Goal: Information Seeking & Learning: Learn about a topic

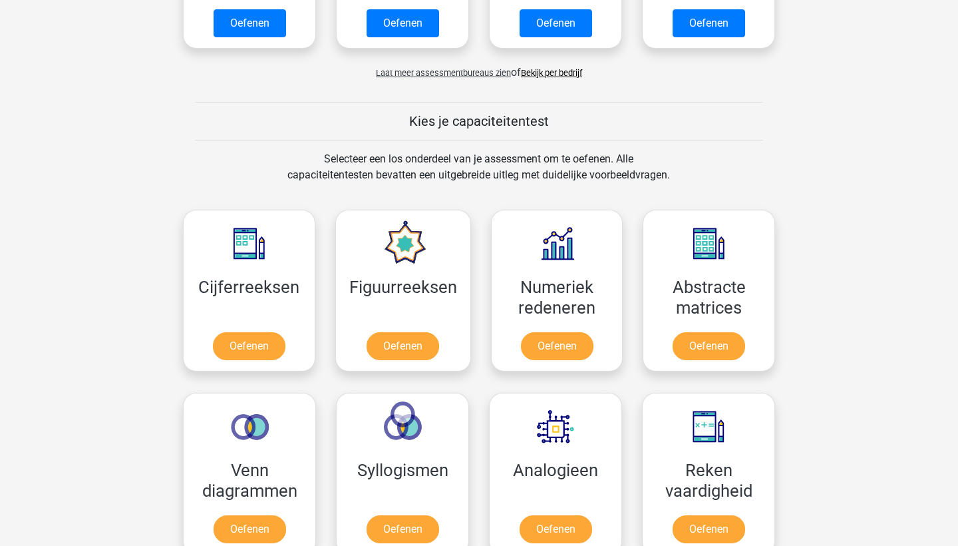
scroll to position [423, 0]
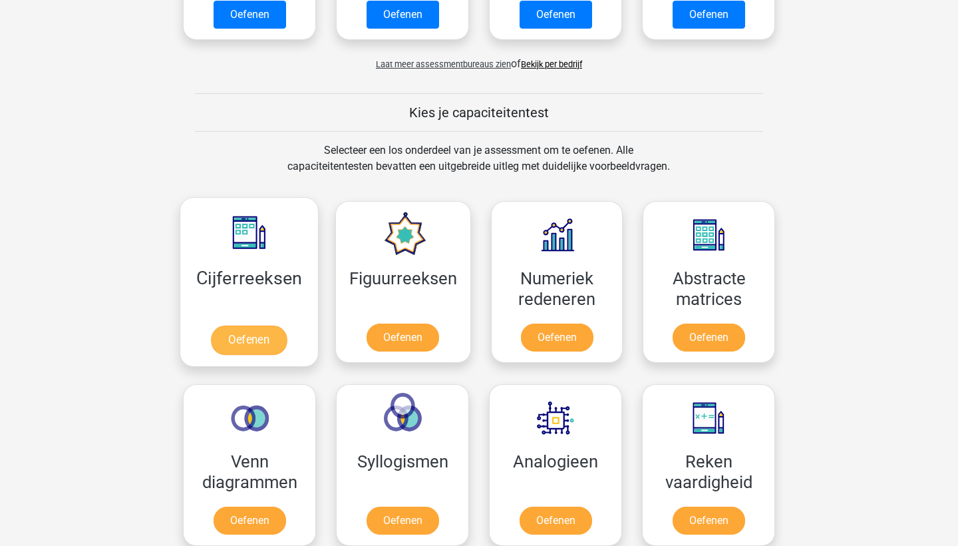
click at [243, 335] on link "Oefenen" at bounding box center [249, 339] width 76 height 29
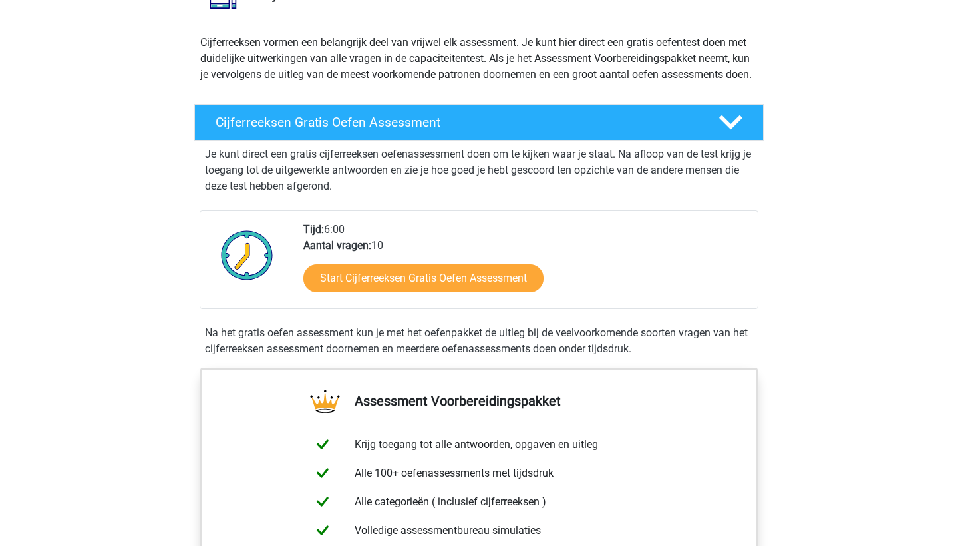
scroll to position [130, 0]
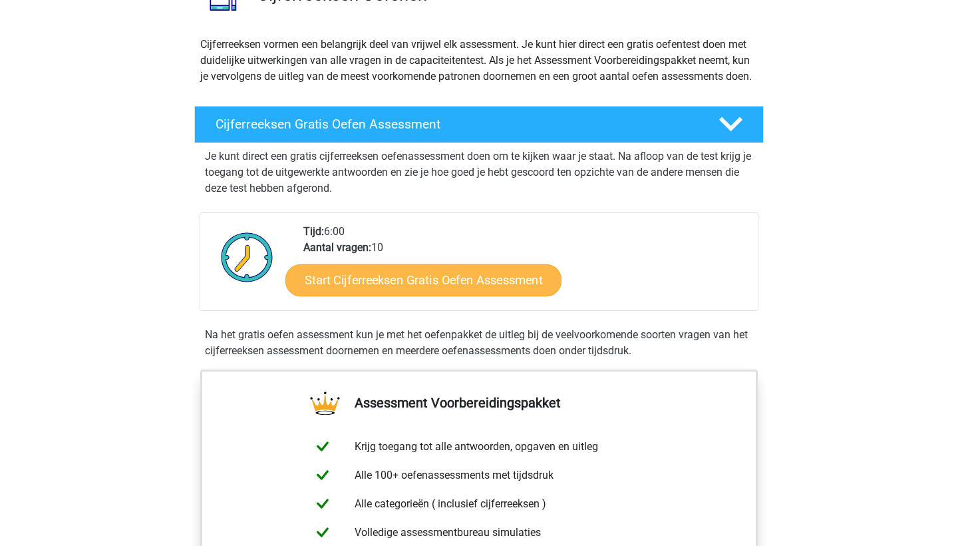
click at [364, 295] on link "Start Cijferreeksen Gratis Oefen Assessment" at bounding box center [423, 279] width 276 height 32
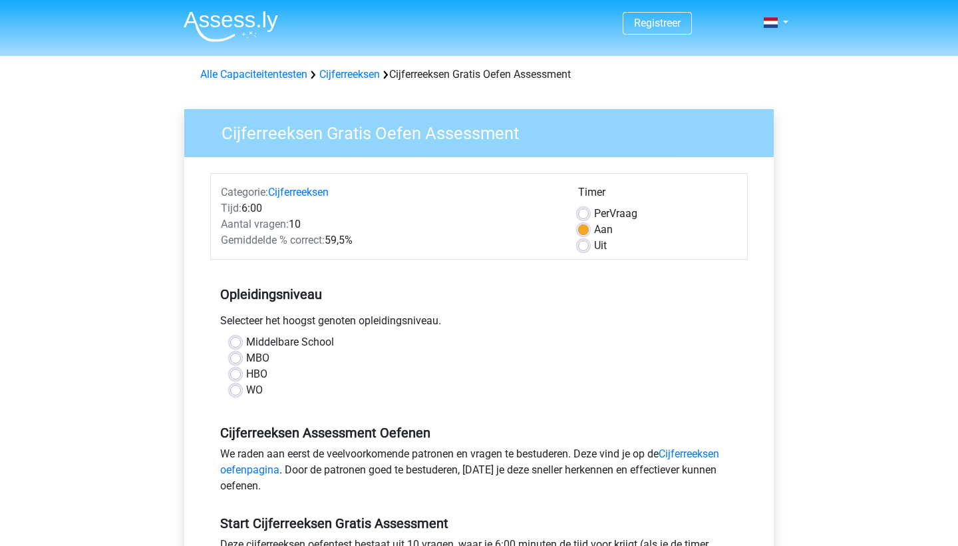
click at [246, 393] on label "WO" at bounding box center [254, 390] width 17 height 16
click at [234, 393] on input "WO" at bounding box center [235, 388] width 11 height 13
radio input "true"
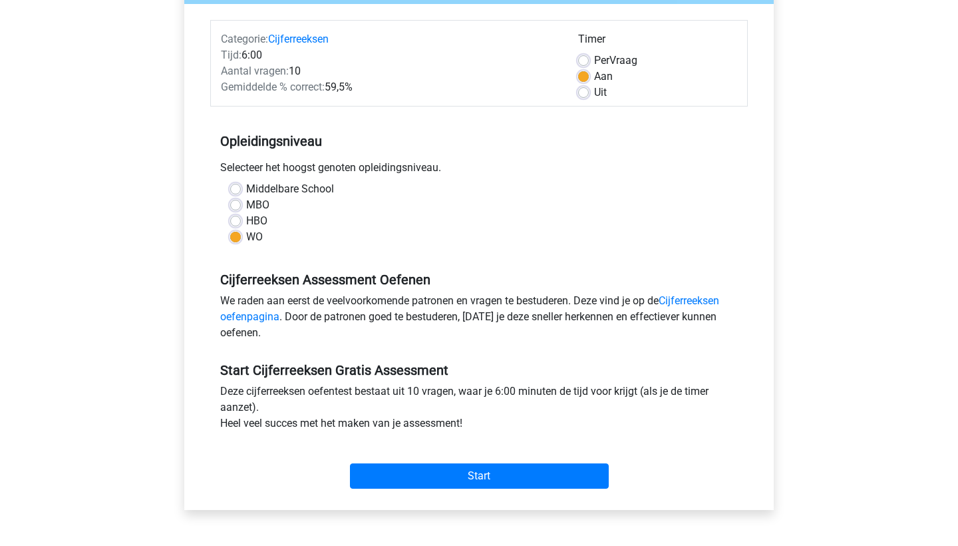
scroll to position [194, 0]
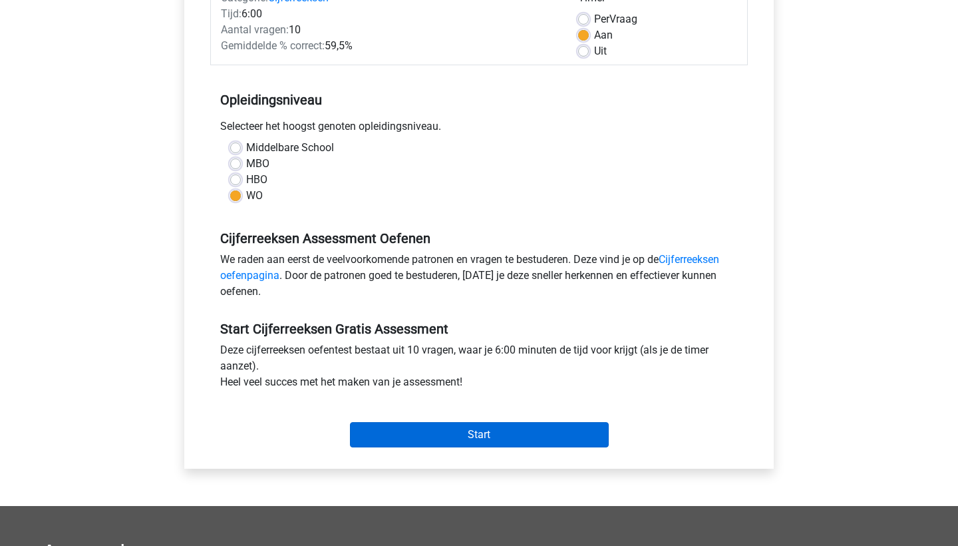
click at [393, 426] on input "Start" at bounding box center [479, 434] width 259 height 25
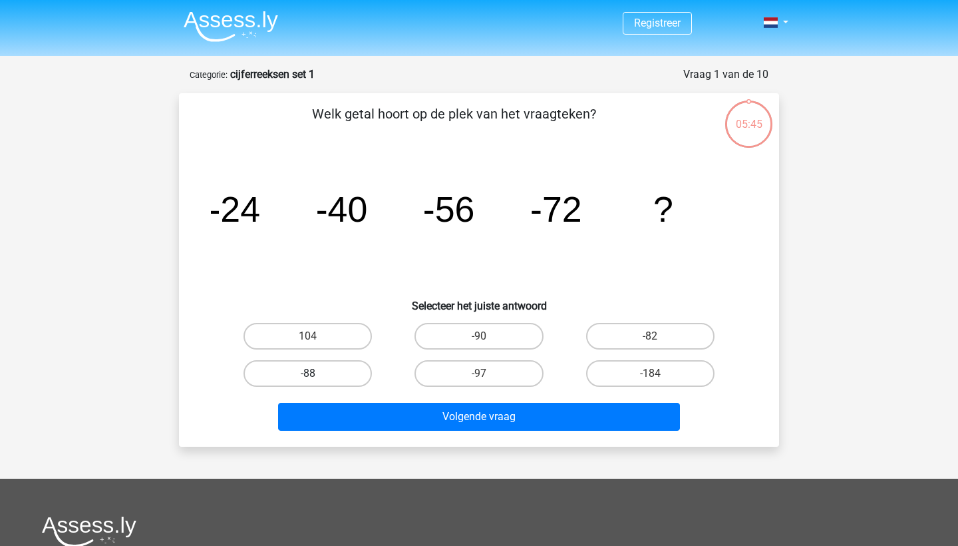
click at [328, 373] on label "-88" at bounding box center [308, 373] width 128 height 27
click at [317, 373] on input "-88" at bounding box center [312, 377] width 9 height 9
radio input "true"
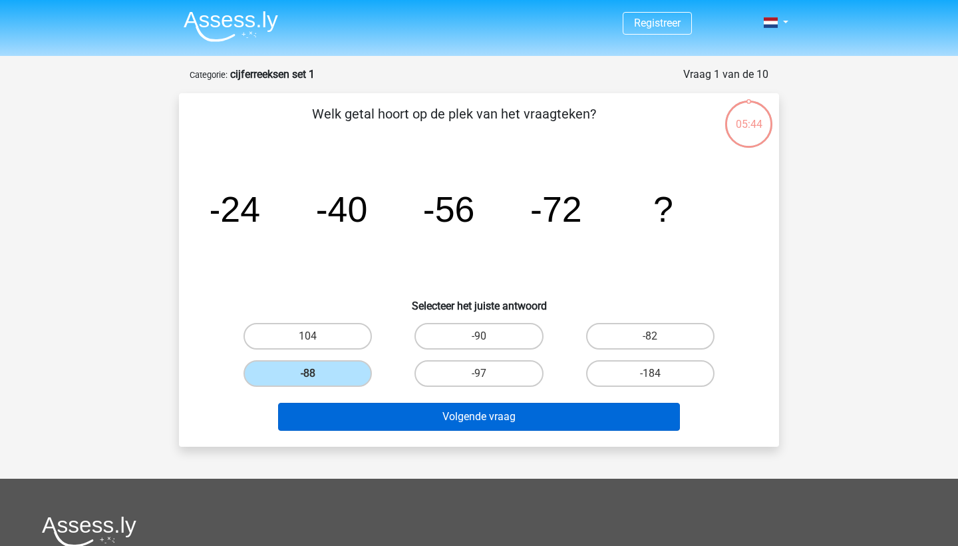
click at [358, 425] on button "Volgende vraag" at bounding box center [479, 417] width 403 height 28
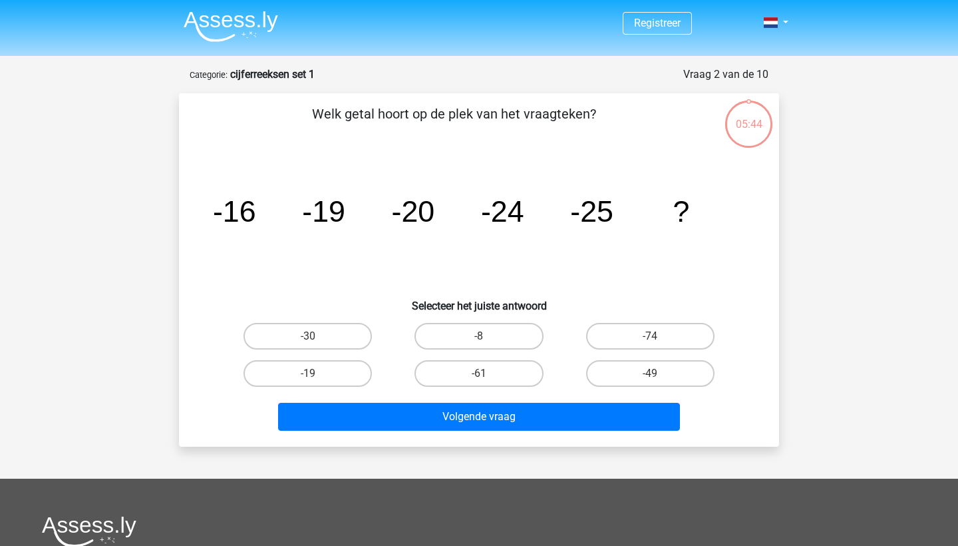
scroll to position [67, 0]
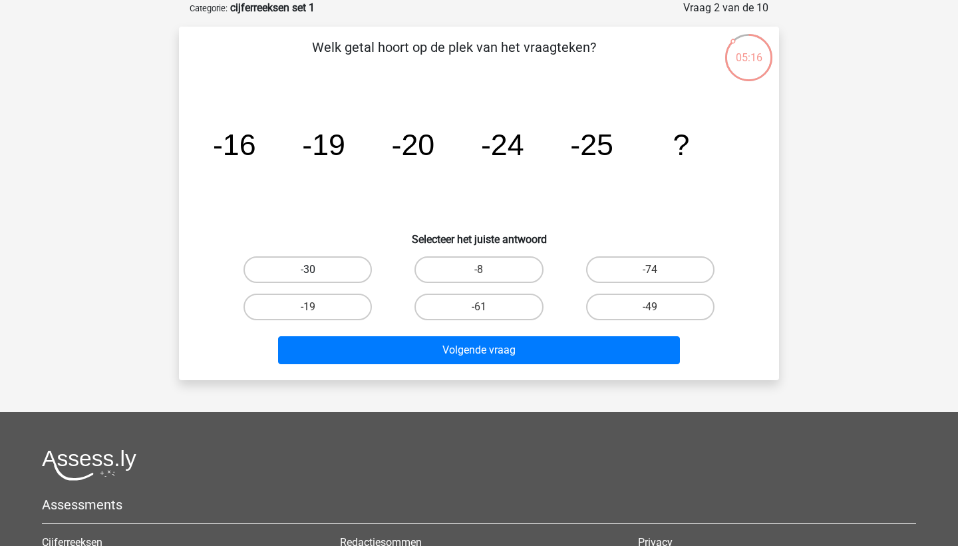
click at [280, 277] on label "-30" at bounding box center [308, 269] width 128 height 27
click at [308, 277] on input "-30" at bounding box center [312, 273] width 9 height 9
radio input "true"
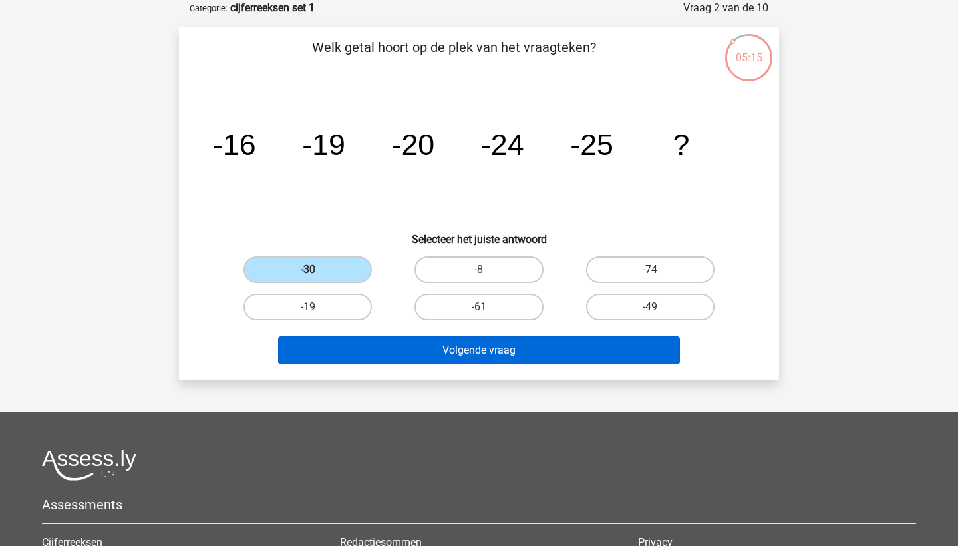
click at [317, 361] on button "Volgende vraag" at bounding box center [479, 350] width 403 height 28
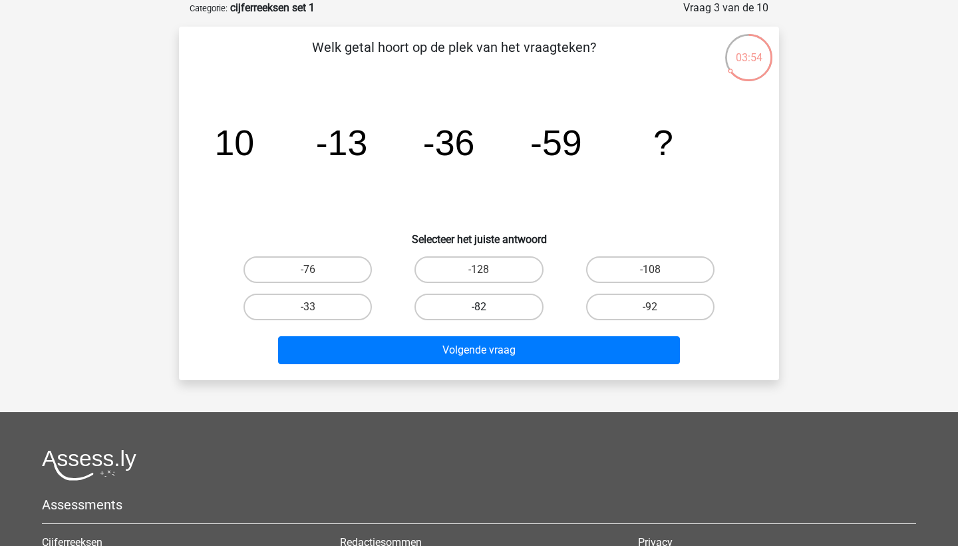
click at [457, 305] on label "-82" at bounding box center [479, 306] width 128 height 27
click at [479, 307] on input "-82" at bounding box center [483, 311] width 9 height 9
radio input "true"
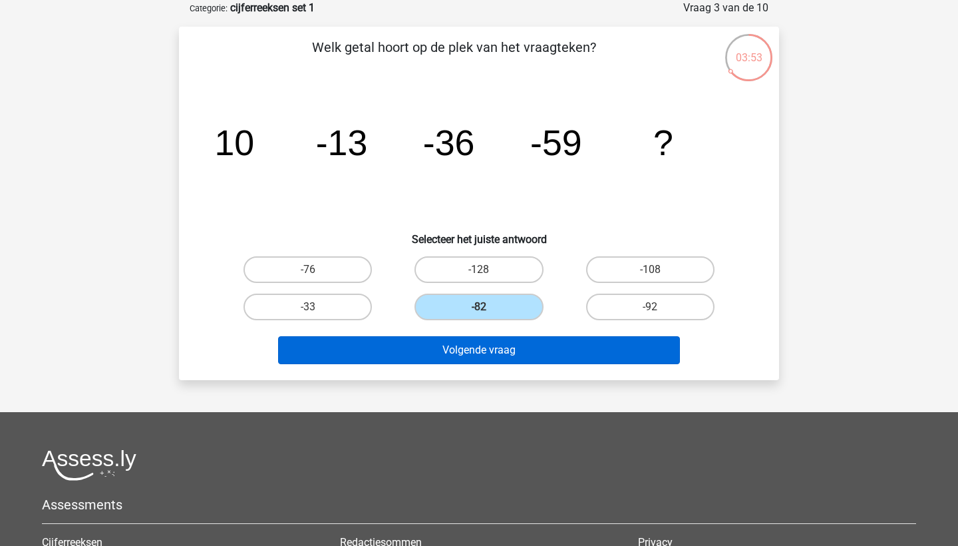
click at [453, 347] on button "Volgende vraag" at bounding box center [479, 350] width 403 height 28
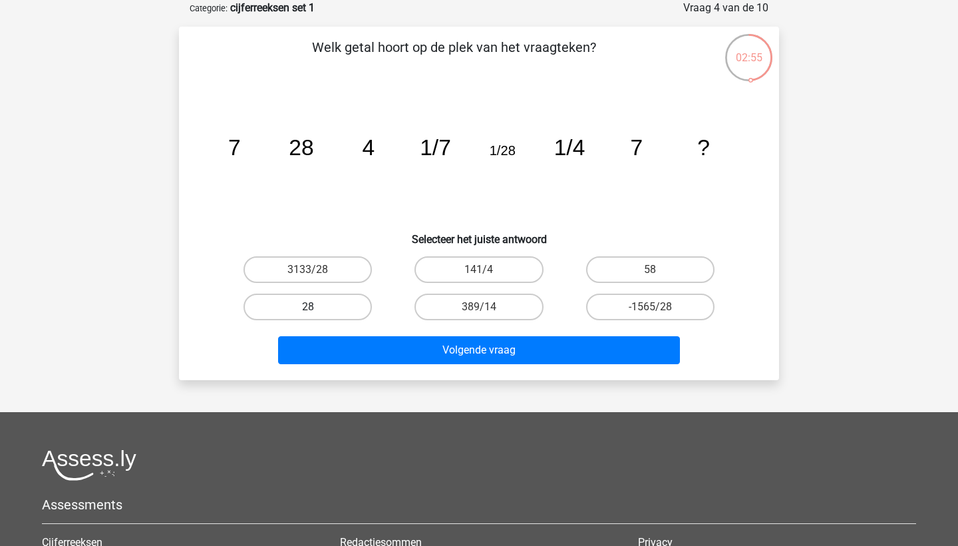
click at [307, 301] on label "28" at bounding box center [308, 306] width 128 height 27
click at [308, 307] on input "28" at bounding box center [312, 311] width 9 height 9
radio input "true"
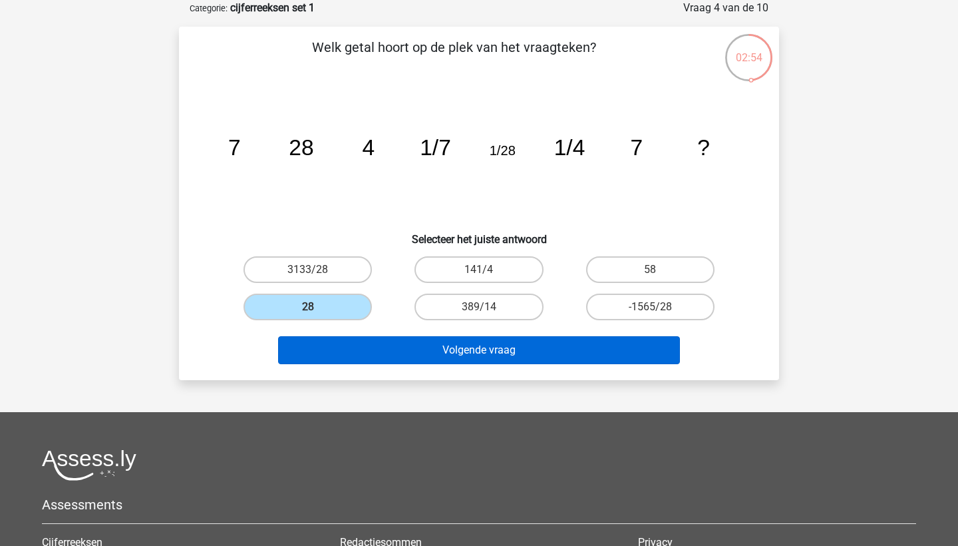
click at [307, 353] on button "Volgende vraag" at bounding box center [479, 350] width 403 height 28
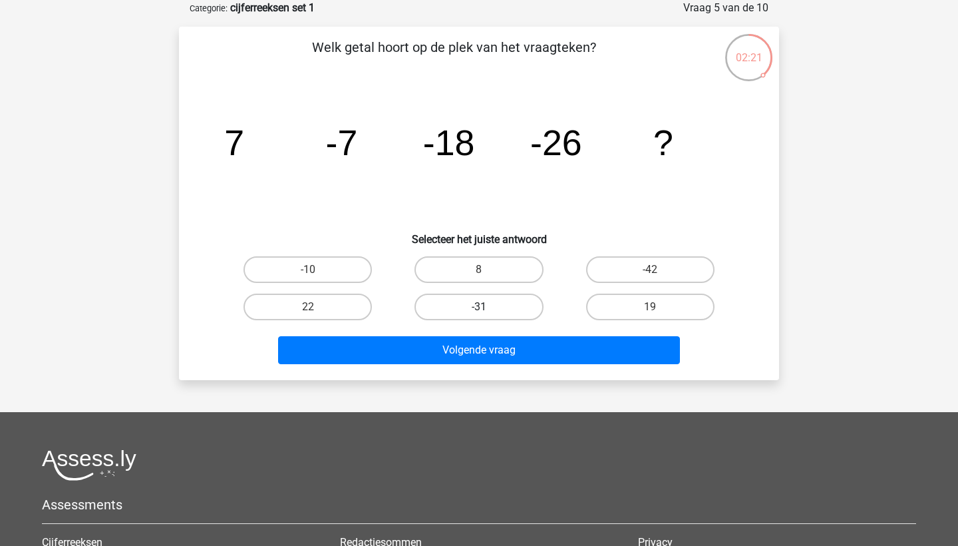
click at [452, 307] on label "-31" at bounding box center [479, 306] width 128 height 27
click at [479, 307] on input "-31" at bounding box center [483, 311] width 9 height 9
radio input "true"
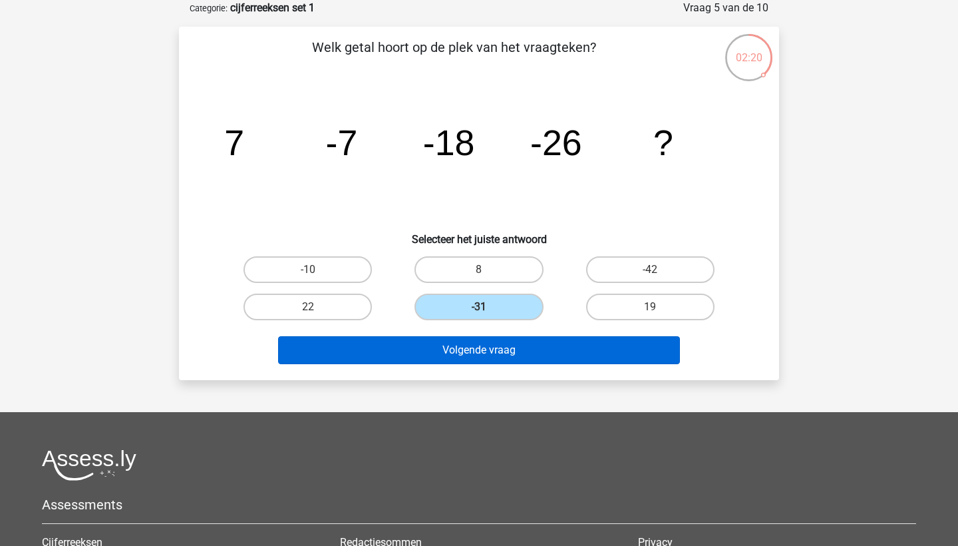
click at [448, 349] on button "Volgende vraag" at bounding box center [479, 350] width 403 height 28
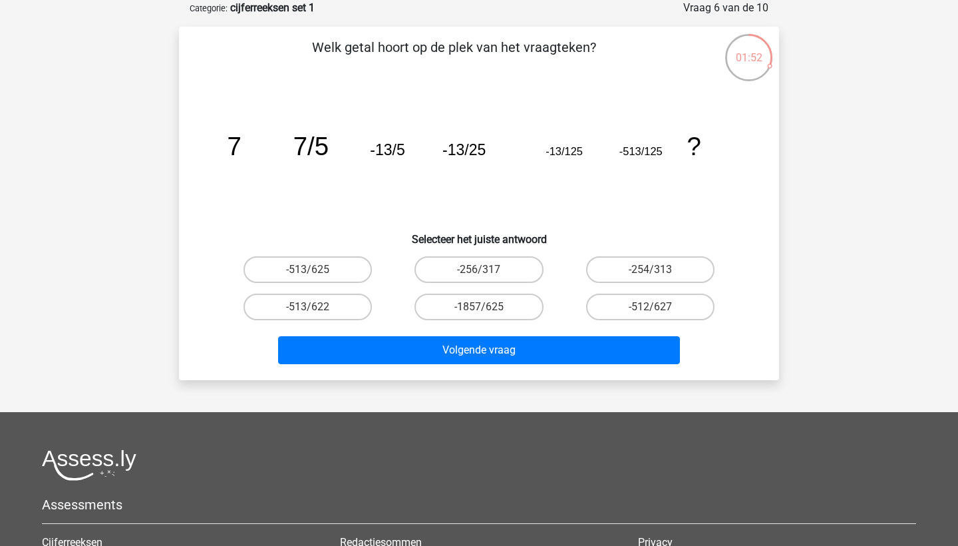
click at [485, 269] on input "-256/317" at bounding box center [483, 273] width 9 height 9
radio input "true"
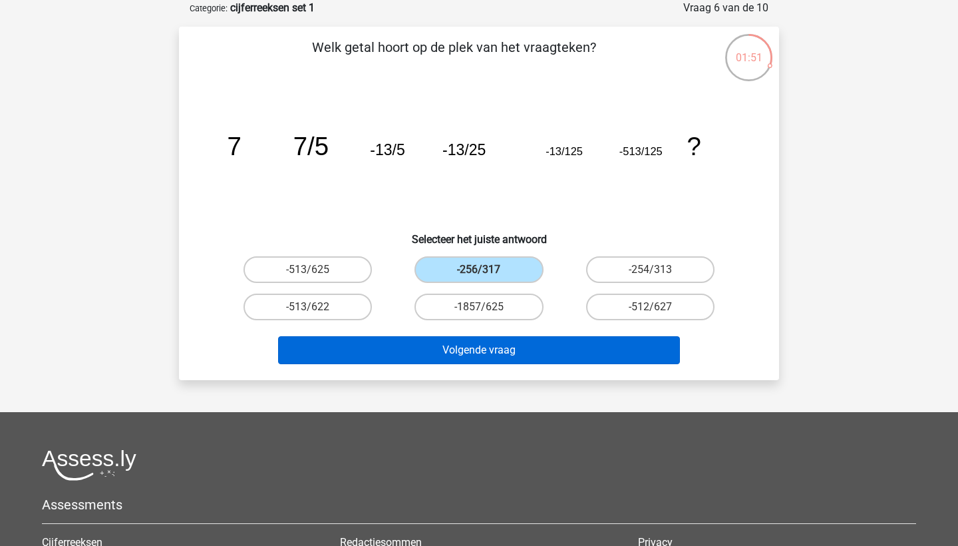
click at [479, 344] on button "Volgende vraag" at bounding box center [479, 350] width 403 height 28
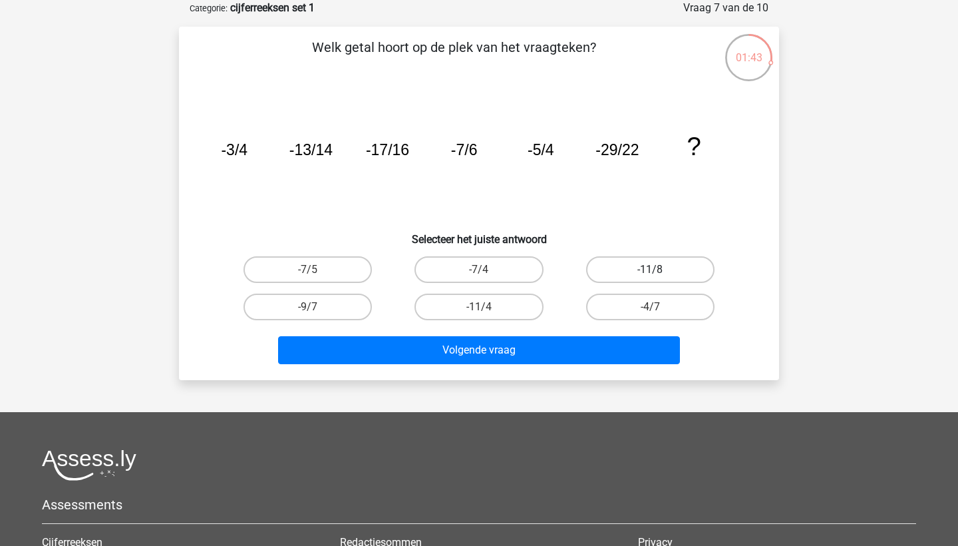
click at [659, 269] on label "-11/8" at bounding box center [650, 269] width 128 height 27
click at [659, 269] on input "-11/8" at bounding box center [654, 273] width 9 height 9
radio input "true"
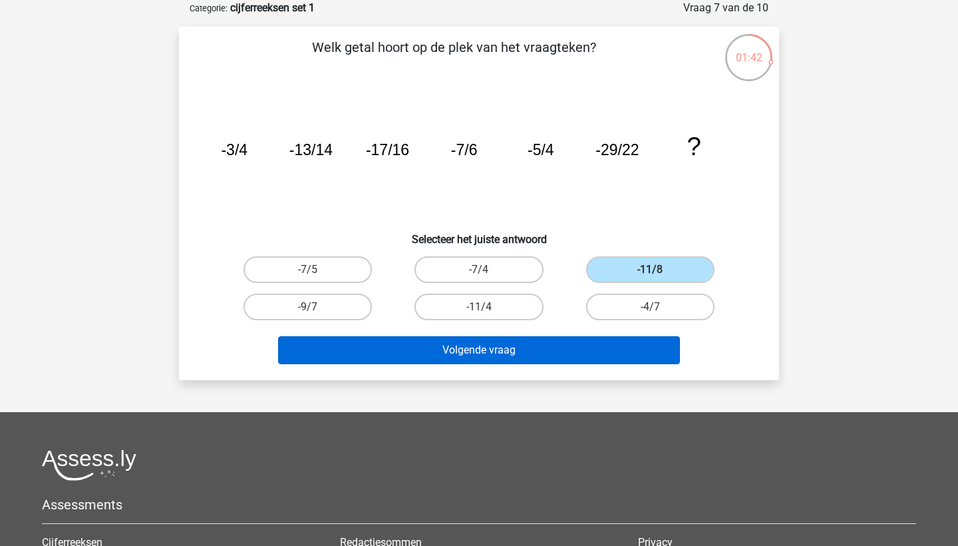
click at [594, 344] on button "Volgende vraag" at bounding box center [479, 350] width 403 height 28
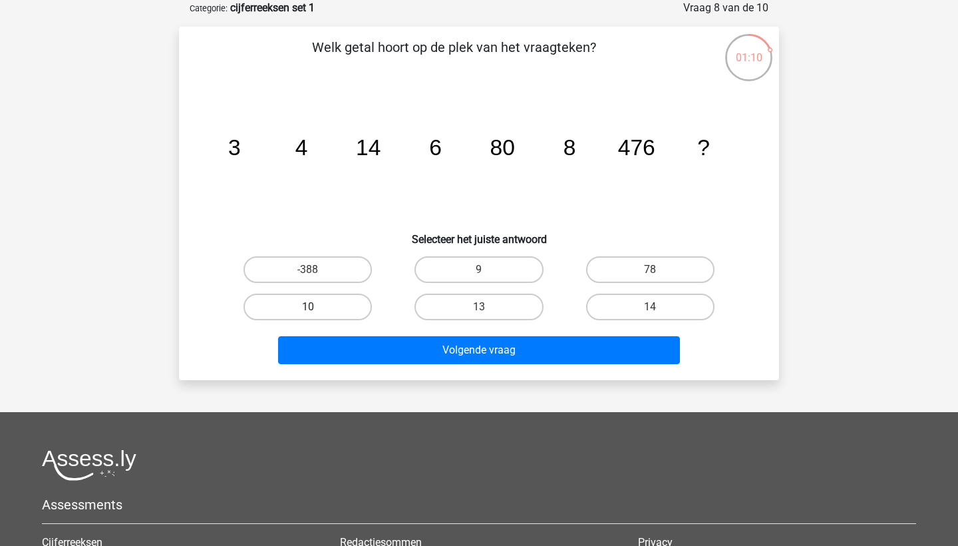
click at [345, 311] on label "10" at bounding box center [308, 306] width 128 height 27
click at [317, 311] on input "10" at bounding box center [312, 311] width 9 height 9
radio input "true"
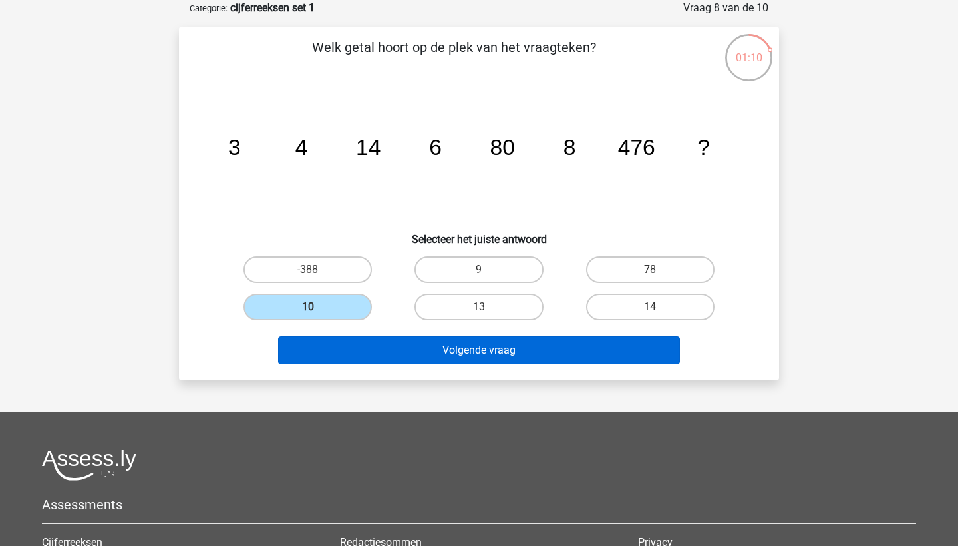
click at [348, 355] on button "Volgende vraag" at bounding box center [479, 350] width 403 height 28
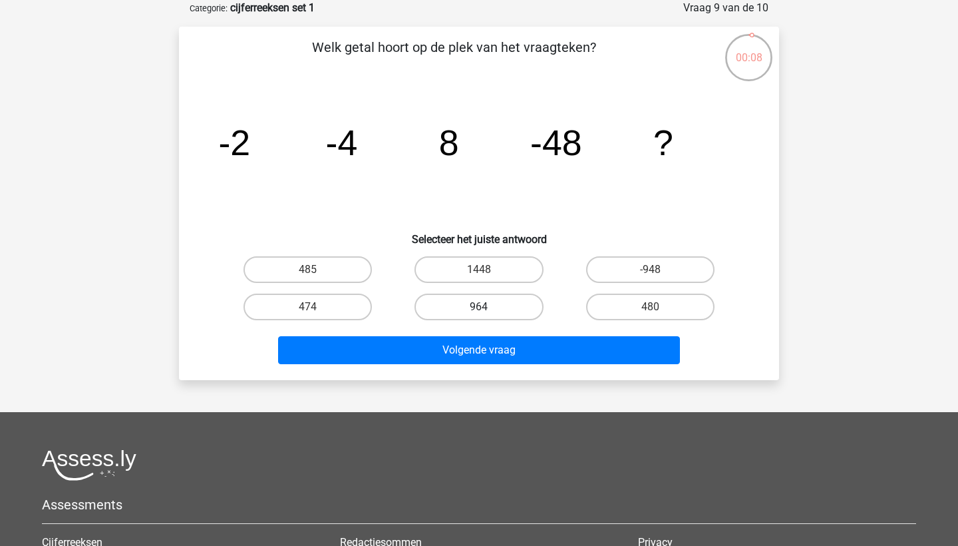
click at [508, 309] on label "964" at bounding box center [479, 306] width 128 height 27
click at [488, 309] on input "964" at bounding box center [483, 311] width 9 height 9
radio input "true"
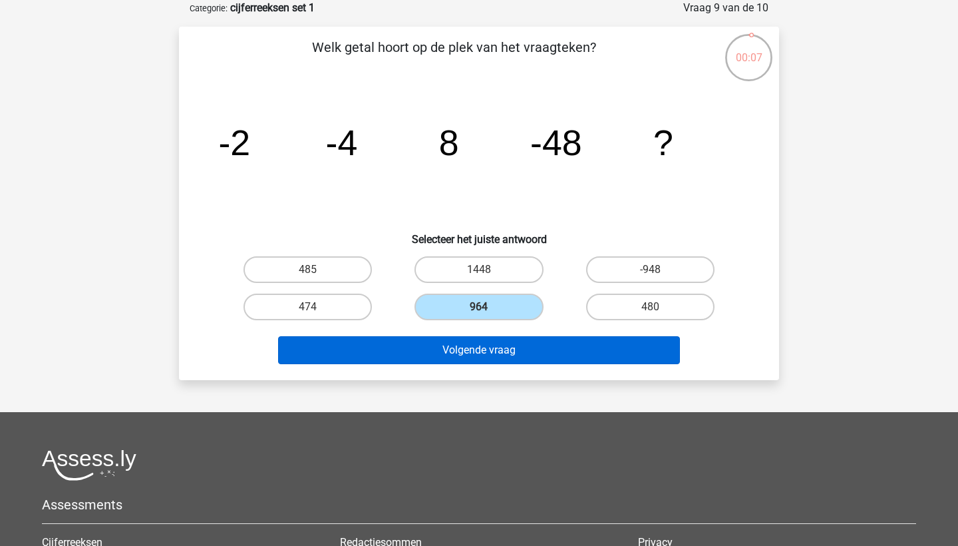
click at [484, 361] on button "Volgende vraag" at bounding box center [479, 350] width 403 height 28
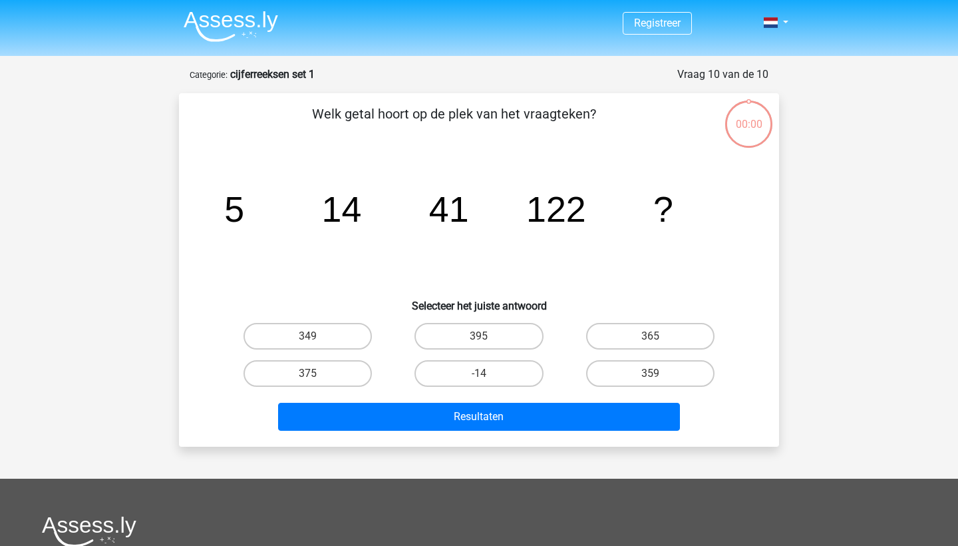
scroll to position [67, 0]
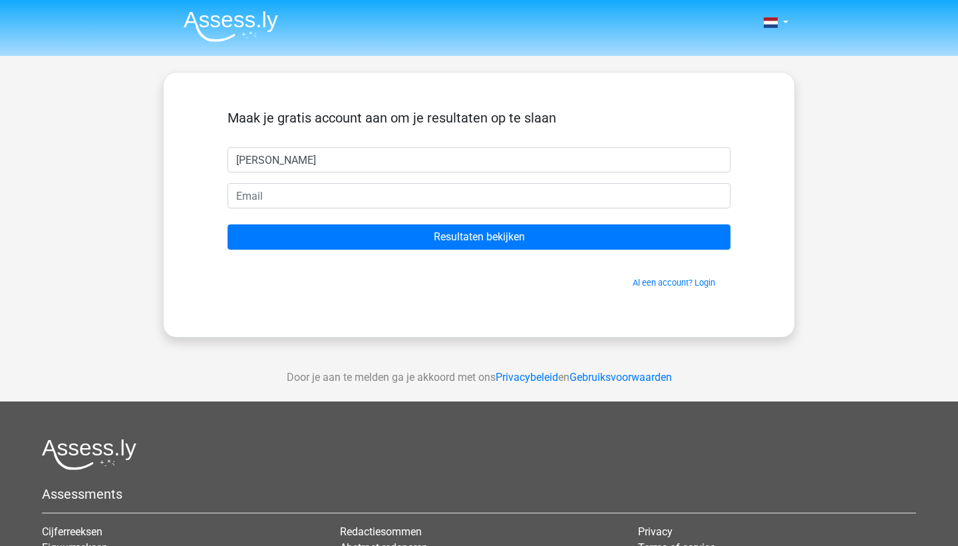
type input "[PERSON_NAME]"
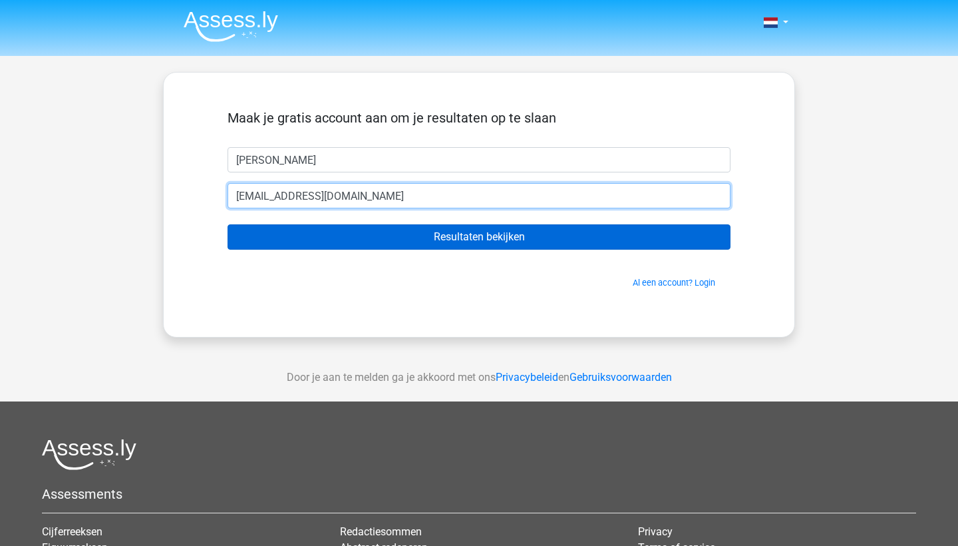
type input "ciskevanalphen@hotmail.com"
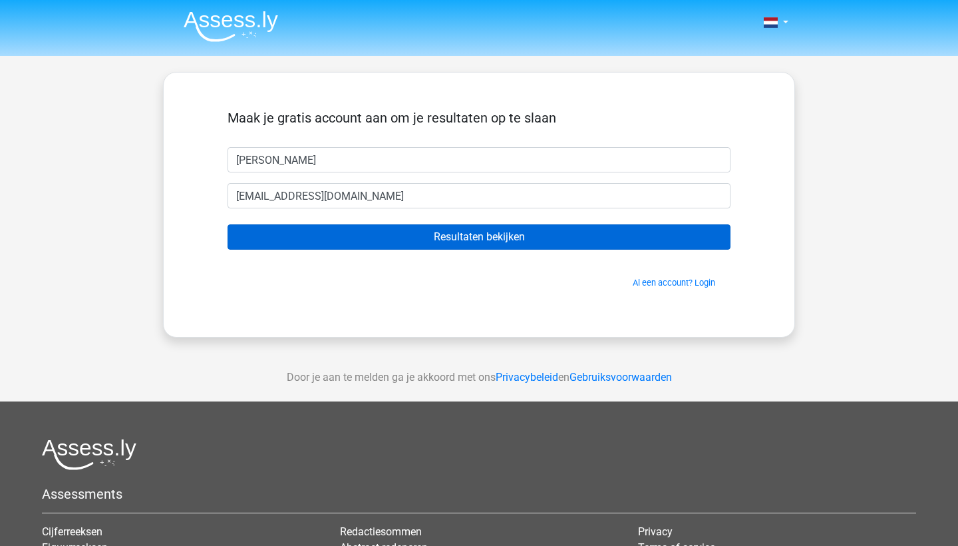
click at [484, 234] on input "Resultaten bekijken" at bounding box center [479, 236] width 503 height 25
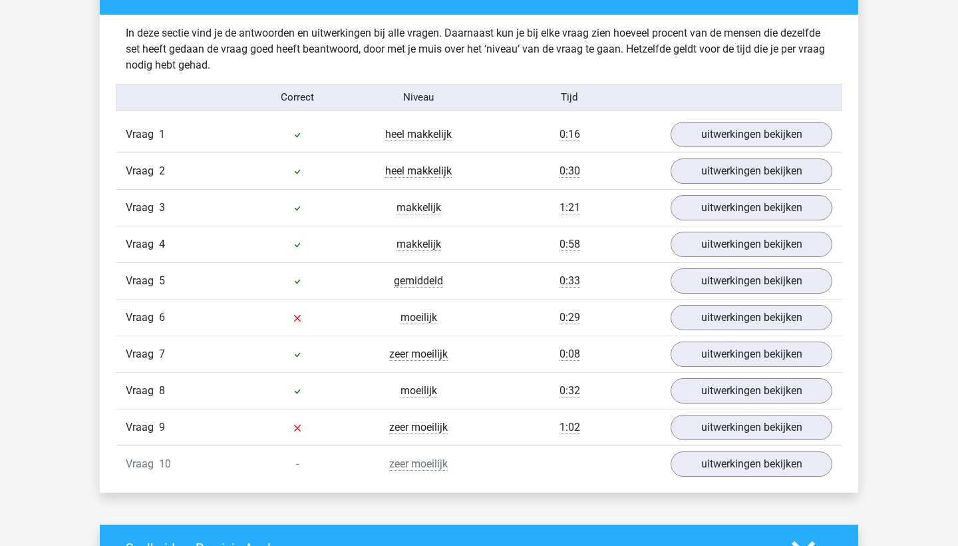
scroll to position [1032, 0]
click at [718, 325] on link "uitwerkingen bekijken" at bounding box center [752, 317] width 186 height 29
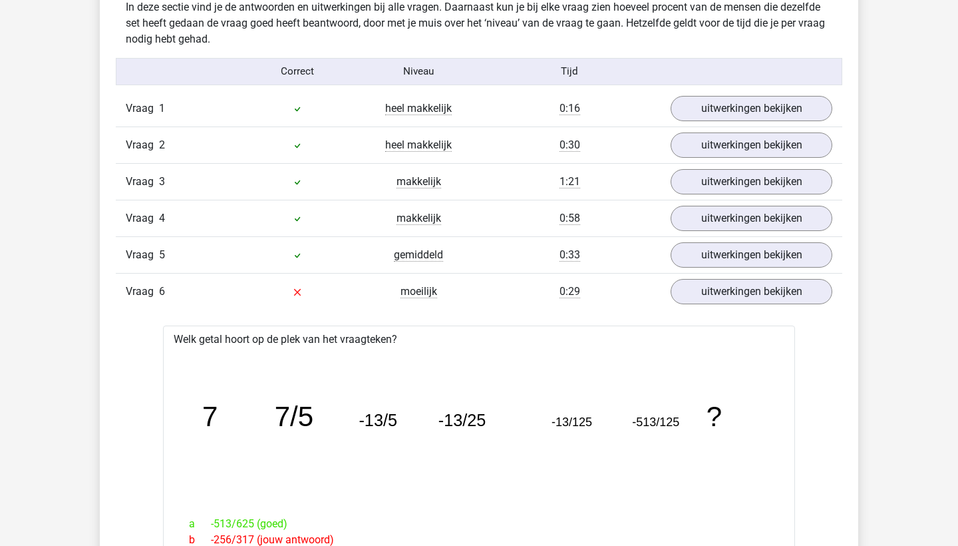
scroll to position [1052, 0]
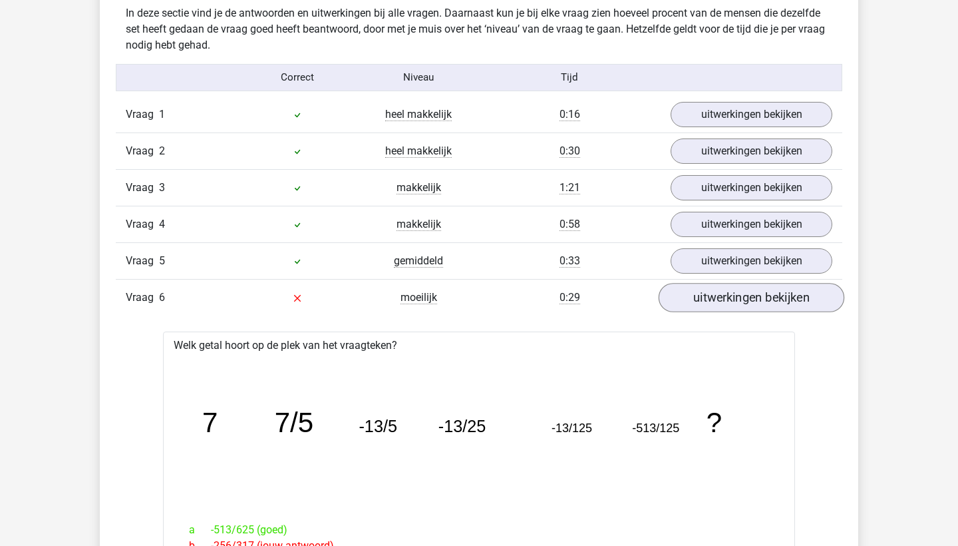
click at [701, 295] on link "uitwerkingen bekijken" at bounding box center [752, 297] width 186 height 29
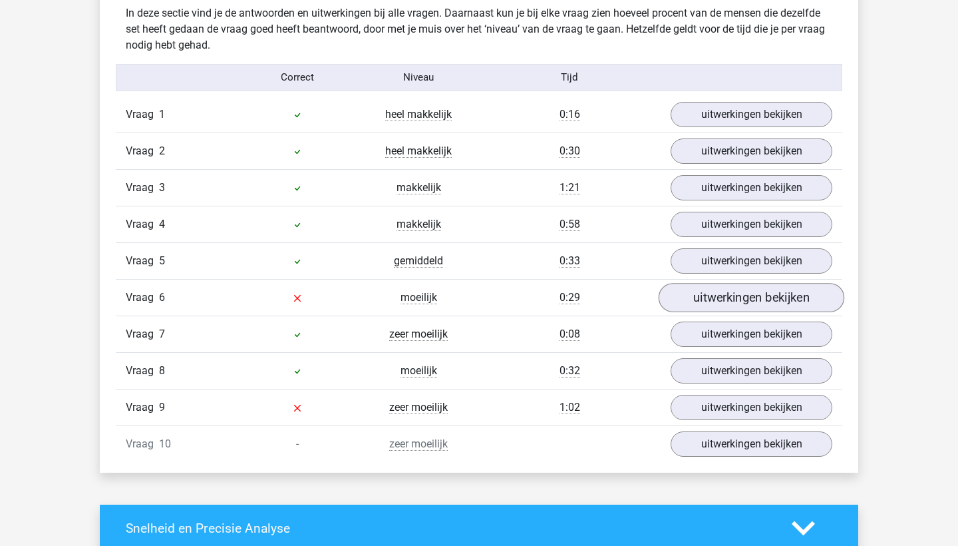
click at [697, 298] on link "uitwerkingen bekijken" at bounding box center [752, 297] width 186 height 29
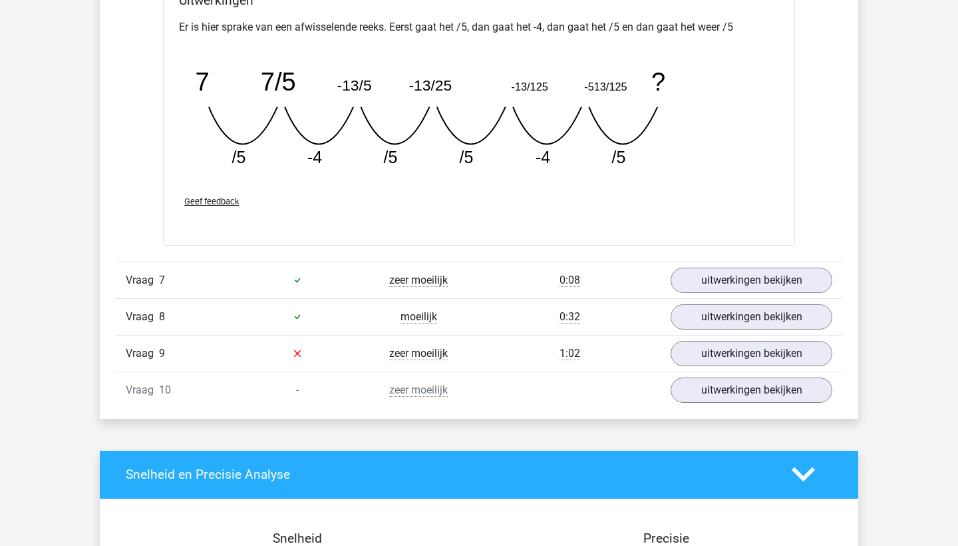
scroll to position [1688, 0]
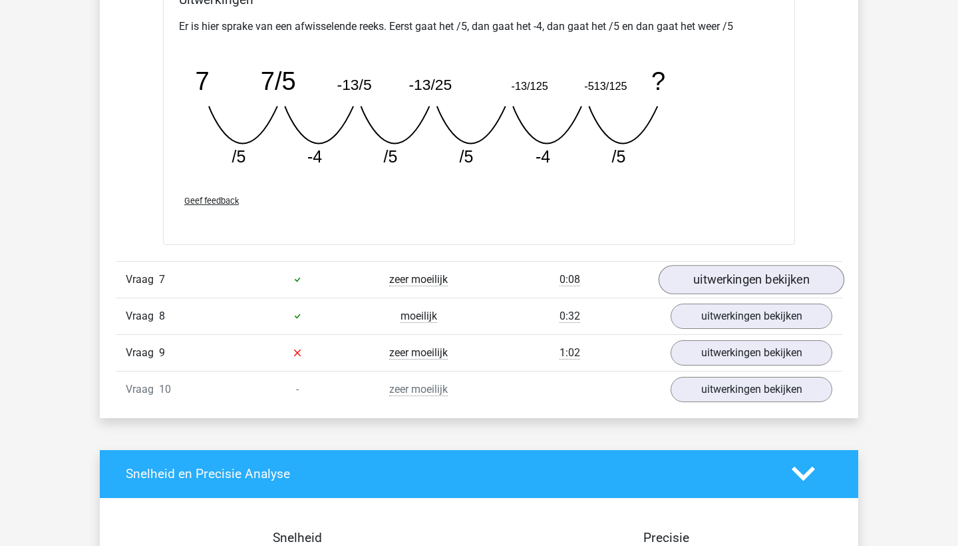
click at [723, 277] on link "uitwerkingen bekijken" at bounding box center [752, 279] width 186 height 29
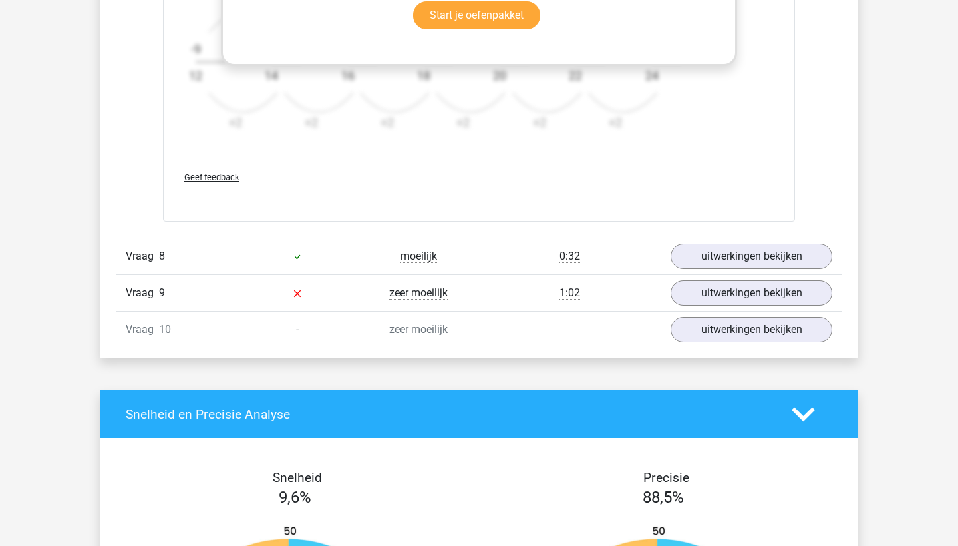
scroll to position [2573, 0]
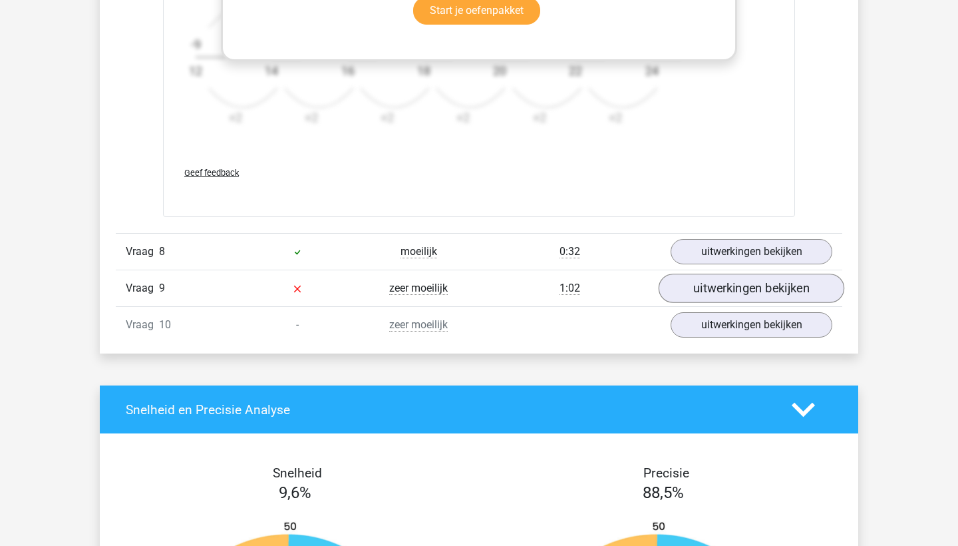
click at [688, 289] on link "uitwerkingen bekijken" at bounding box center [752, 288] width 186 height 29
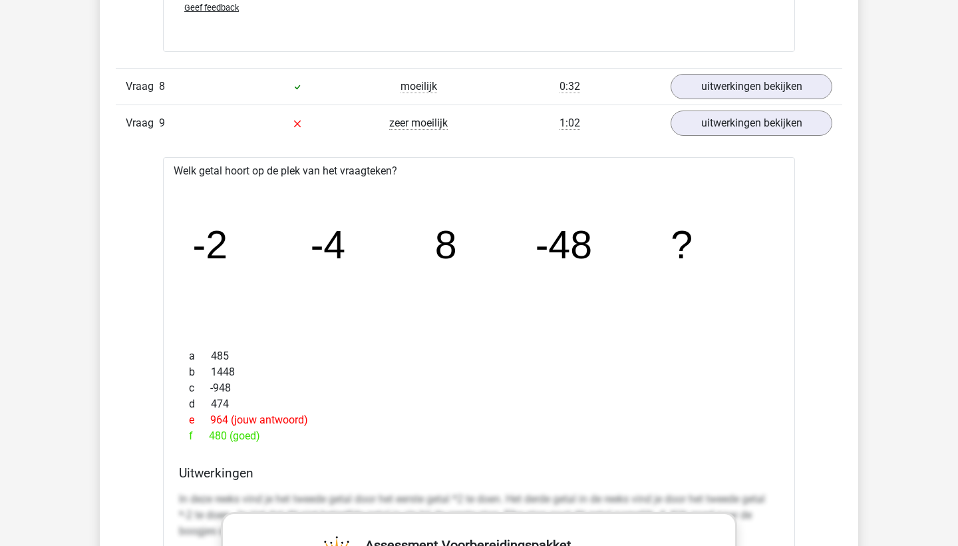
scroll to position [2737, 0]
click at [691, 81] on link "uitwerkingen bekijken" at bounding box center [752, 87] width 186 height 29
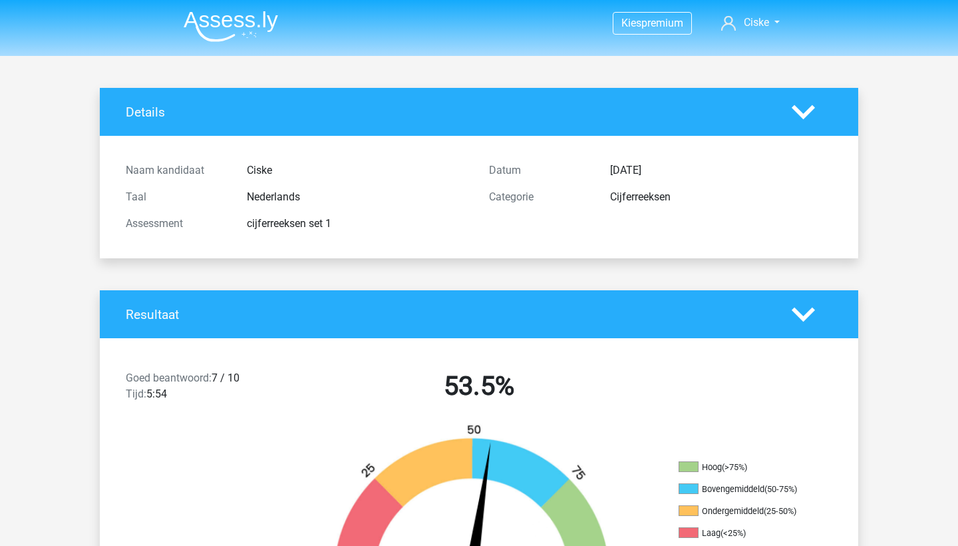
scroll to position [0, 0]
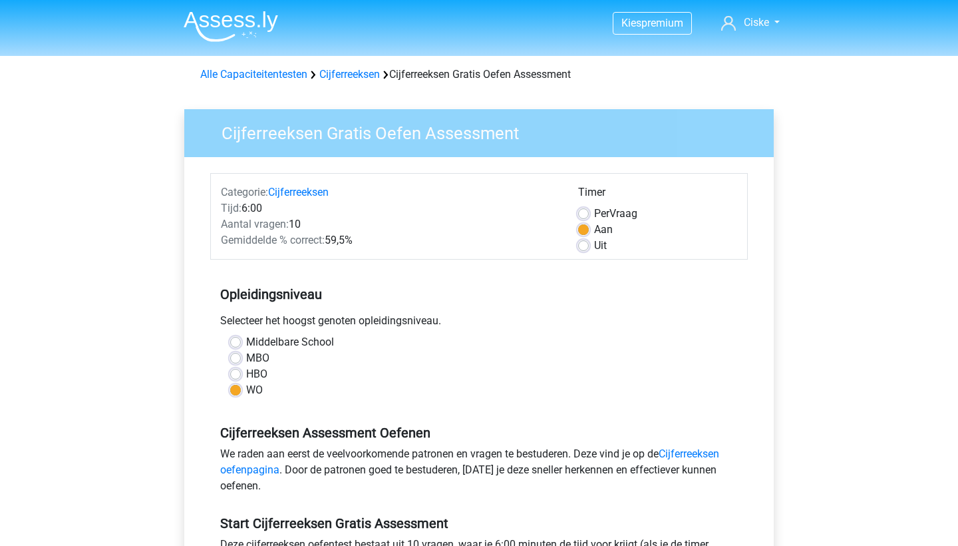
scroll to position [194, 0]
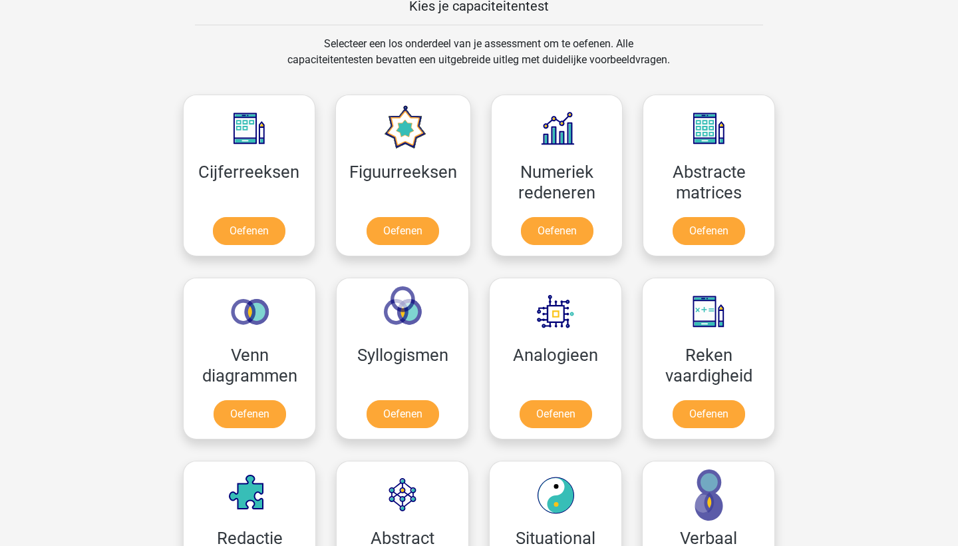
scroll to position [526, 0]
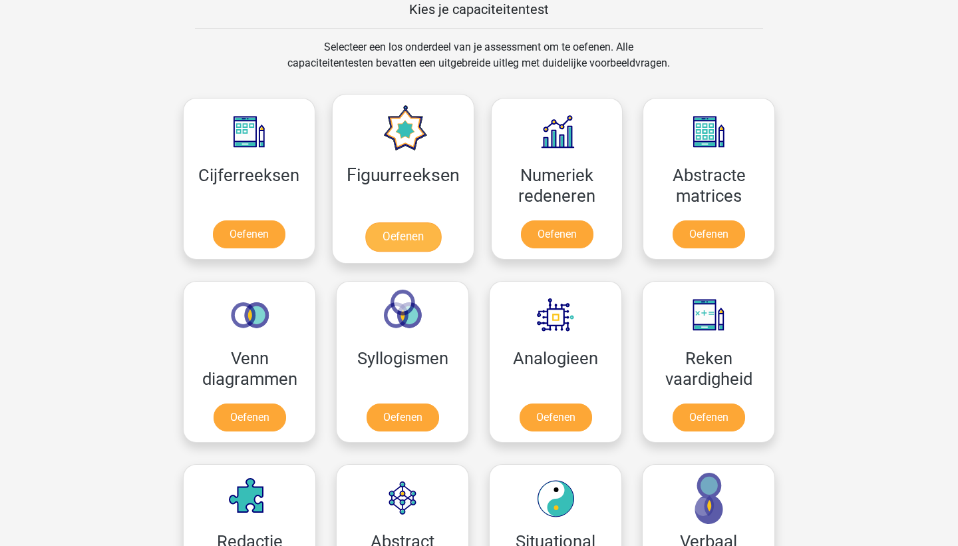
click at [389, 237] on link "Oefenen" at bounding box center [403, 236] width 76 height 29
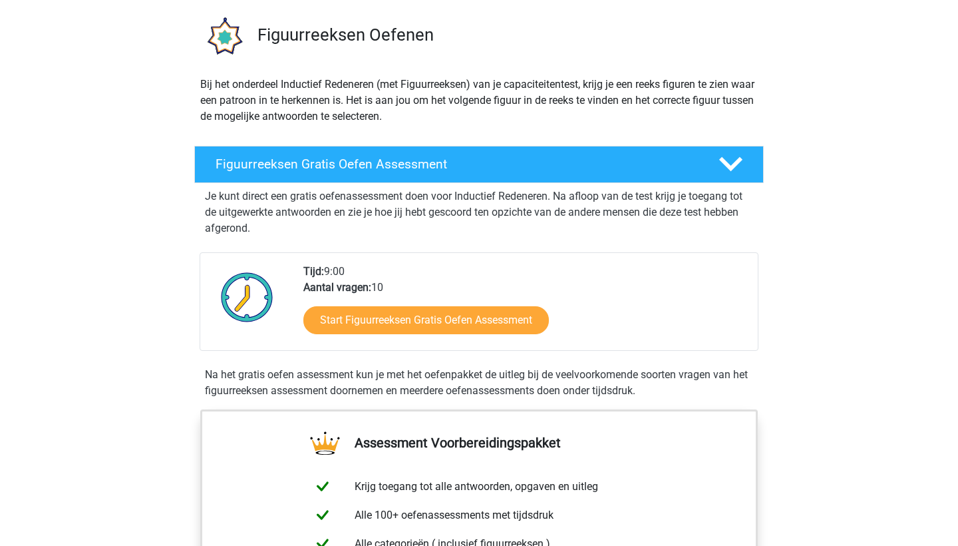
scroll to position [94, 0]
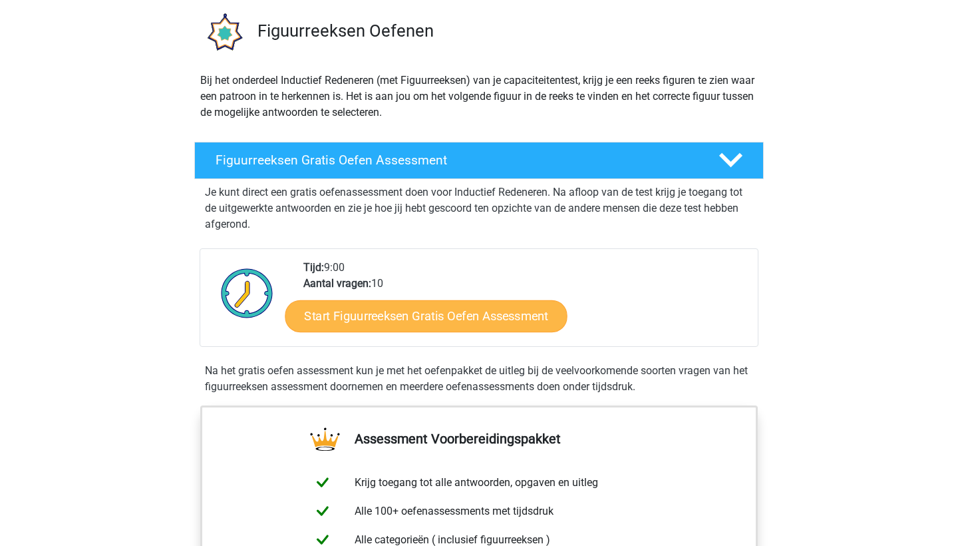
click at [359, 323] on link "Start Figuurreeksen Gratis Oefen Assessment" at bounding box center [426, 315] width 282 height 32
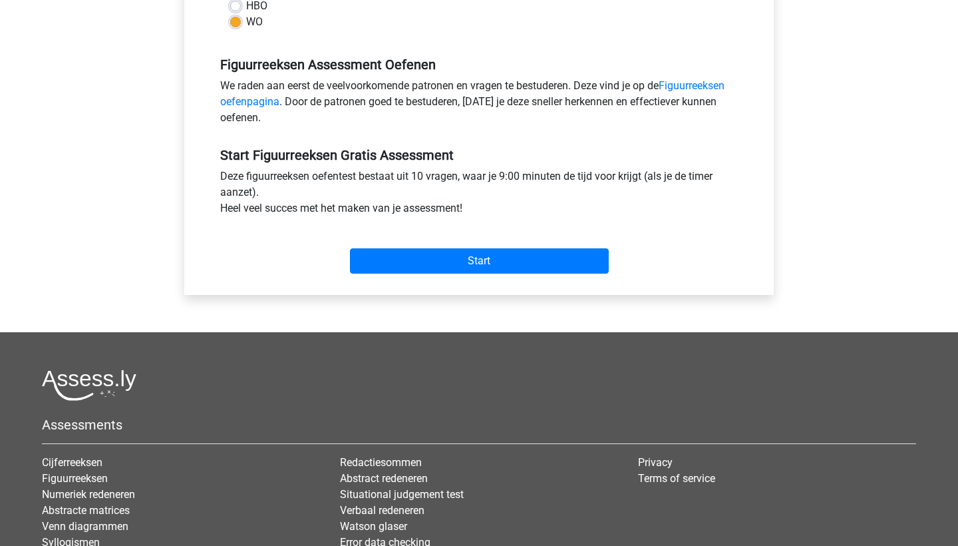
scroll to position [373, 0]
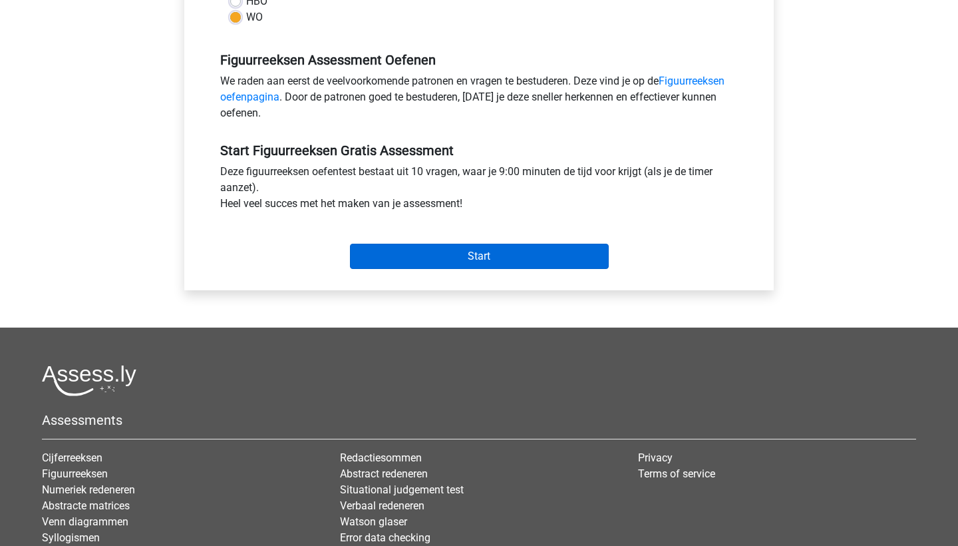
click at [404, 255] on input "Start" at bounding box center [479, 256] width 259 height 25
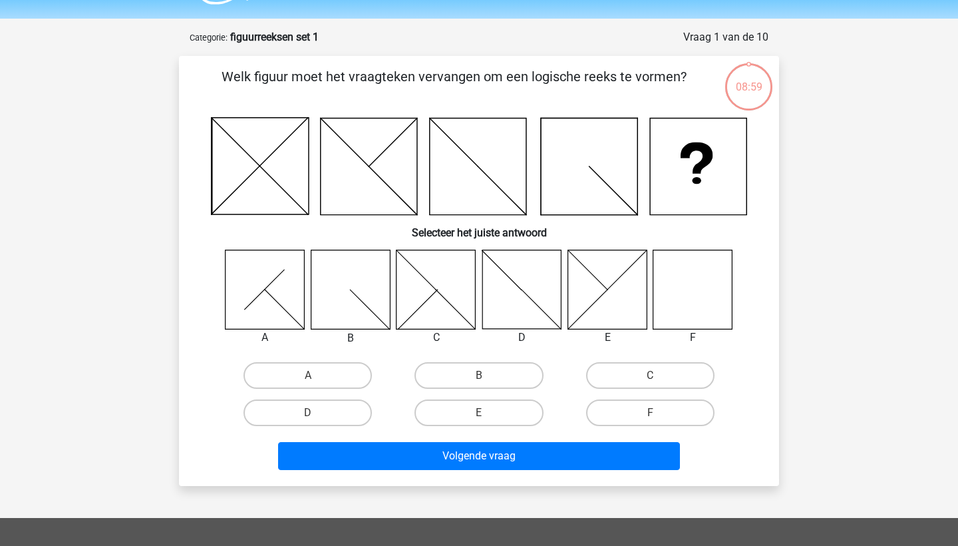
scroll to position [41, 0]
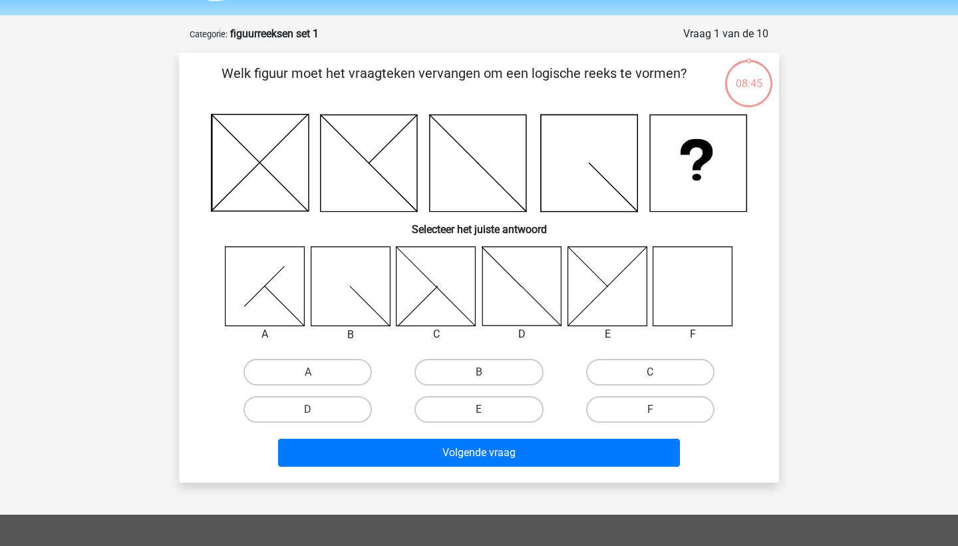
click at [703, 298] on icon at bounding box center [692, 285] width 79 height 79
click at [655, 403] on label "F" at bounding box center [650, 409] width 128 height 27
click at [655, 409] on input "F" at bounding box center [654, 413] width 9 height 9
radio input "true"
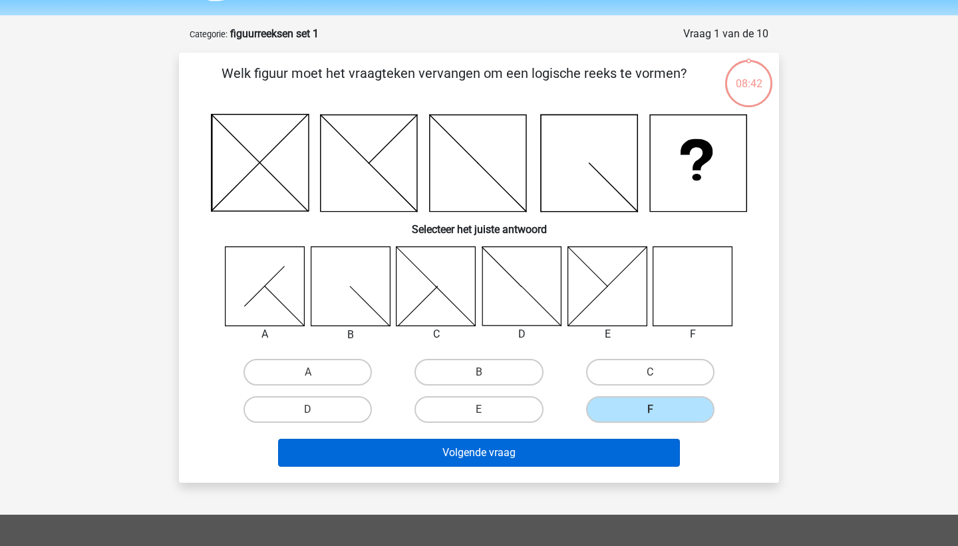
click at [562, 456] on button "Volgende vraag" at bounding box center [479, 452] width 403 height 28
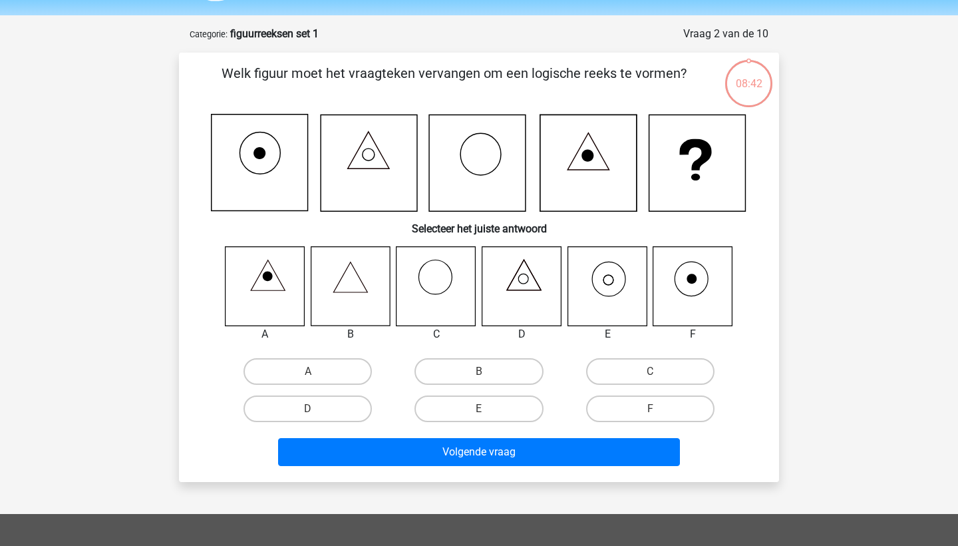
scroll to position [67, 0]
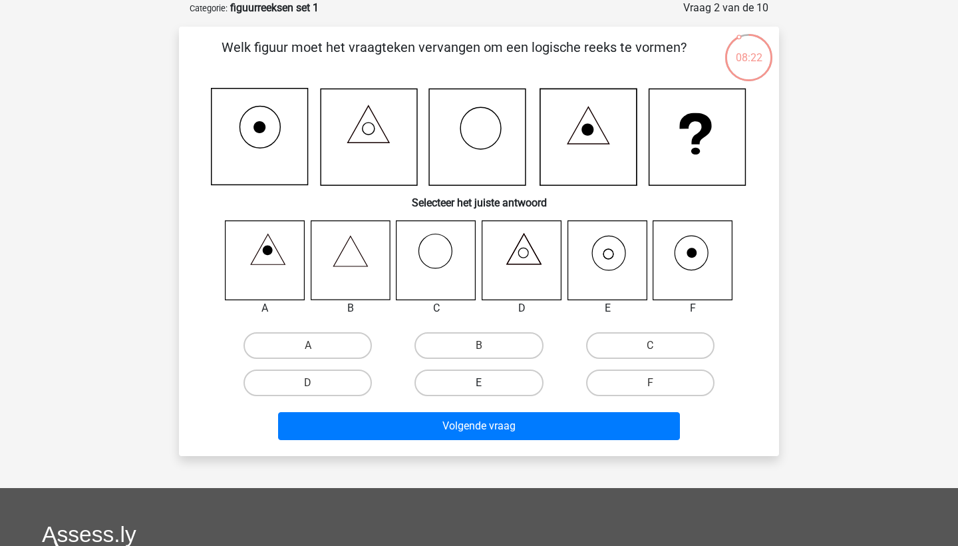
click at [466, 391] on label "E" at bounding box center [479, 382] width 128 height 27
click at [479, 391] on input "E" at bounding box center [483, 387] width 9 height 9
radio input "true"
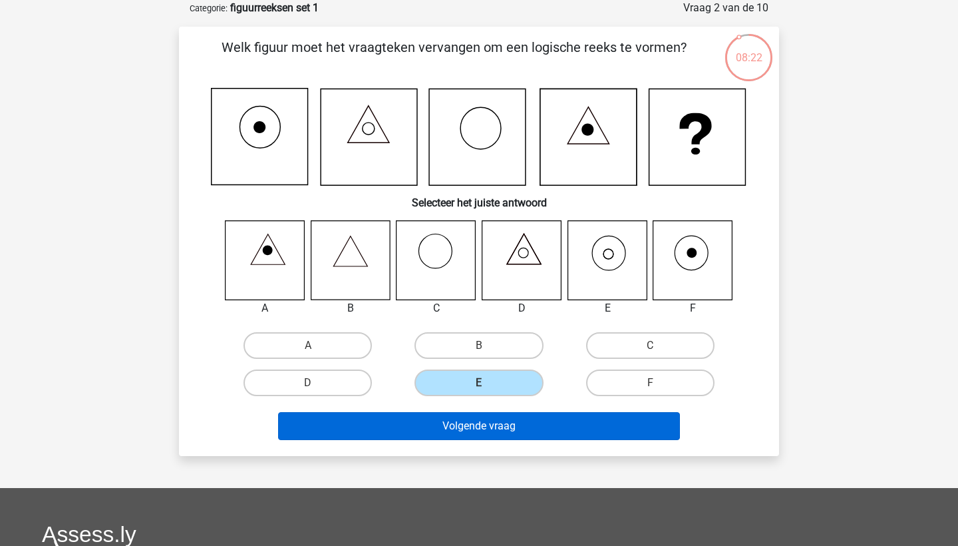
click at [449, 430] on button "Volgende vraag" at bounding box center [479, 426] width 403 height 28
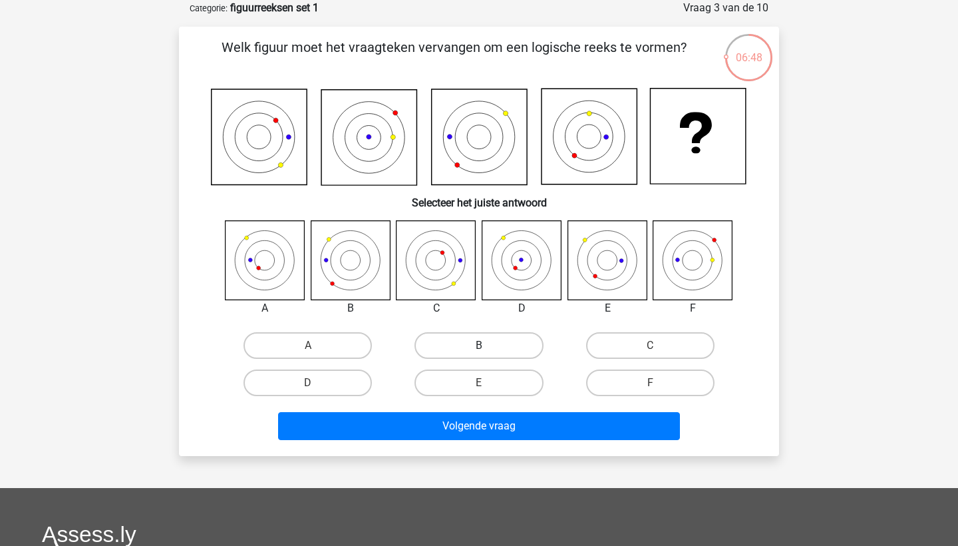
click at [464, 349] on label "B" at bounding box center [479, 345] width 128 height 27
click at [479, 349] on input "B" at bounding box center [483, 349] width 9 height 9
radio input "true"
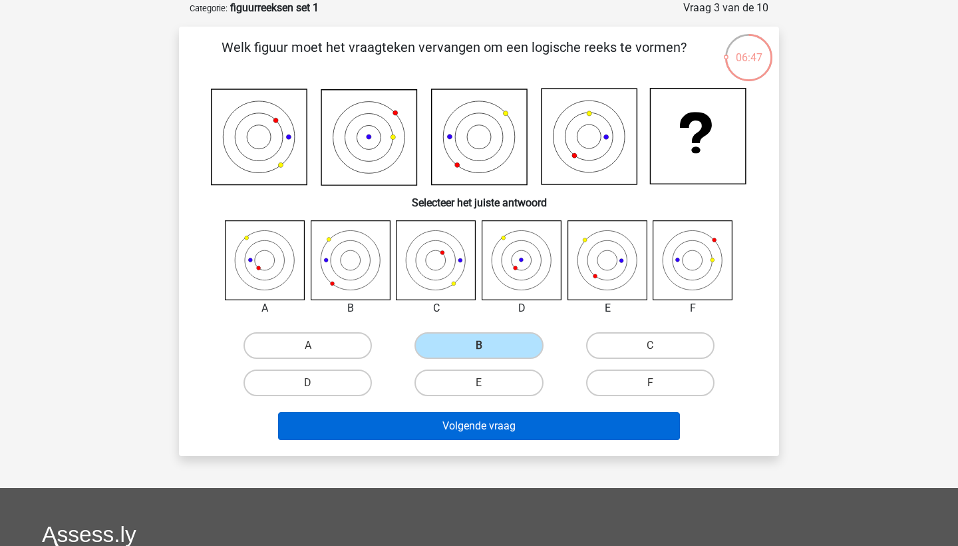
click at [443, 423] on button "Volgende vraag" at bounding box center [479, 426] width 403 height 28
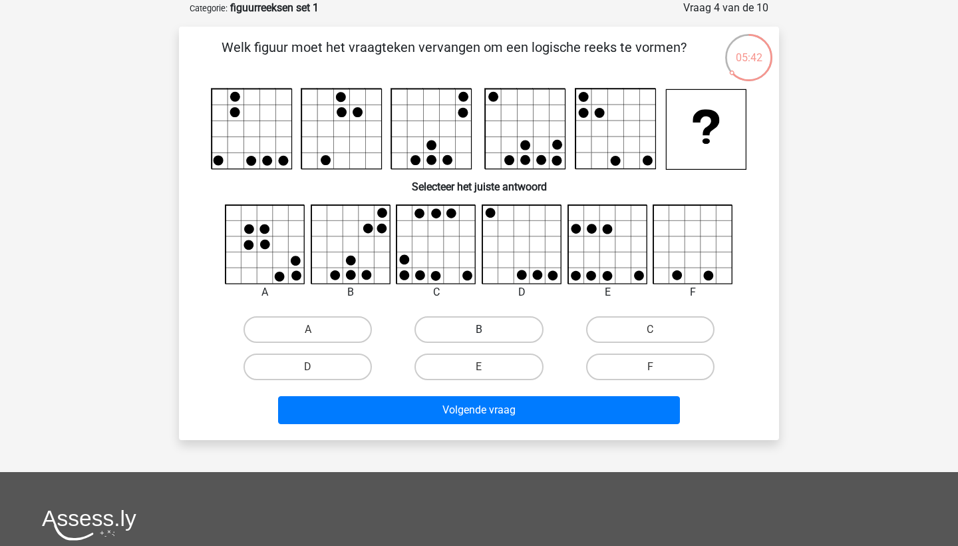
click at [450, 335] on label "B" at bounding box center [479, 329] width 128 height 27
click at [479, 335] on input "B" at bounding box center [483, 333] width 9 height 9
radio input "true"
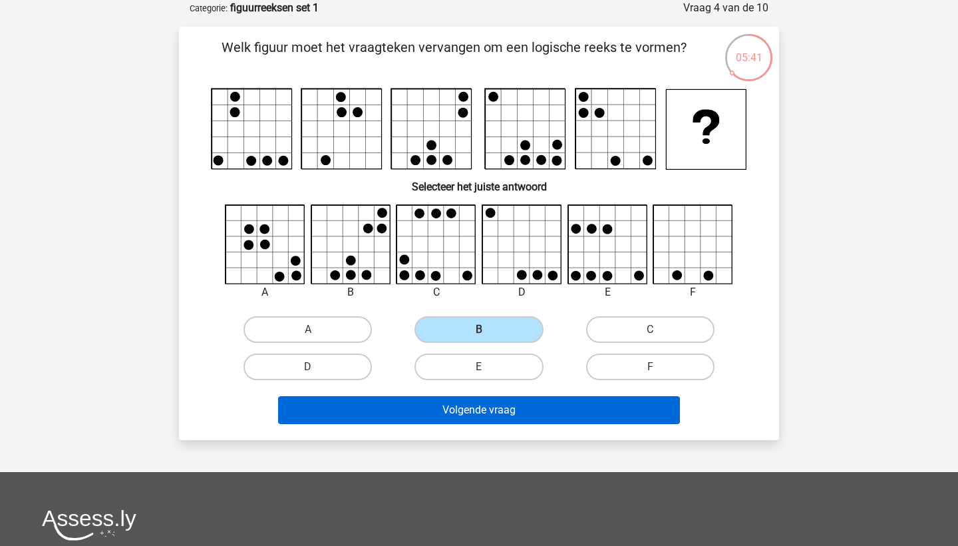
click at [418, 405] on button "Volgende vraag" at bounding box center [479, 410] width 403 height 28
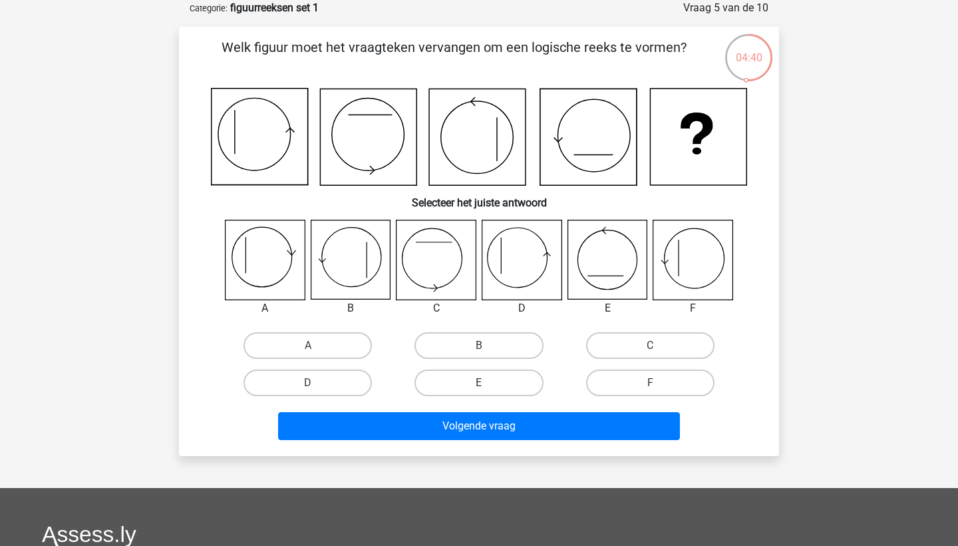
click at [690, 257] on icon at bounding box center [692, 259] width 79 height 79
click at [648, 382] on label "F" at bounding box center [650, 382] width 128 height 27
click at [650, 383] on input "F" at bounding box center [654, 387] width 9 height 9
radio input "true"
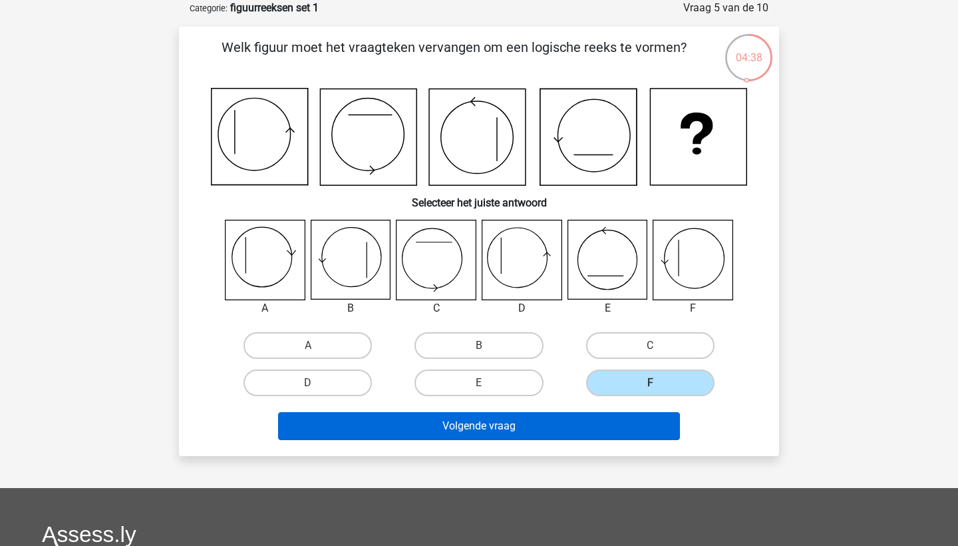
click at [620, 424] on button "Volgende vraag" at bounding box center [479, 426] width 403 height 28
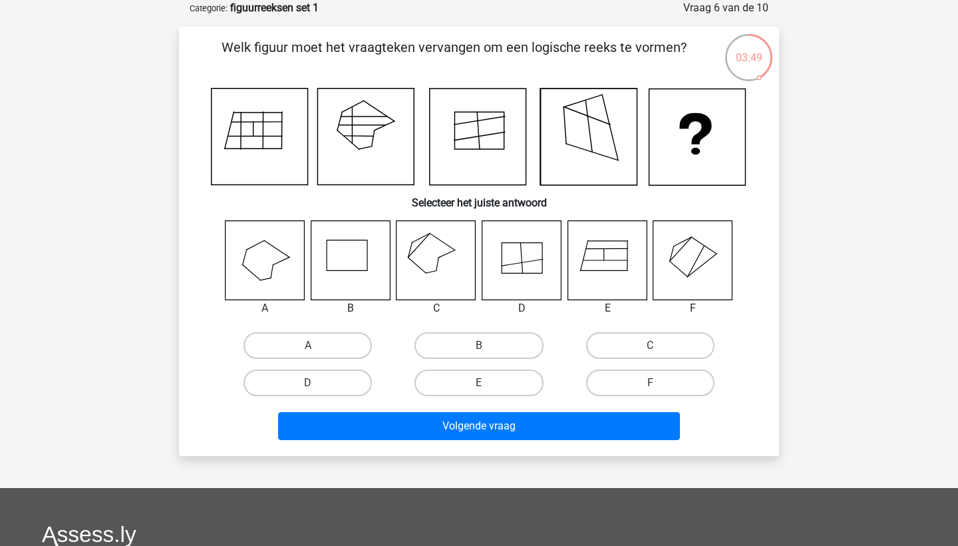
click at [448, 251] on icon at bounding box center [436, 259] width 79 height 79
click at [687, 351] on label "C" at bounding box center [650, 345] width 128 height 27
click at [659, 351] on input "C" at bounding box center [654, 349] width 9 height 9
radio input "true"
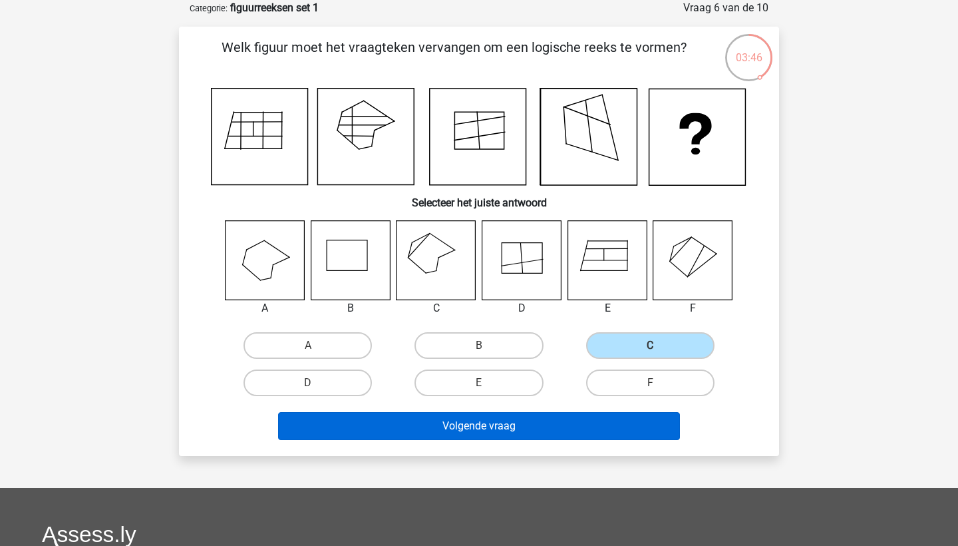
click at [560, 429] on button "Volgende vraag" at bounding box center [479, 426] width 403 height 28
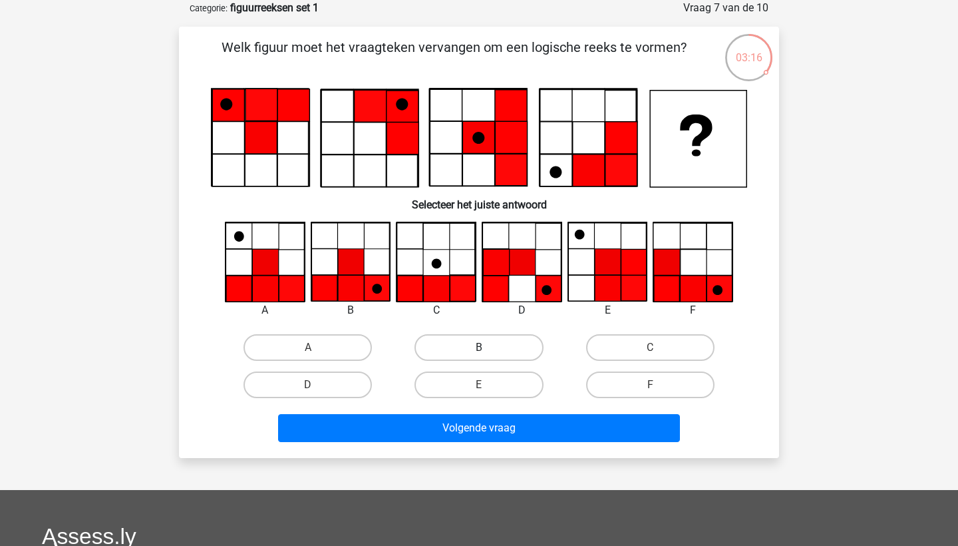
click at [462, 343] on label "B" at bounding box center [479, 347] width 128 height 27
click at [479, 347] on input "B" at bounding box center [483, 351] width 9 height 9
radio input "true"
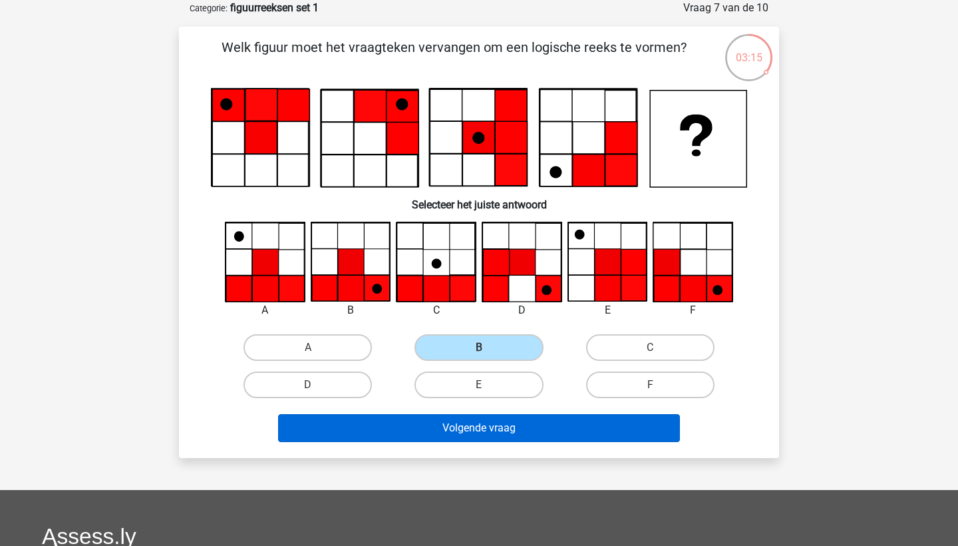
click at [432, 436] on button "Volgende vraag" at bounding box center [479, 428] width 403 height 28
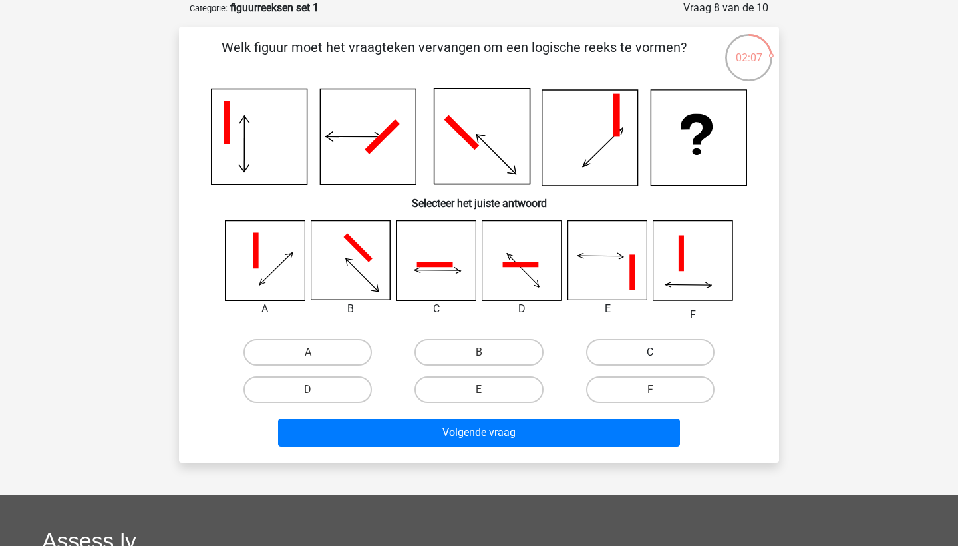
click at [649, 345] on label "C" at bounding box center [650, 352] width 128 height 27
click at [650, 352] on input "C" at bounding box center [654, 356] width 9 height 9
radio input "true"
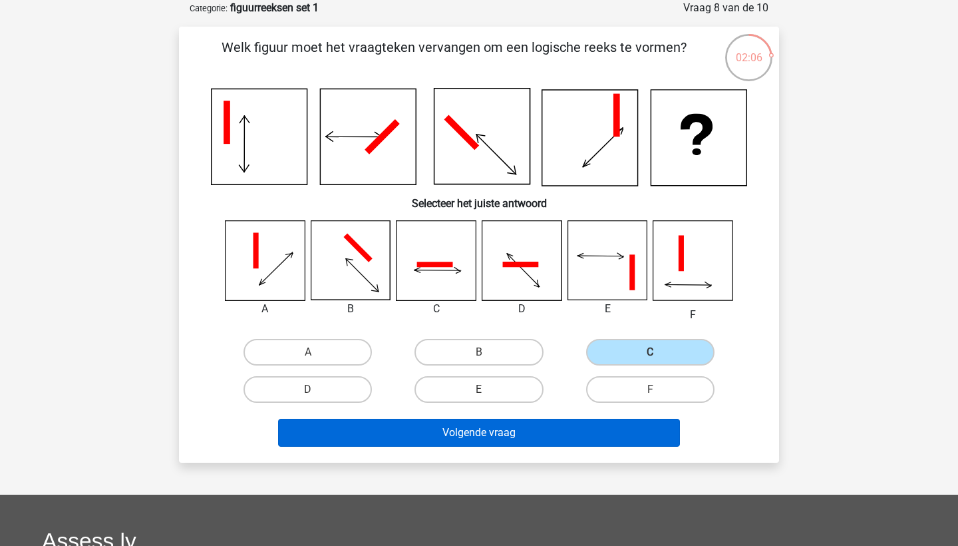
click at [534, 431] on button "Volgende vraag" at bounding box center [479, 432] width 403 height 28
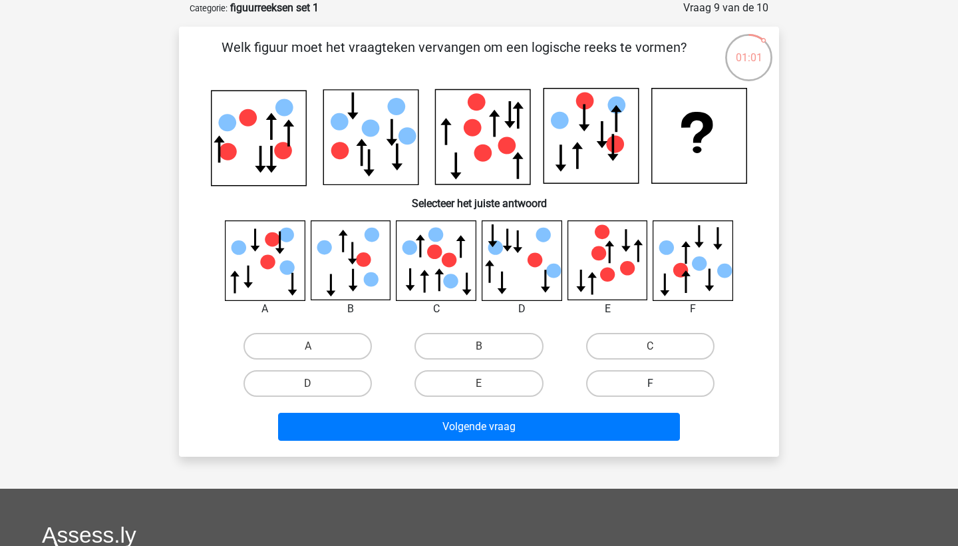
click at [613, 385] on label "F" at bounding box center [650, 383] width 128 height 27
click at [650, 385] on input "F" at bounding box center [654, 387] width 9 height 9
radio input "true"
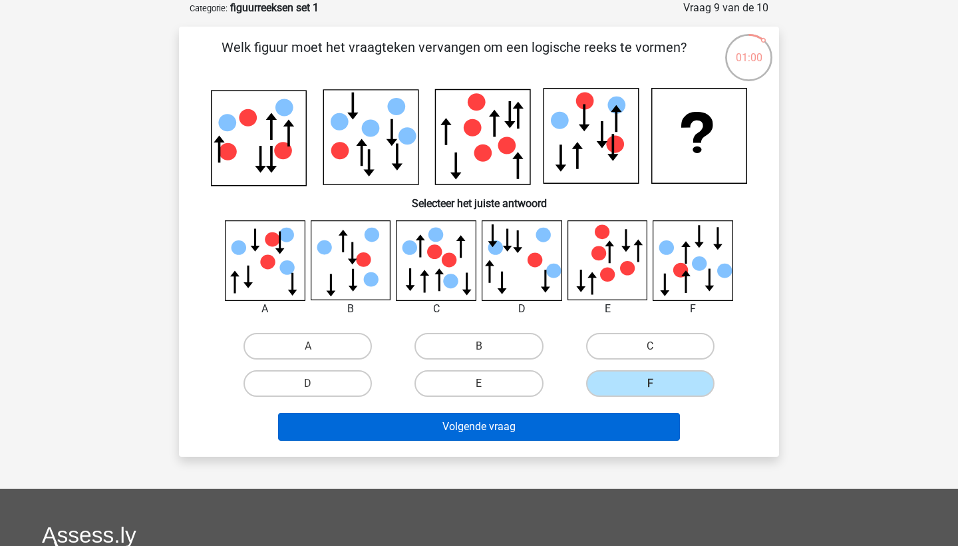
click at [583, 424] on button "Volgende vraag" at bounding box center [479, 427] width 403 height 28
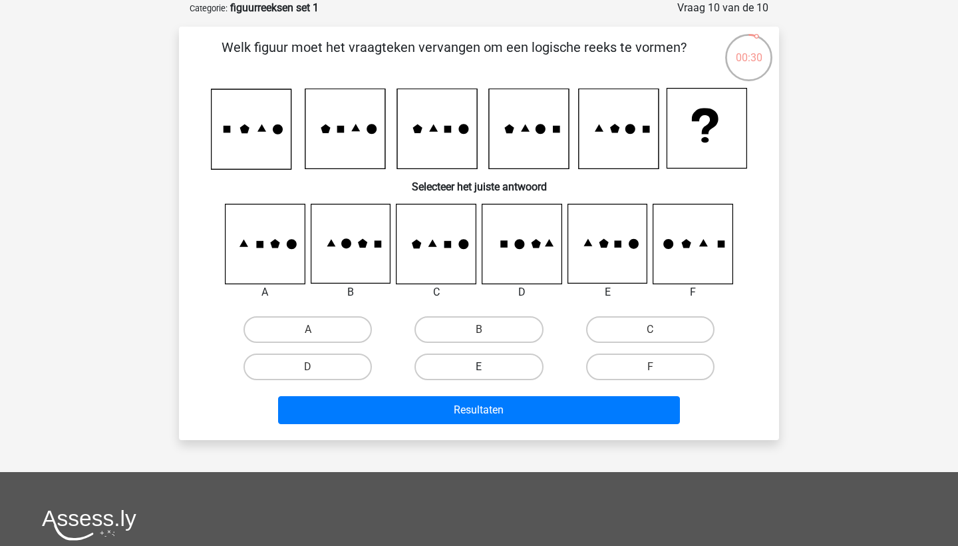
click at [476, 373] on label "E" at bounding box center [479, 366] width 128 height 27
click at [479, 373] on input "E" at bounding box center [483, 371] width 9 height 9
radio input "true"
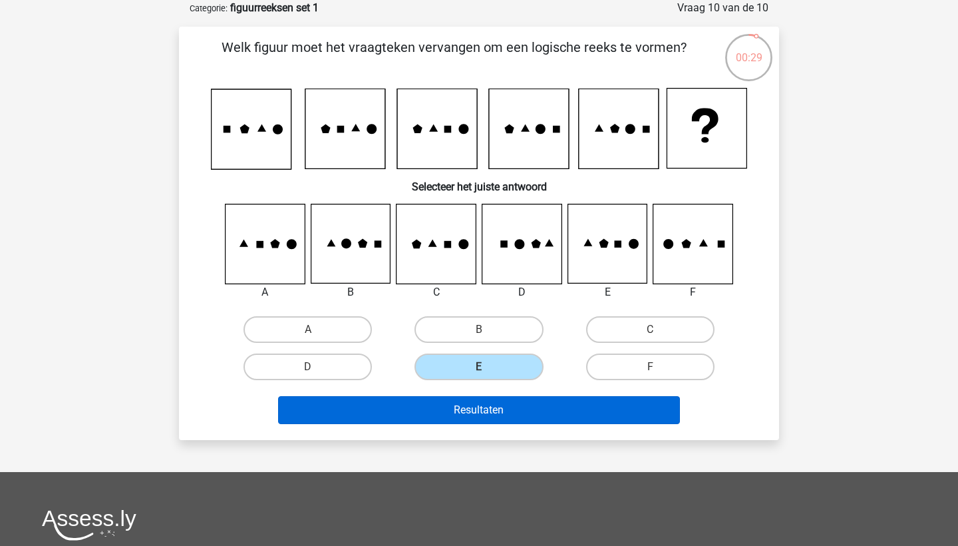
click at [470, 405] on button "Resultaten" at bounding box center [479, 410] width 403 height 28
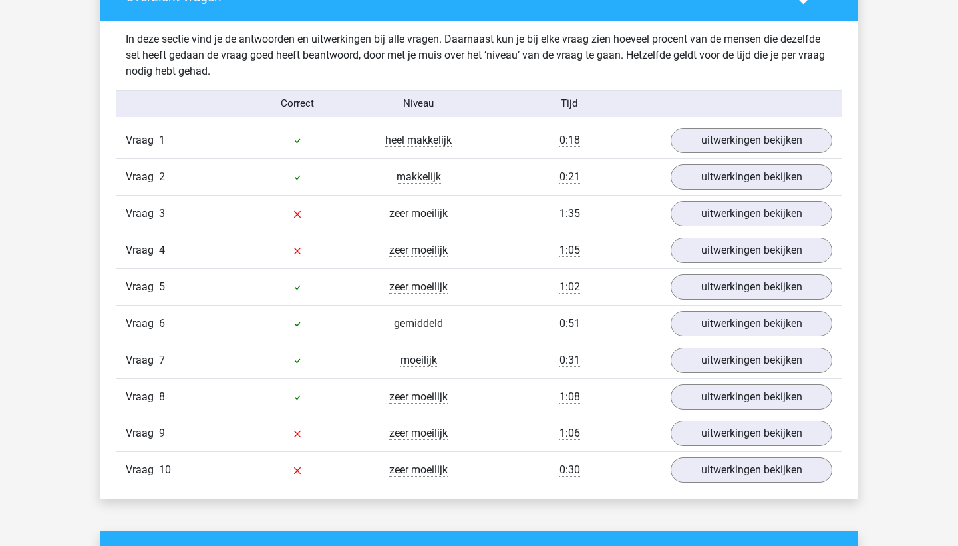
scroll to position [1035, 0]
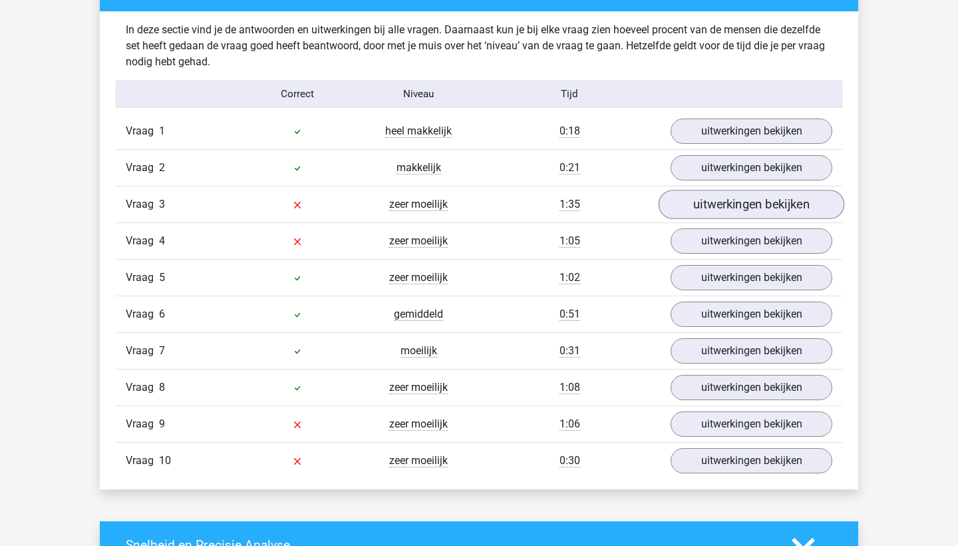
click at [679, 204] on link "uitwerkingen bekijken" at bounding box center [752, 204] width 186 height 29
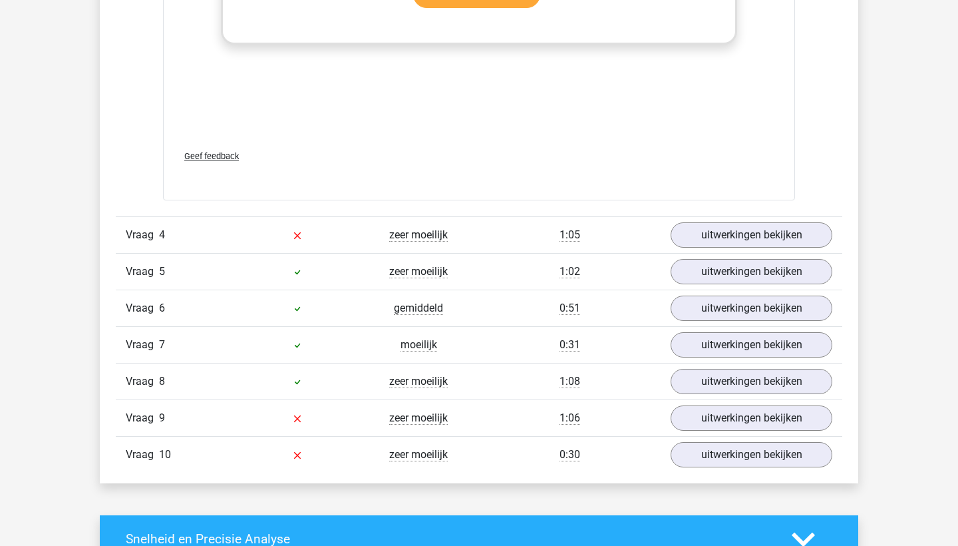
scroll to position [2162, 0]
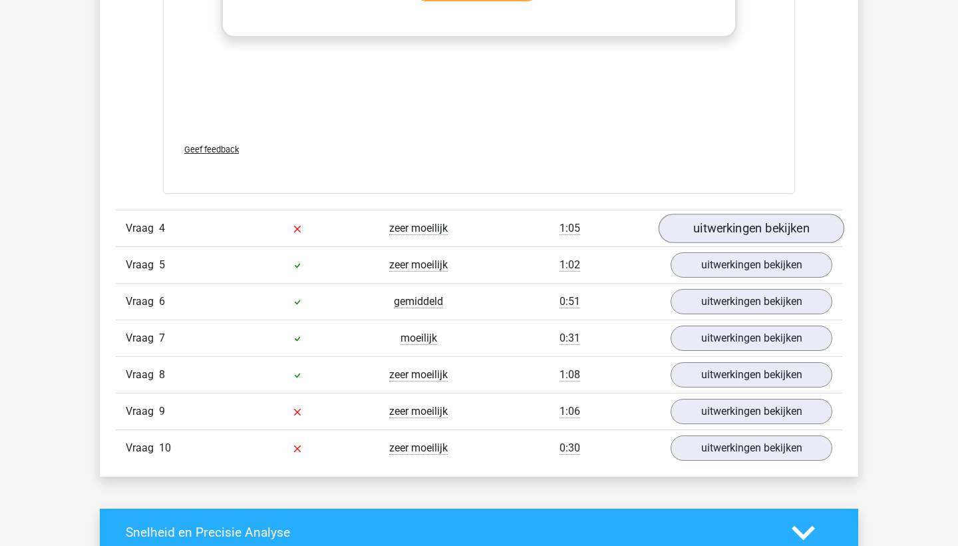
click at [706, 218] on link "uitwerkingen bekijken" at bounding box center [752, 228] width 186 height 29
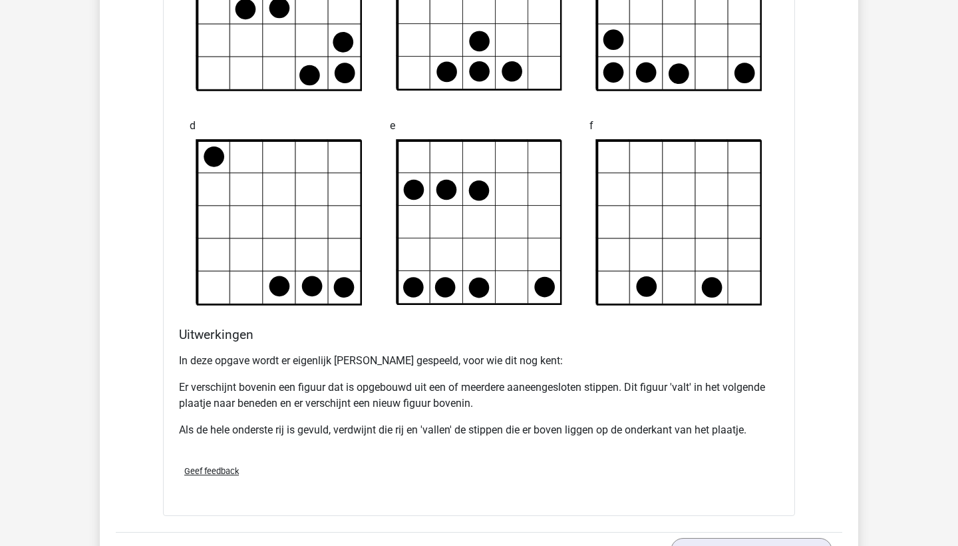
scroll to position [2667, 0]
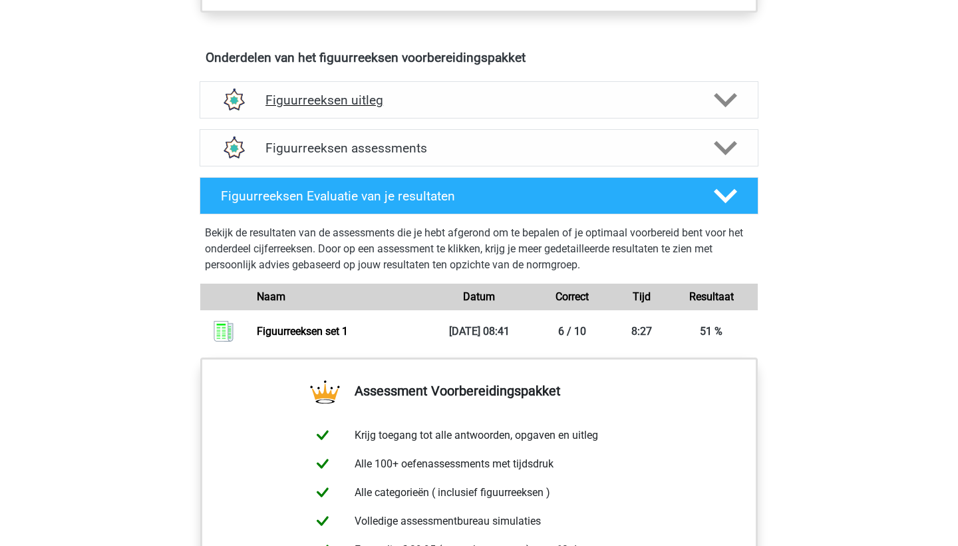
scroll to position [772, 0]
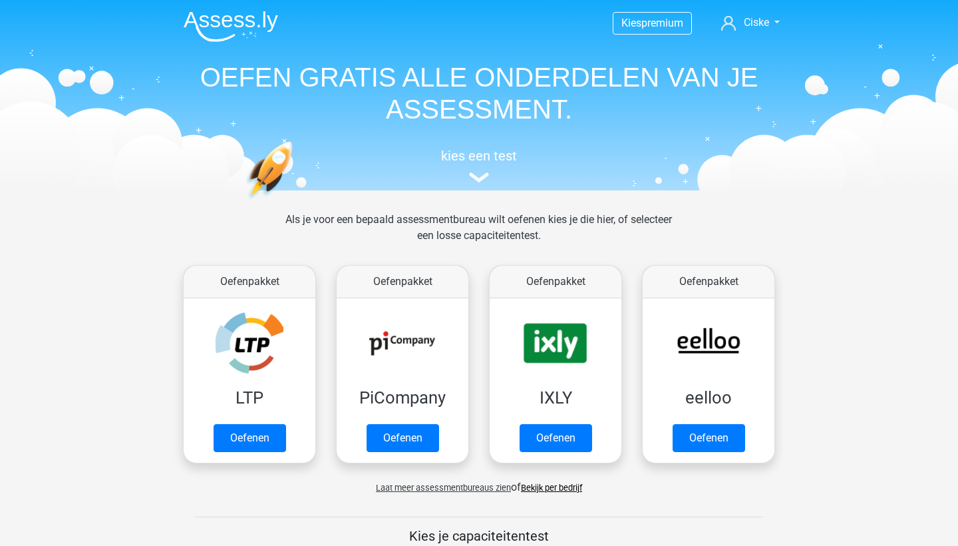
scroll to position [526, 0]
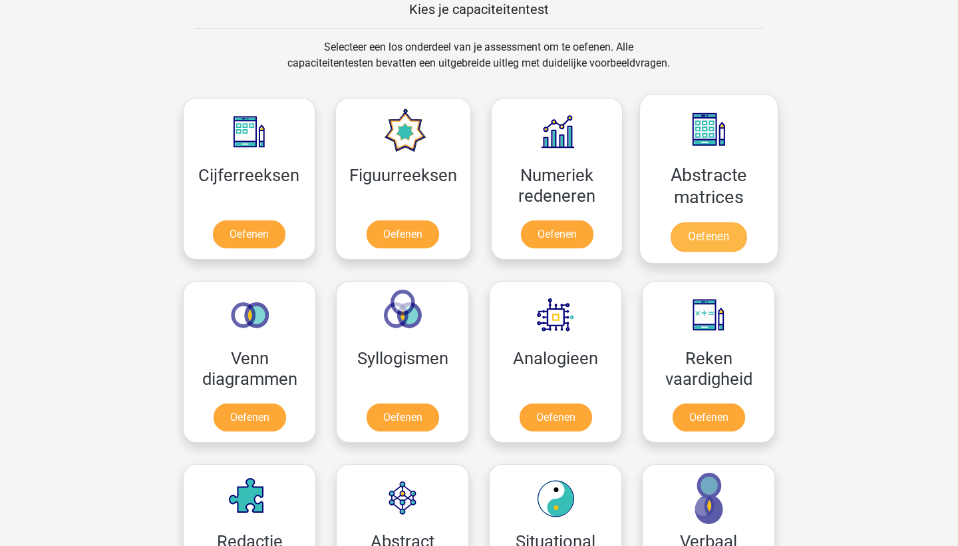
click at [723, 236] on link "Oefenen" at bounding box center [709, 236] width 76 height 29
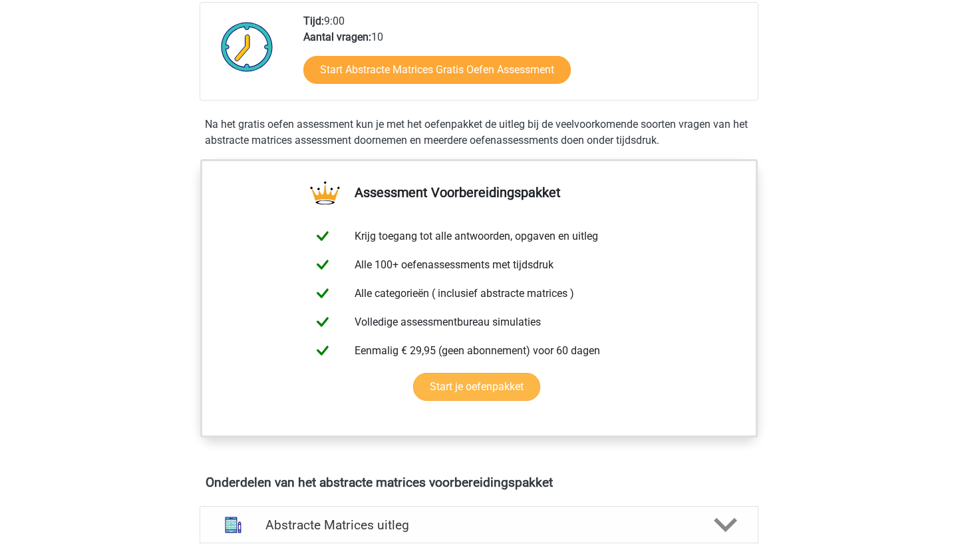
scroll to position [357, 0]
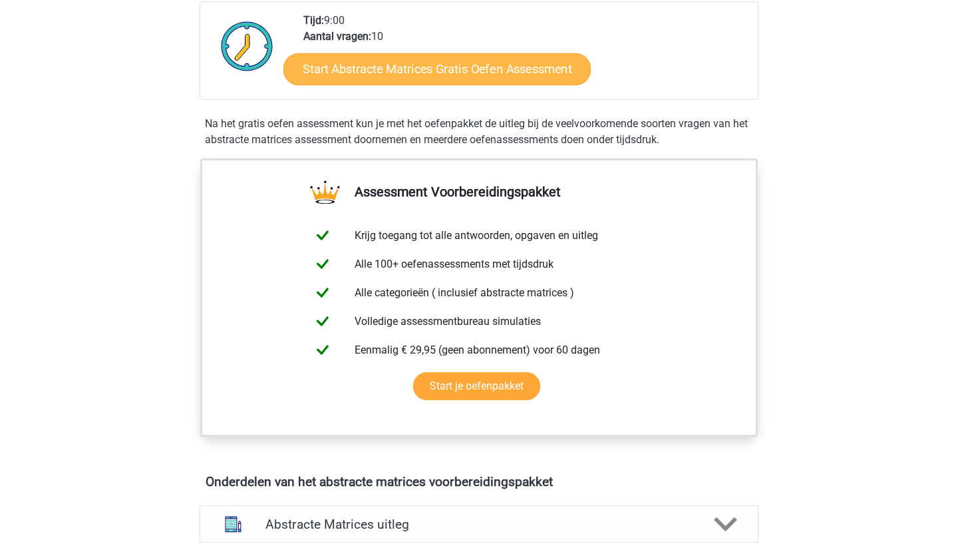
click at [478, 74] on link "Start Abstracte Matrices Gratis Oefen Assessment" at bounding box center [436, 69] width 307 height 32
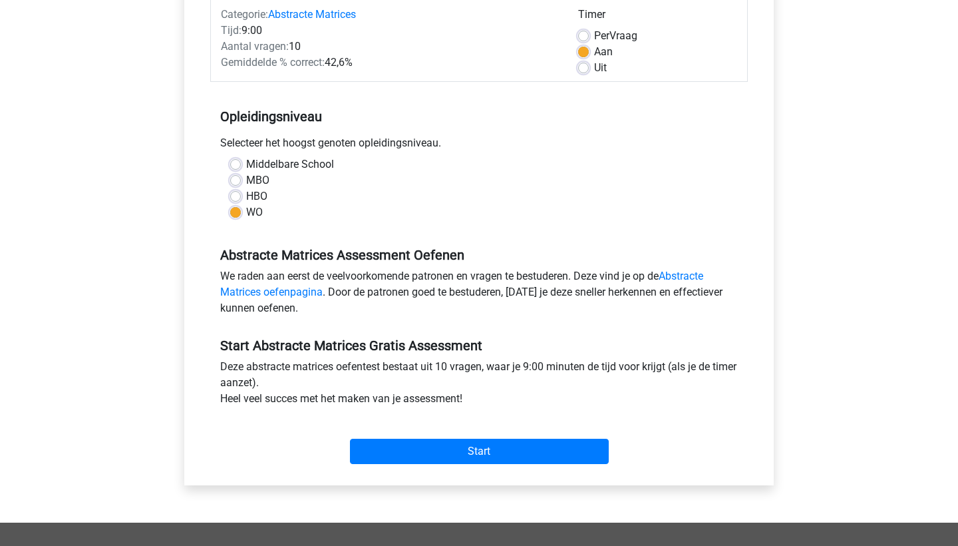
scroll to position [202, 0]
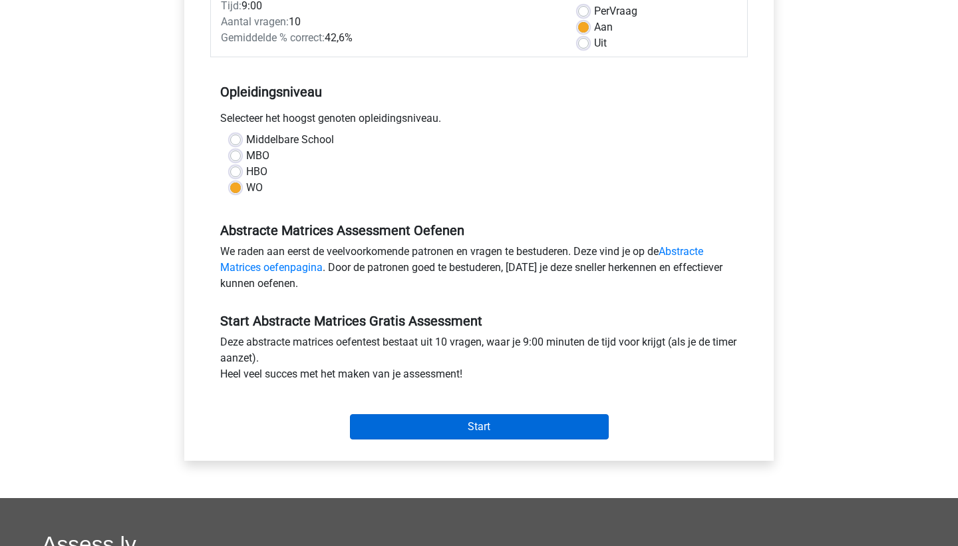
click at [458, 424] on input "Start" at bounding box center [479, 426] width 259 height 25
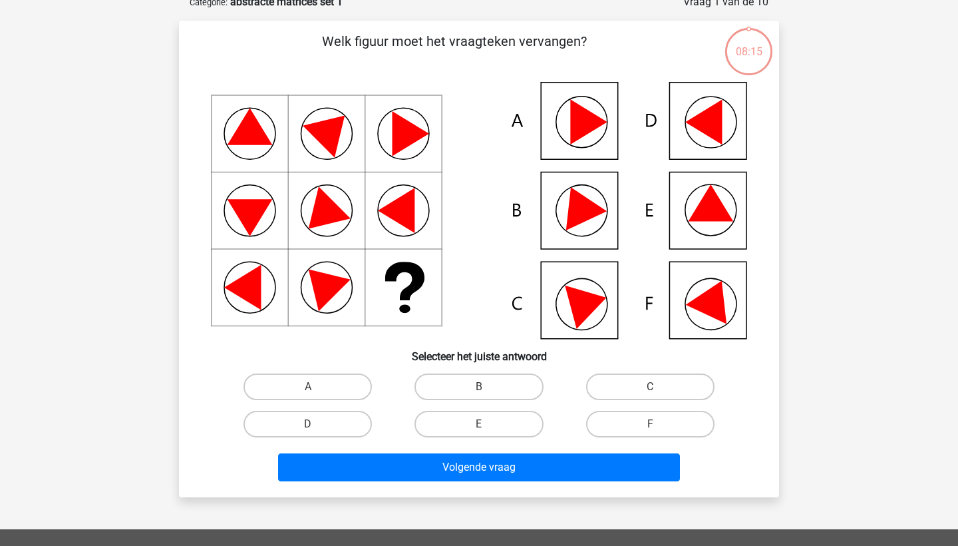
scroll to position [86, 0]
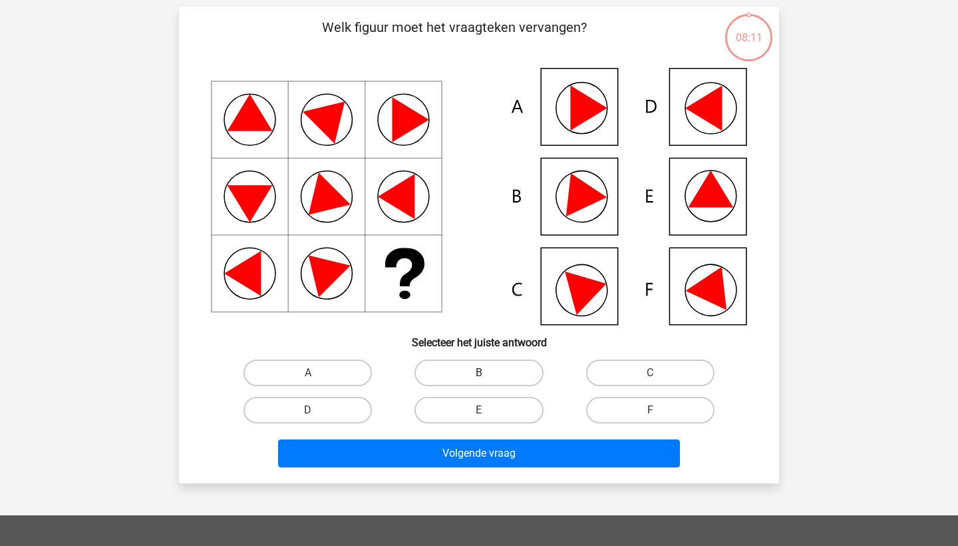
click at [502, 375] on label "B" at bounding box center [479, 372] width 128 height 27
click at [488, 375] on input "B" at bounding box center [483, 377] width 9 height 9
radio input "true"
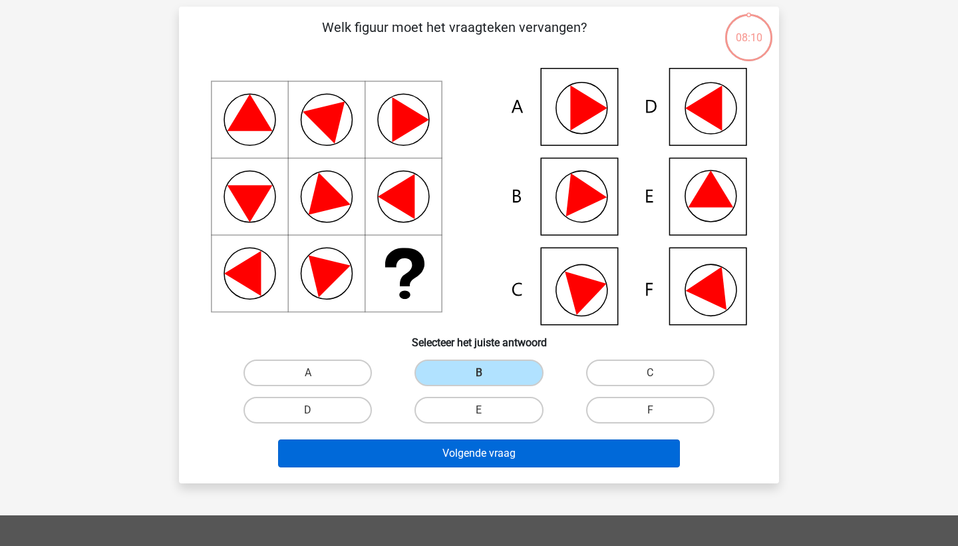
click at [472, 457] on button "Volgende vraag" at bounding box center [479, 453] width 403 height 28
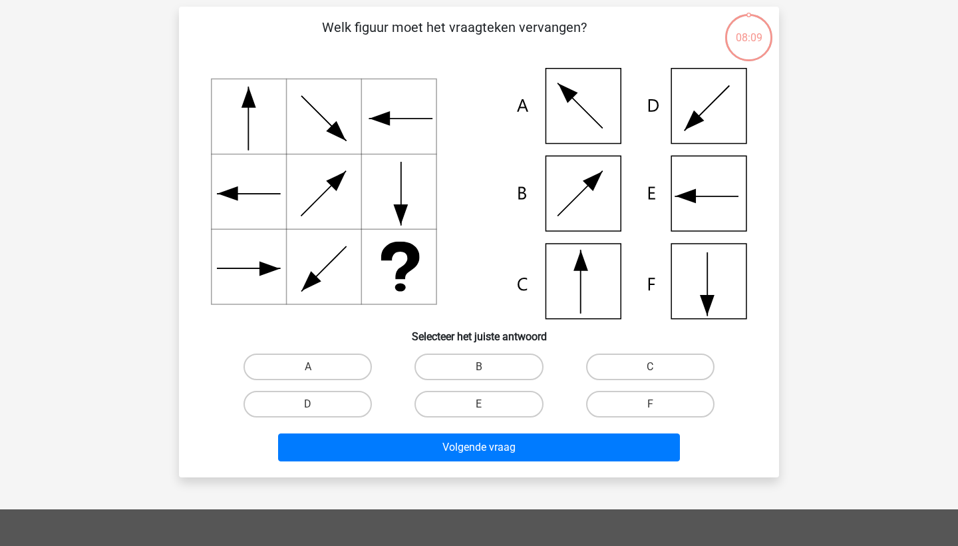
scroll to position [67, 0]
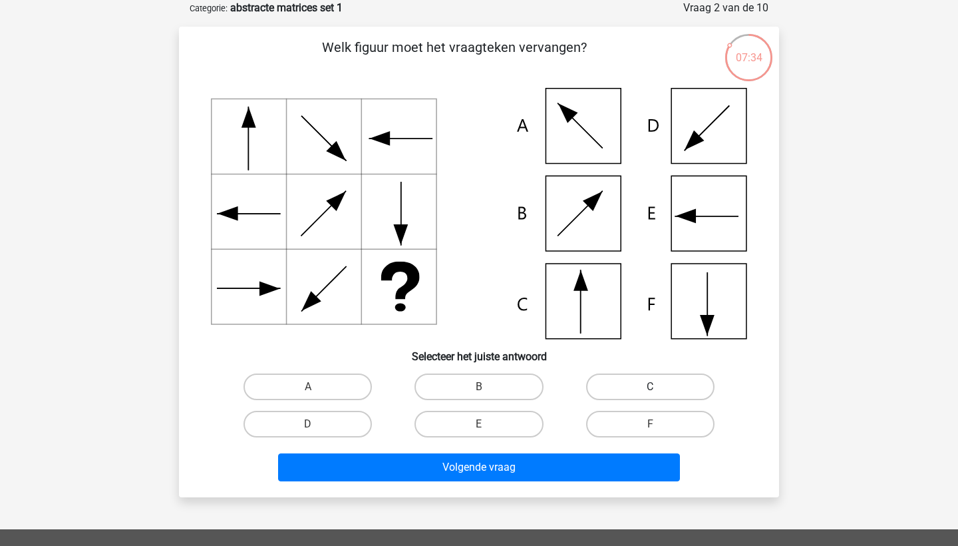
click at [613, 385] on label "C" at bounding box center [650, 386] width 128 height 27
click at [650, 387] on input "C" at bounding box center [654, 391] width 9 height 9
radio input "true"
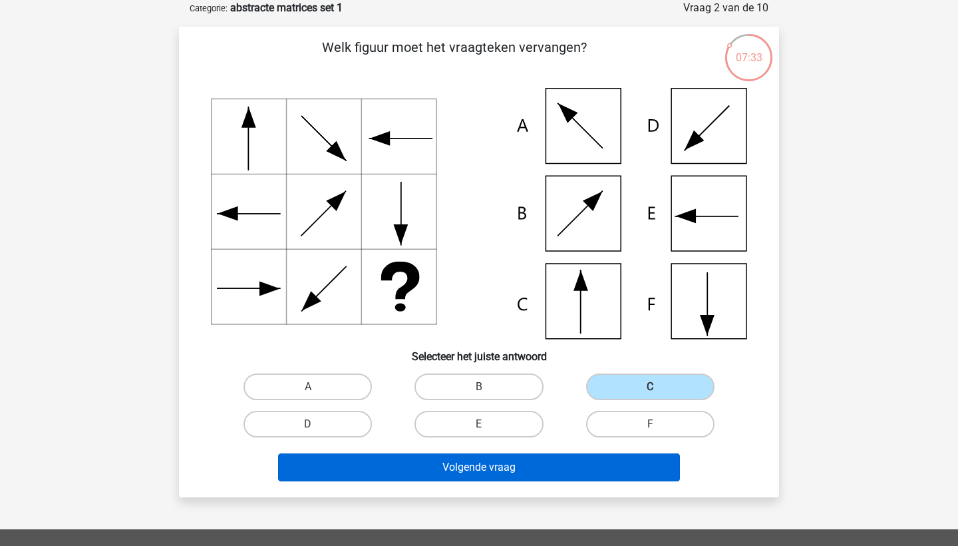
click at [550, 468] on button "Volgende vraag" at bounding box center [479, 467] width 403 height 28
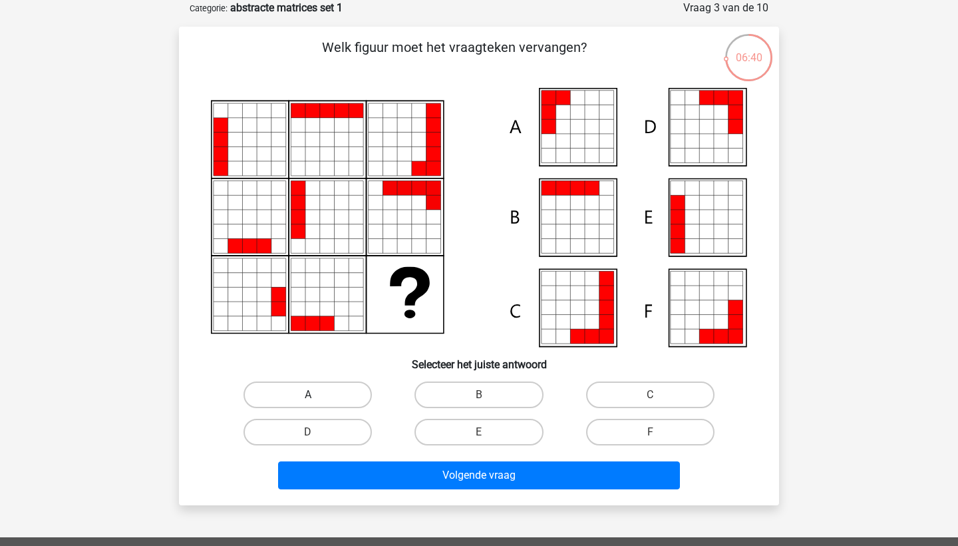
click at [305, 391] on label "A" at bounding box center [308, 394] width 128 height 27
click at [308, 395] on input "A" at bounding box center [312, 399] width 9 height 9
radio input "true"
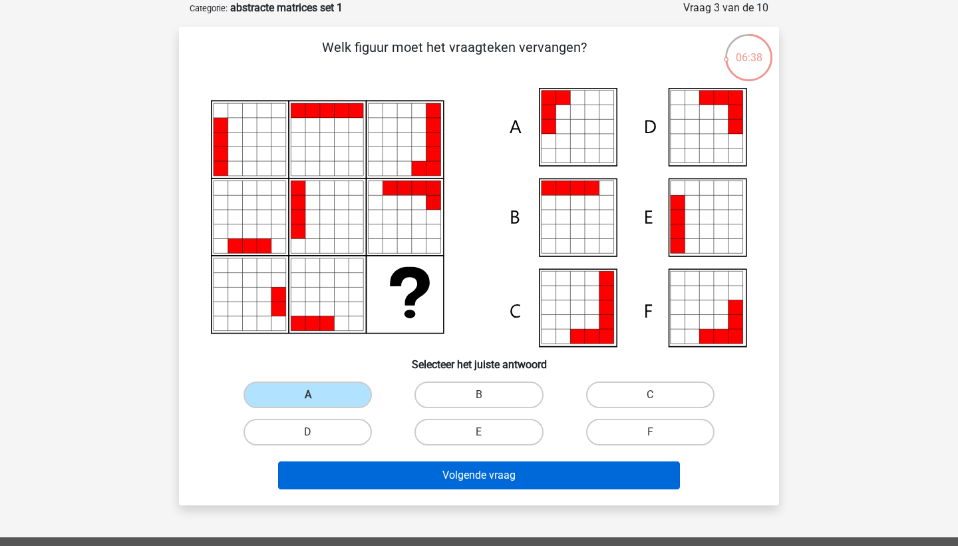
click at [335, 478] on button "Volgende vraag" at bounding box center [479, 475] width 403 height 28
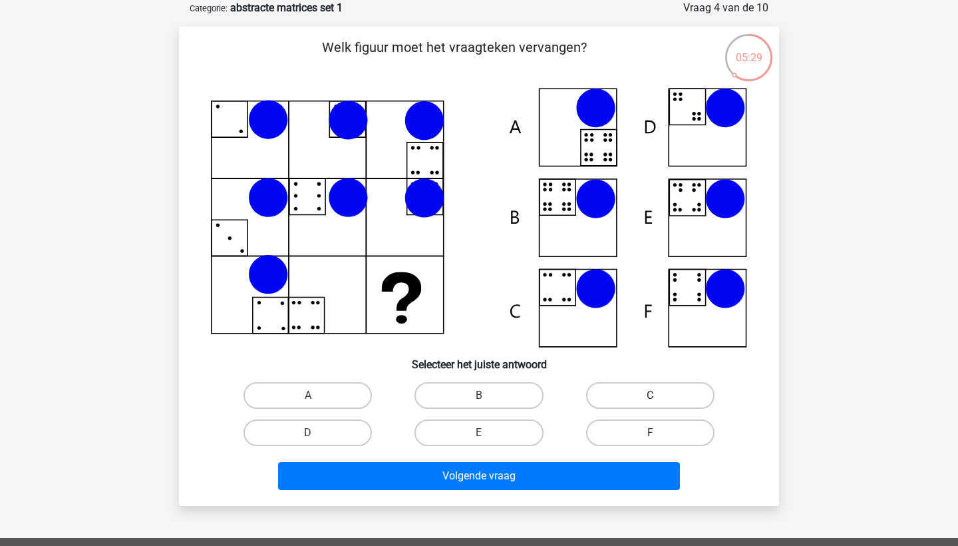
click at [681, 393] on label "C" at bounding box center [650, 395] width 128 height 27
click at [659, 395] on input "C" at bounding box center [654, 399] width 9 height 9
radio input "true"
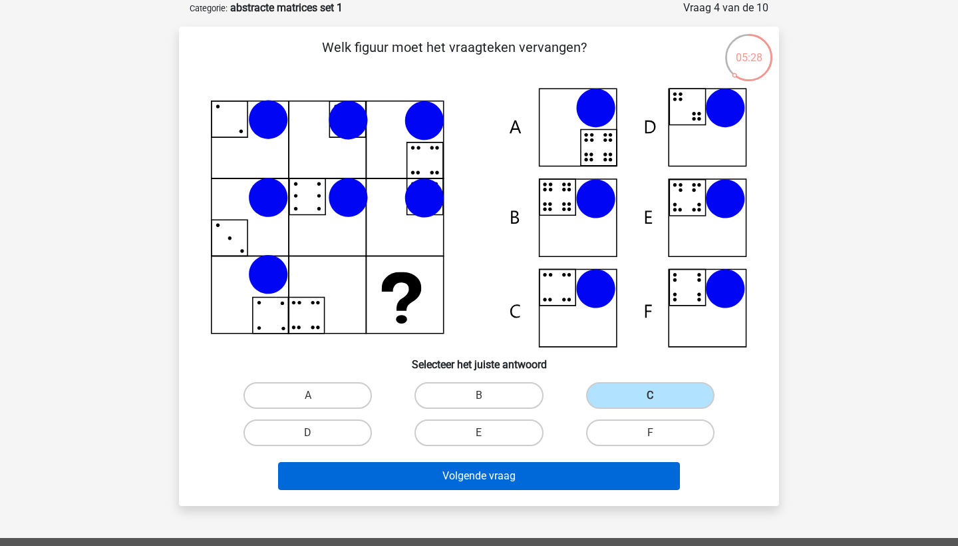
click at [593, 468] on button "Volgende vraag" at bounding box center [479, 476] width 403 height 28
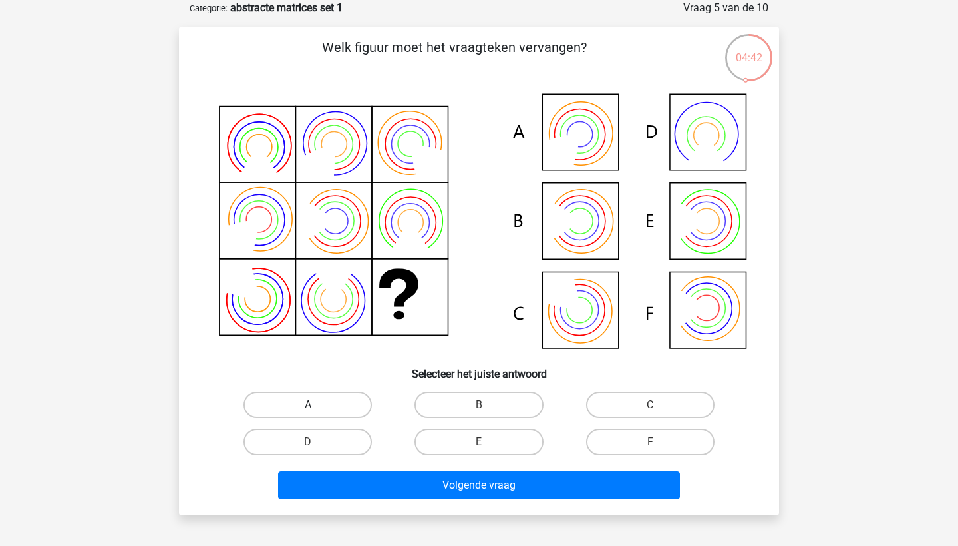
click at [332, 397] on label "A" at bounding box center [308, 404] width 128 height 27
click at [317, 405] on input "A" at bounding box center [312, 409] width 9 height 9
radio input "true"
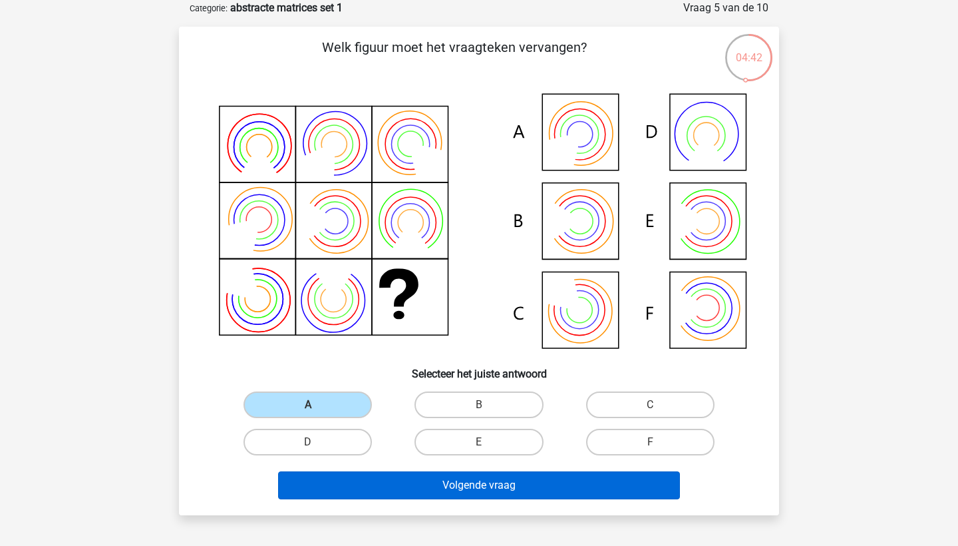
click at [349, 495] on button "Volgende vraag" at bounding box center [479, 485] width 403 height 28
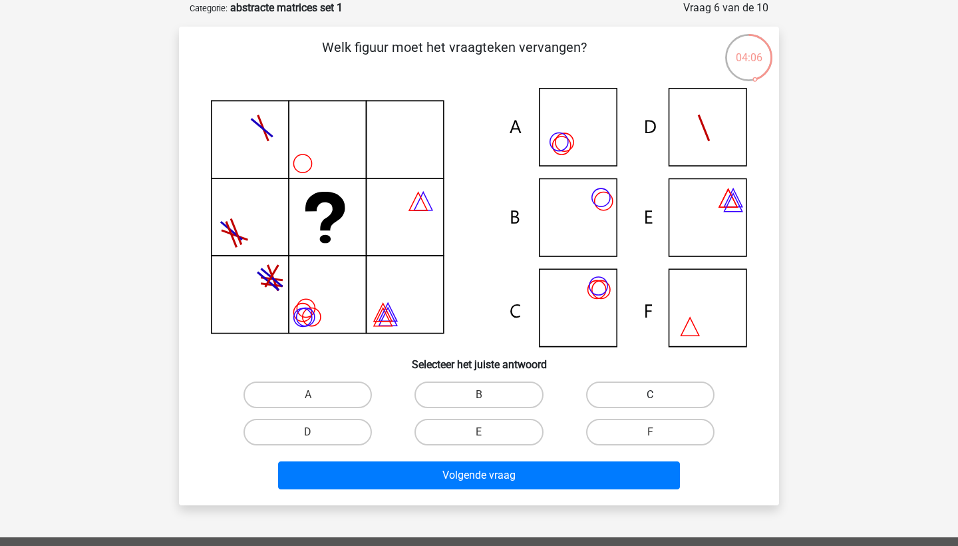
click at [645, 387] on label "C" at bounding box center [650, 394] width 128 height 27
click at [650, 395] on input "C" at bounding box center [654, 399] width 9 height 9
radio input "true"
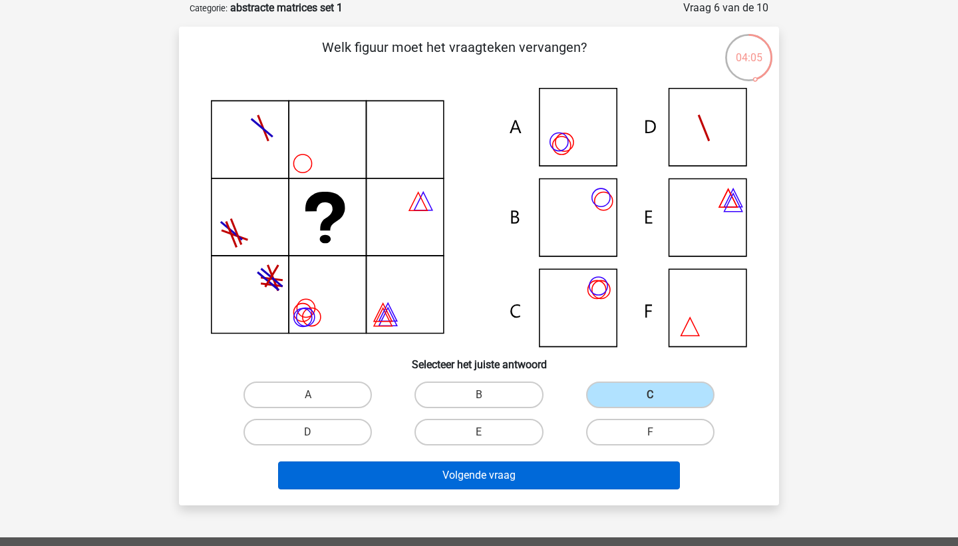
click at [542, 475] on button "Volgende vraag" at bounding box center [479, 475] width 403 height 28
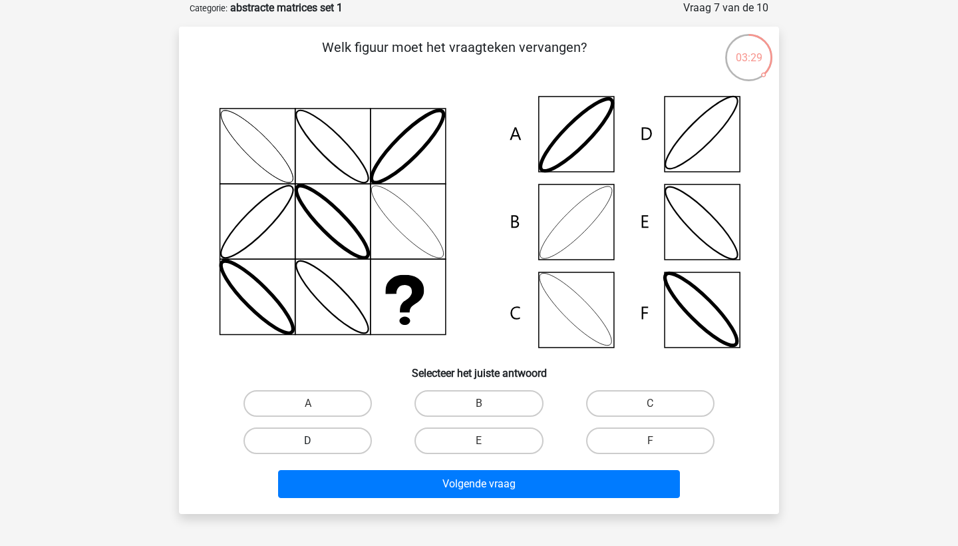
click at [294, 442] on label "D" at bounding box center [308, 440] width 128 height 27
click at [308, 442] on input "D" at bounding box center [312, 444] width 9 height 9
radio input "true"
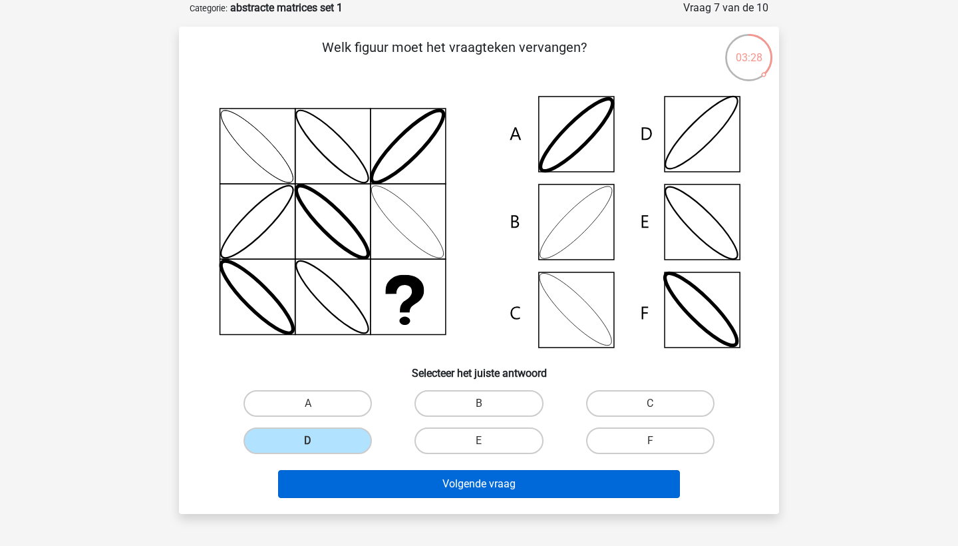
click at [307, 481] on button "Volgende vraag" at bounding box center [479, 484] width 403 height 28
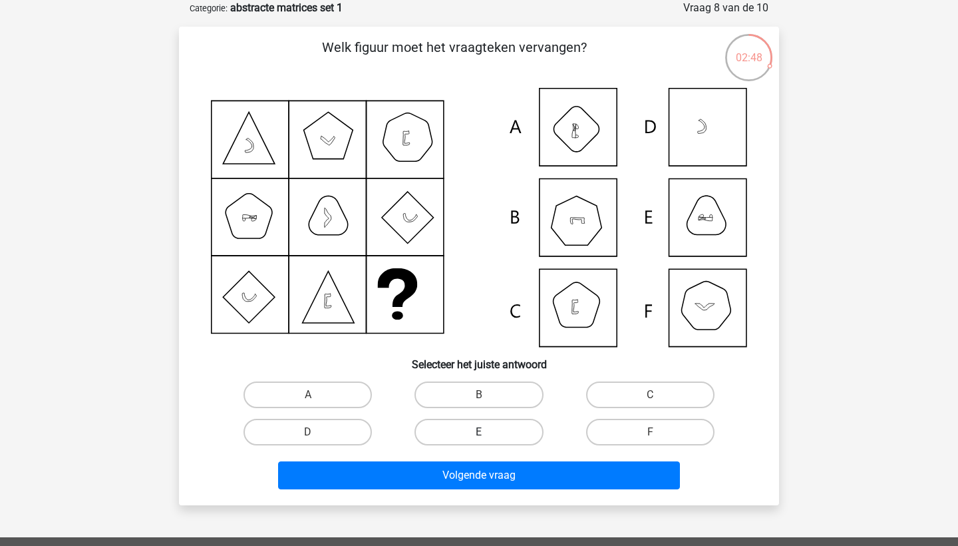
click at [478, 423] on label "E" at bounding box center [479, 431] width 128 height 27
click at [479, 432] on input "E" at bounding box center [483, 436] width 9 height 9
radio input "true"
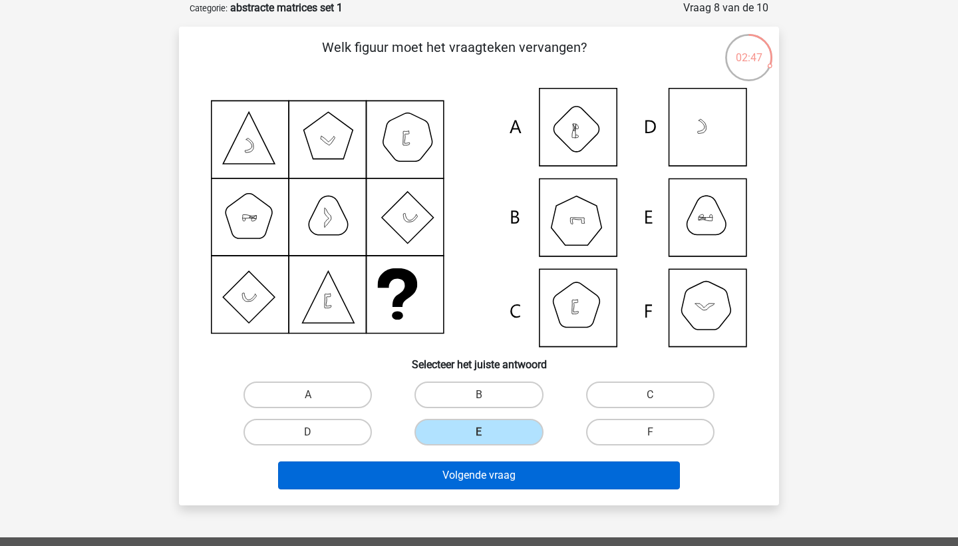
click at [451, 469] on button "Volgende vraag" at bounding box center [479, 475] width 403 height 28
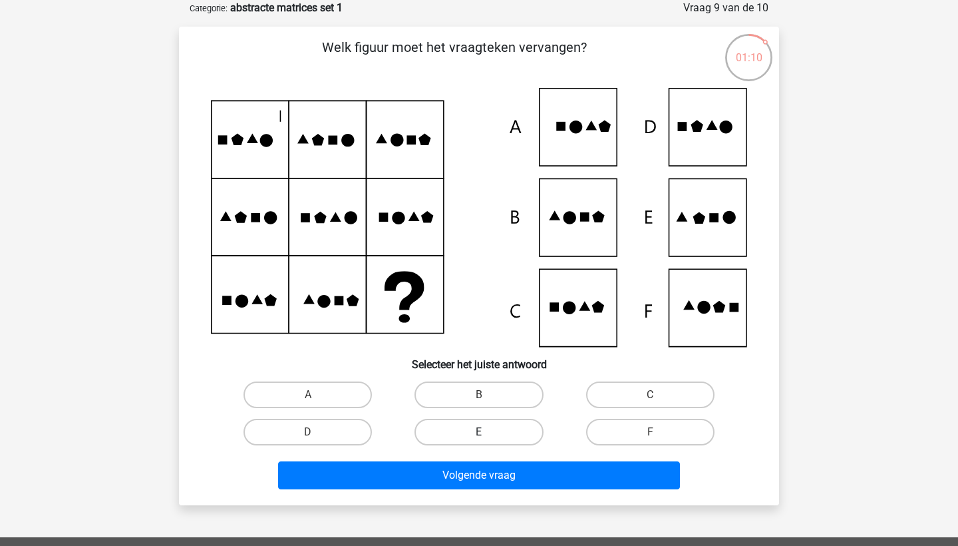
click at [436, 432] on label "E" at bounding box center [479, 431] width 128 height 27
click at [479, 432] on input "E" at bounding box center [483, 436] width 9 height 9
radio input "true"
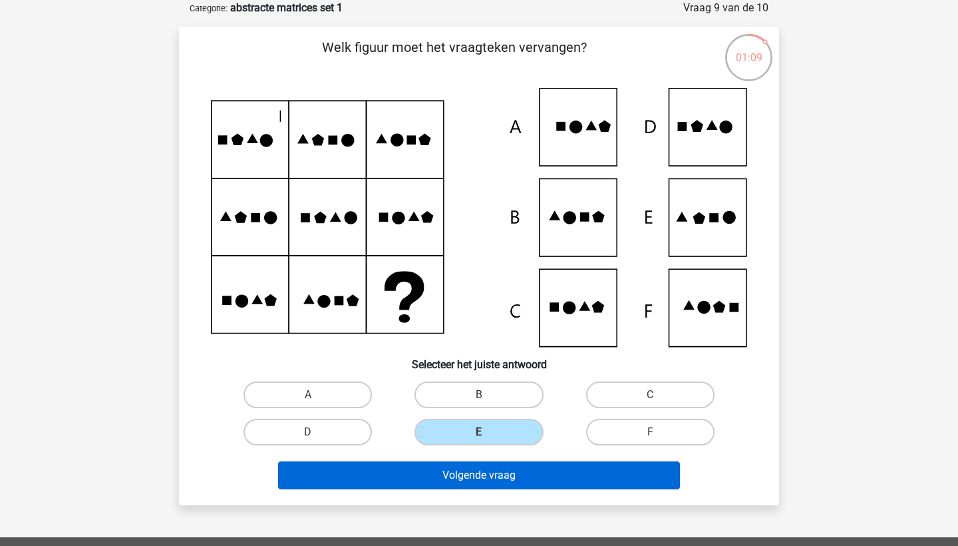
click at [419, 473] on button "Volgende vraag" at bounding box center [479, 475] width 403 height 28
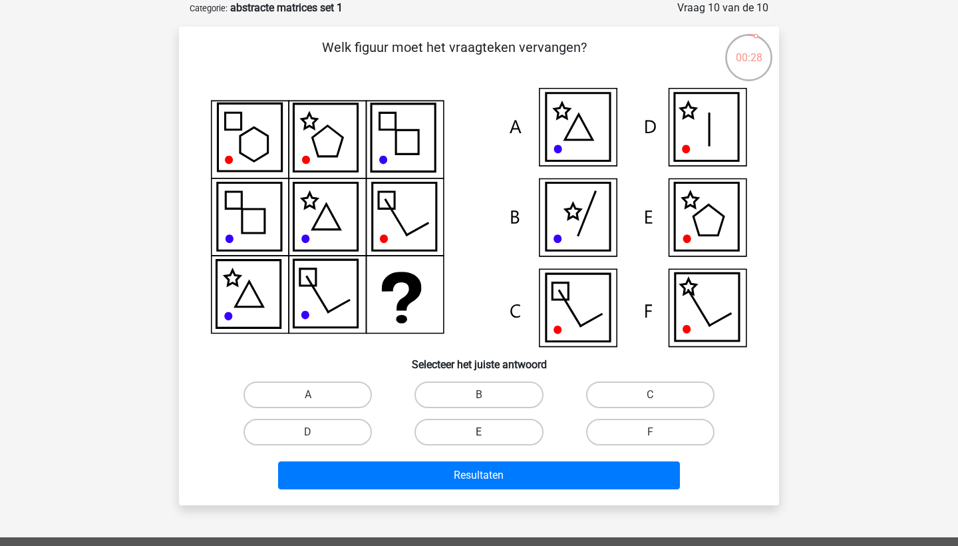
click at [448, 435] on label "E" at bounding box center [479, 431] width 128 height 27
click at [479, 435] on input "E" at bounding box center [483, 436] width 9 height 9
radio input "true"
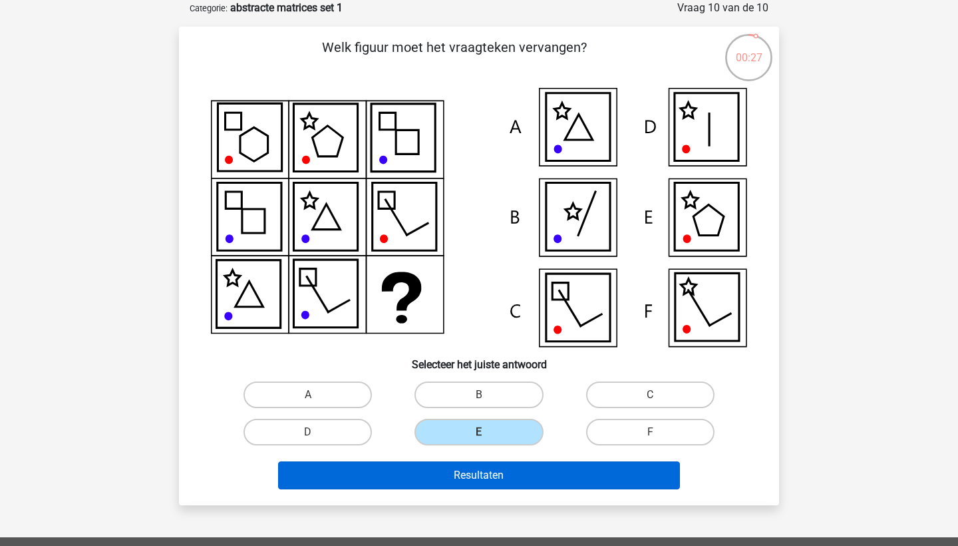
click at [440, 478] on button "Resultaten" at bounding box center [479, 475] width 403 height 28
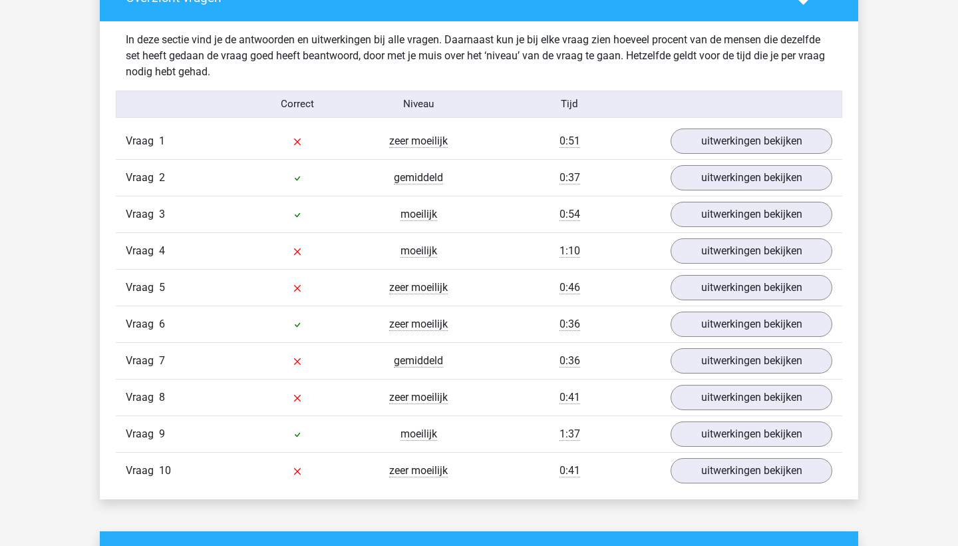
scroll to position [1027, 0]
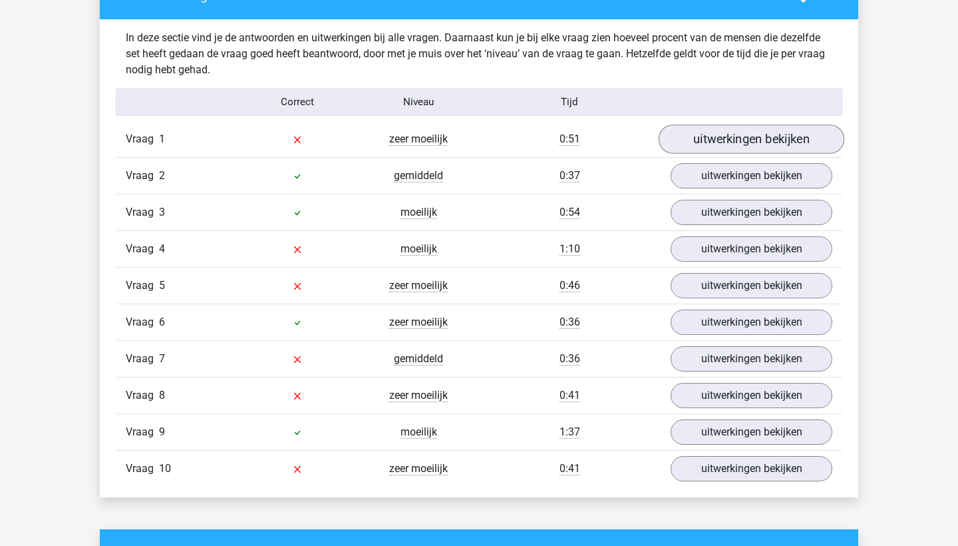
click at [707, 137] on link "uitwerkingen bekijken" at bounding box center [752, 138] width 186 height 29
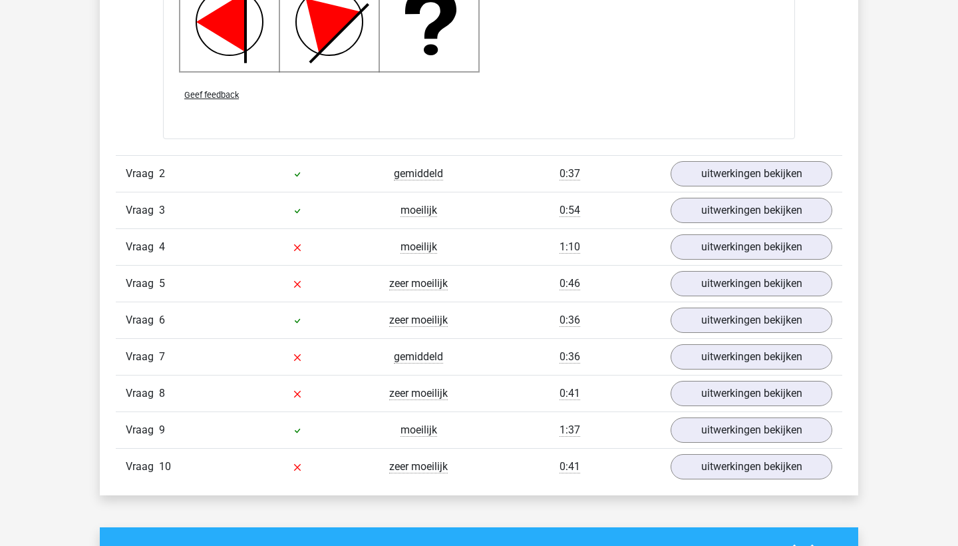
scroll to position [1984, 0]
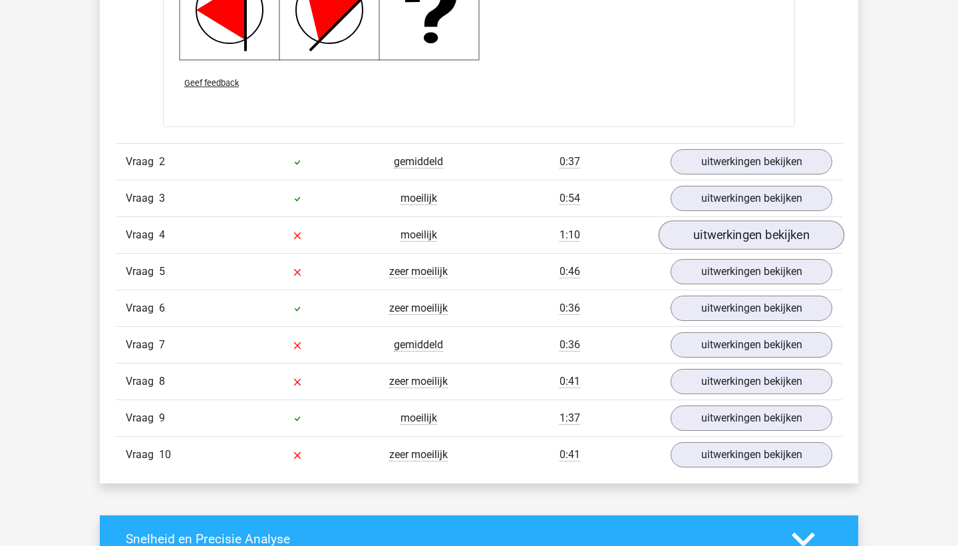
click at [754, 228] on link "uitwerkingen bekijken" at bounding box center [752, 234] width 186 height 29
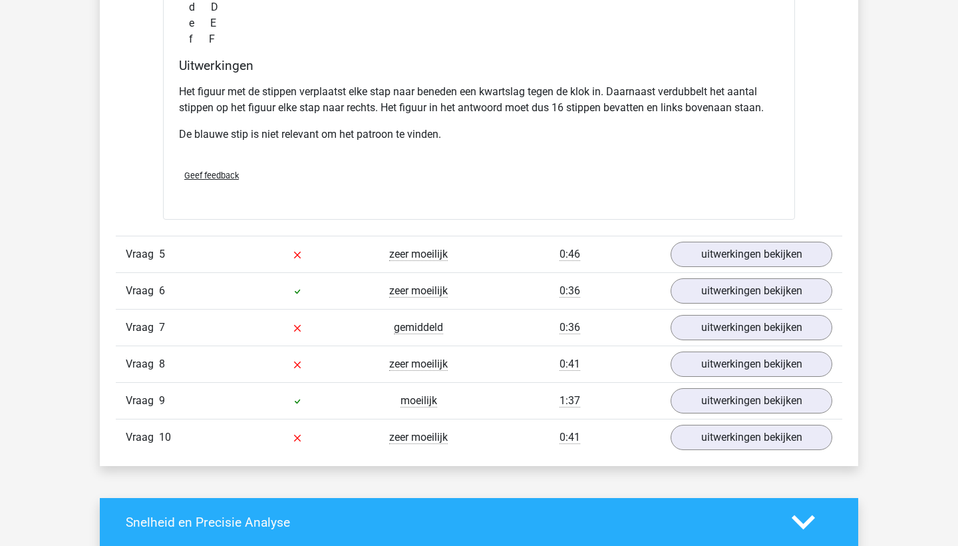
scroll to position [2634, 0]
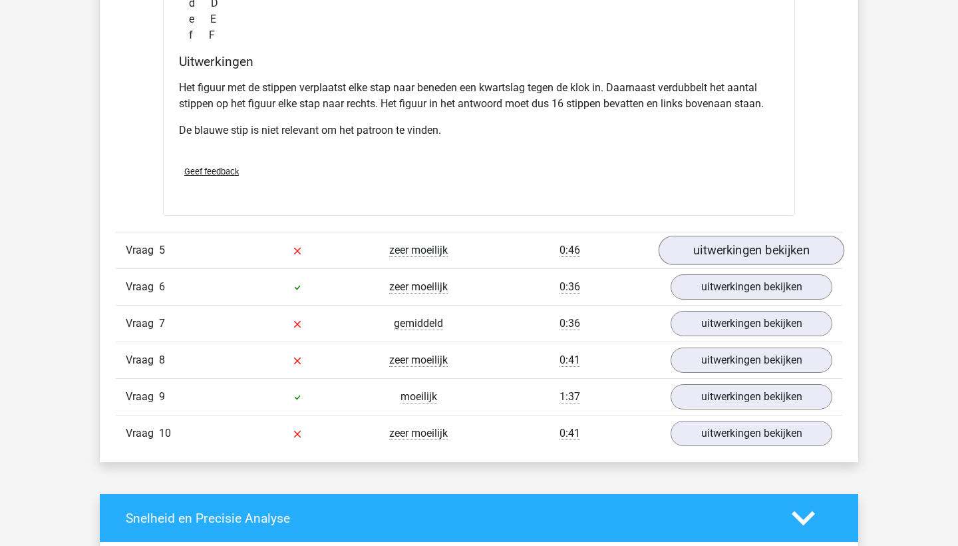
click at [731, 243] on link "uitwerkingen bekijken" at bounding box center [752, 250] width 186 height 29
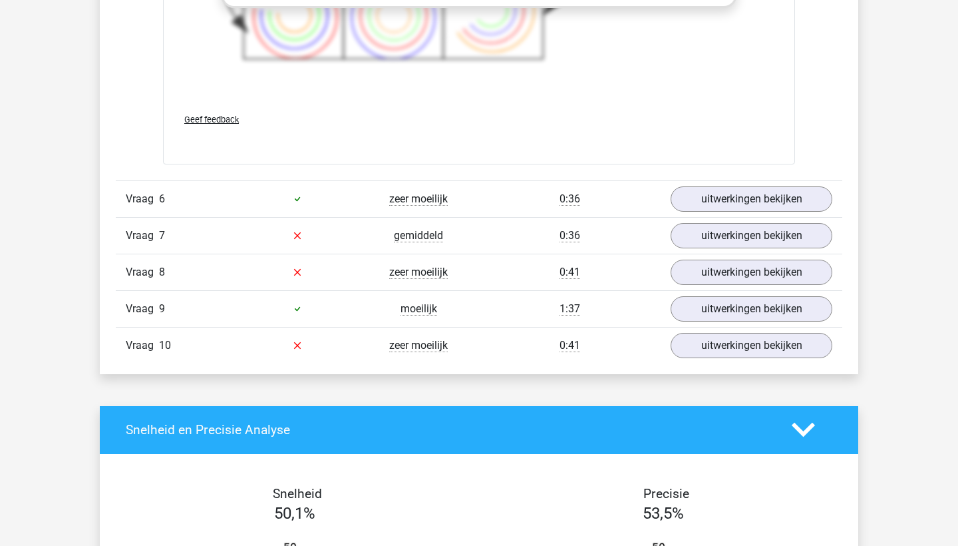
scroll to position [3699, 0]
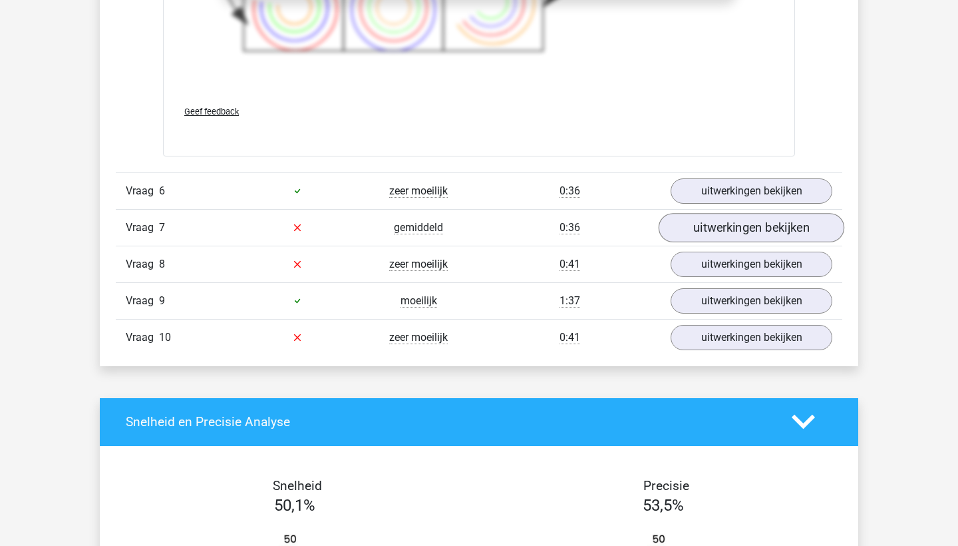
click at [693, 226] on link "uitwerkingen bekijken" at bounding box center [752, 227] width 186 height 29
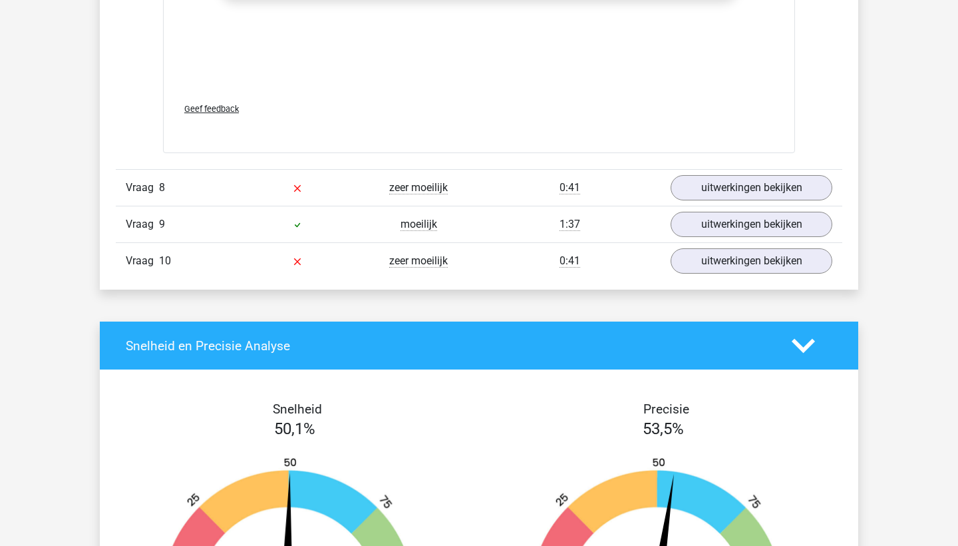
scroll to position [4822, 0]
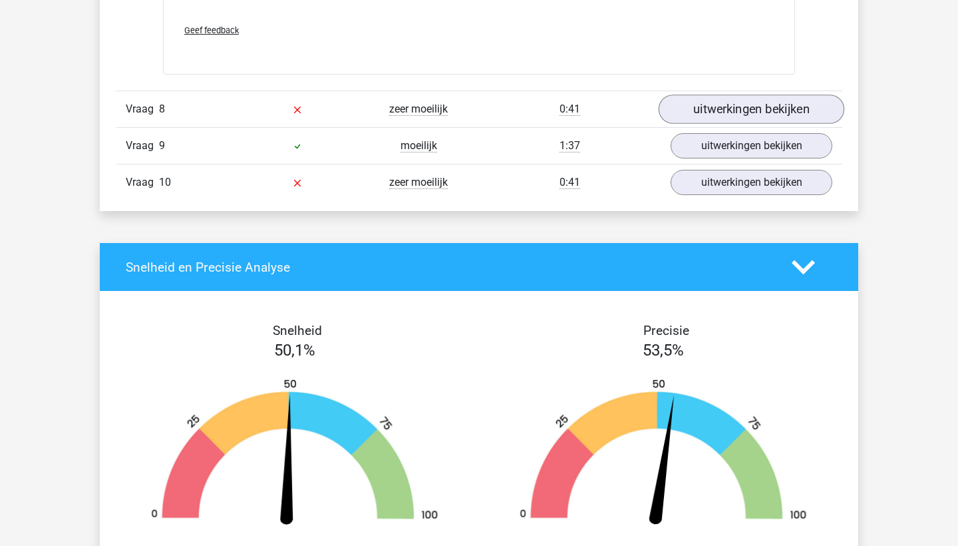
click at [695, 108] on link "uitwerkingen bekijken" at bounding box center [752, 109] width 186 height 29
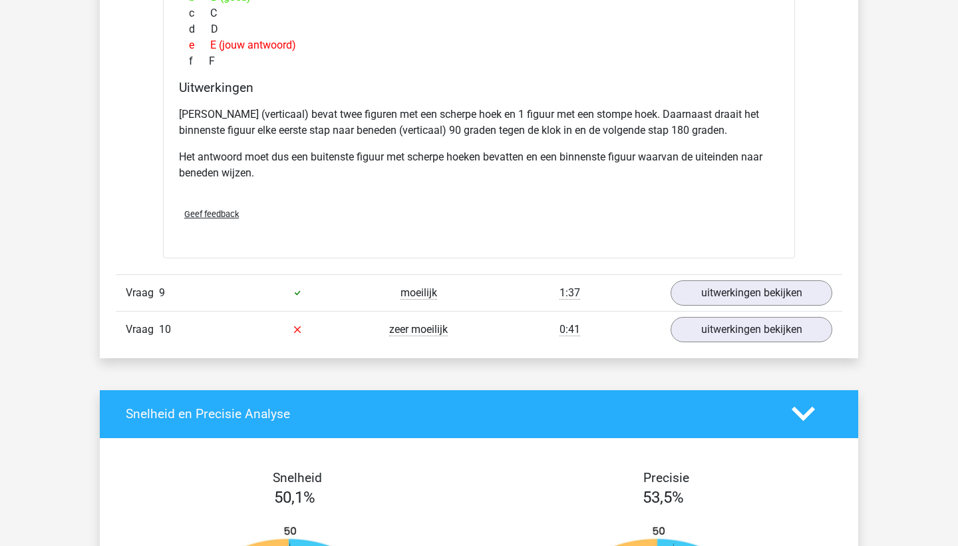
scroll to position [5330, 0]
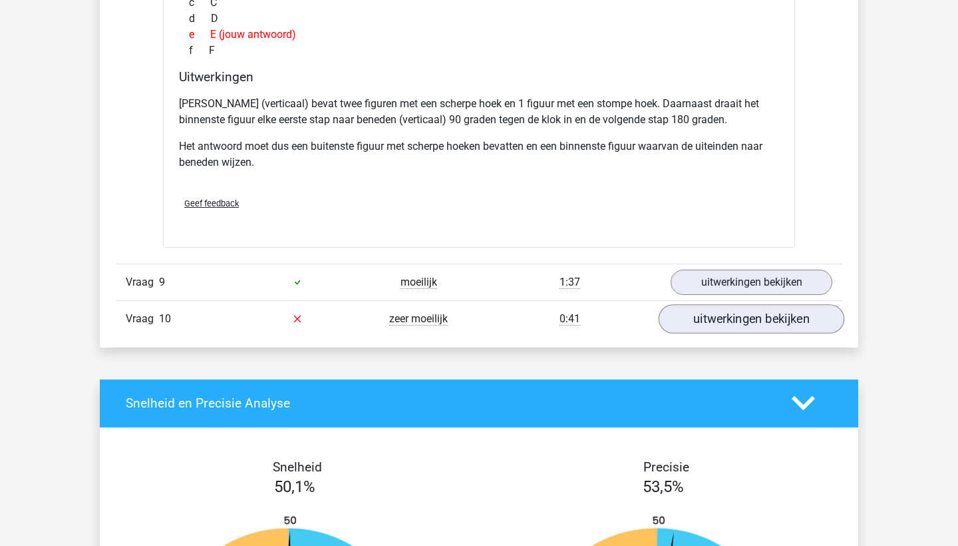
click at [719, 321] on link "uitwerkingen bekijken" at bounding box center [752, 318] width 186 height 29
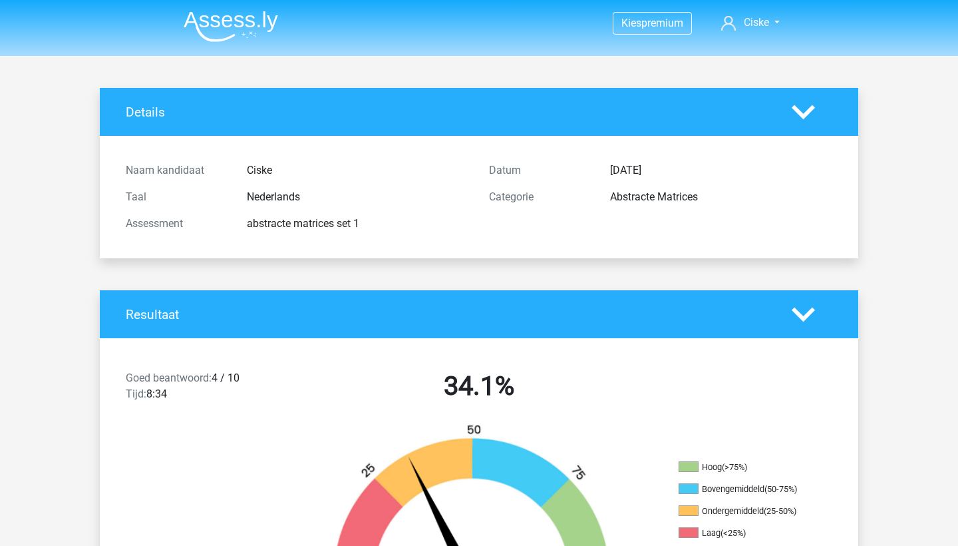
scroll to position [0, 0]
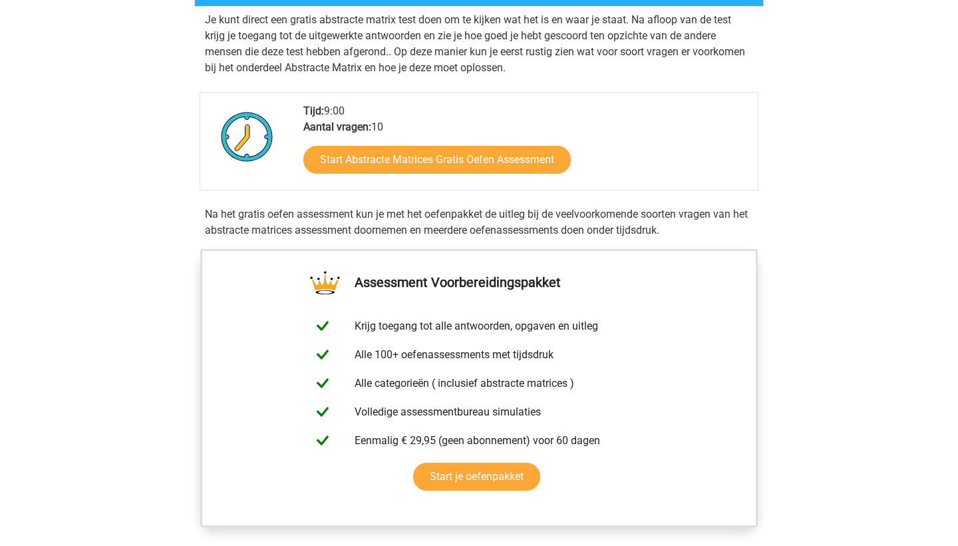
scroll to position [248, 0]
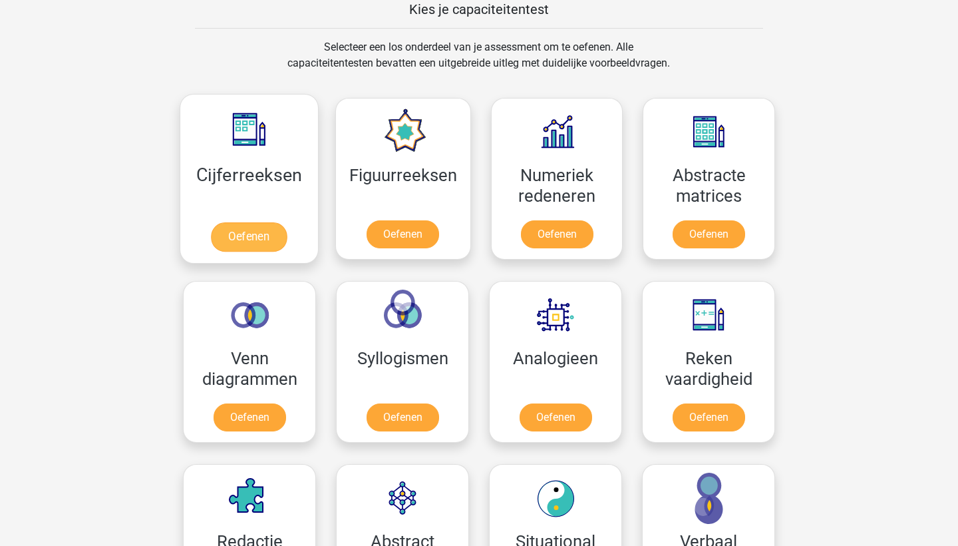
scroll to position [526, 0]
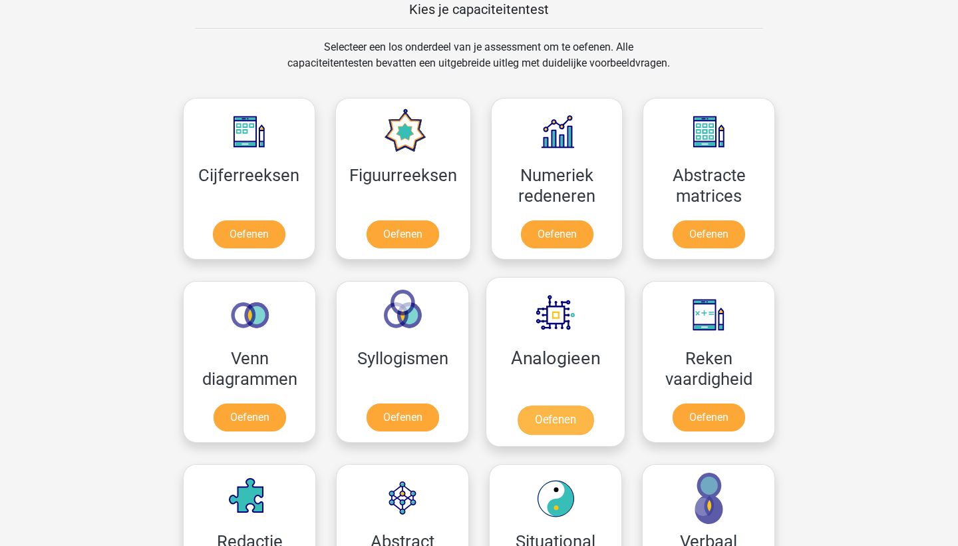
click at [572, 410] on link "Oefenen" at bounding box center [556, 419] width 76 height 29
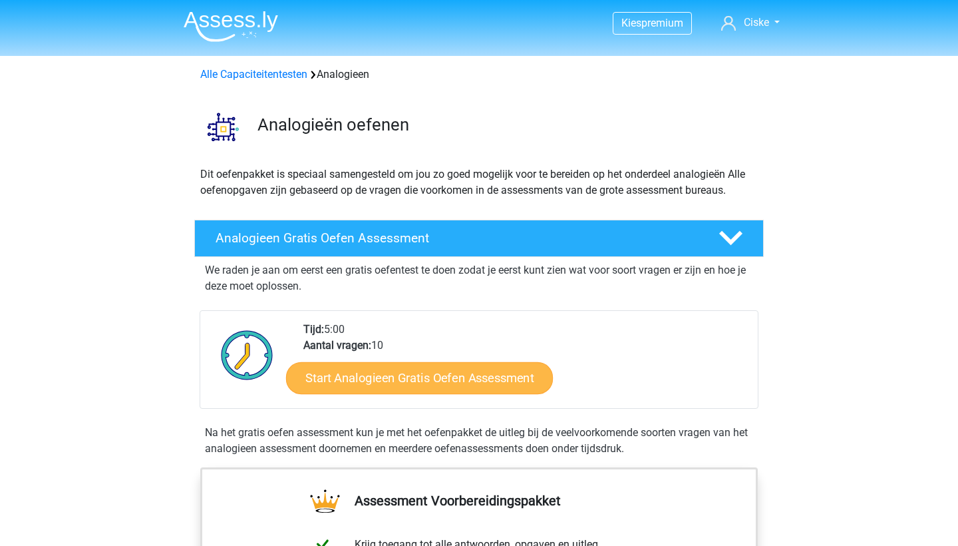
click at [493, 383] on link "Start Analogieen Gratis Oefen Assessment" at bounding box center [419, 377] width 267 height 32
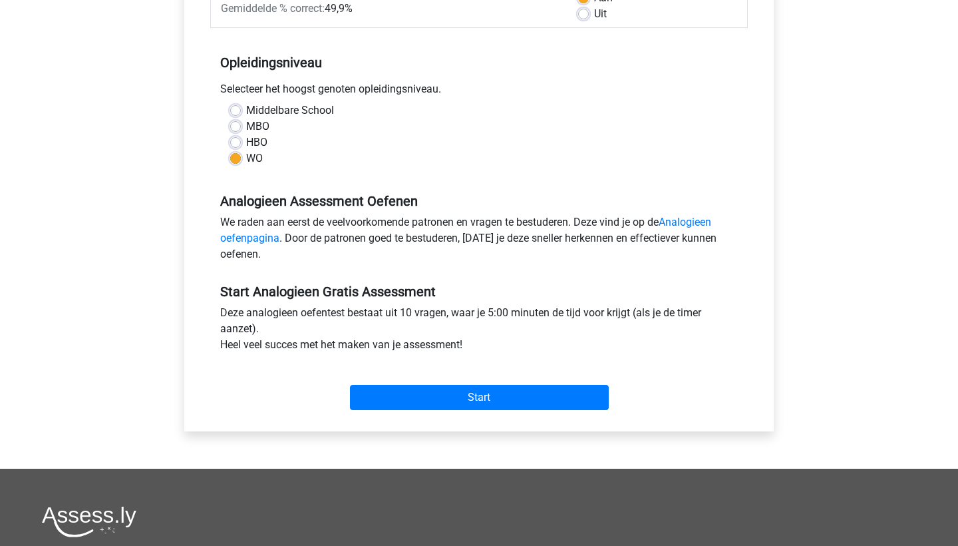
scroll to position [237, 0]
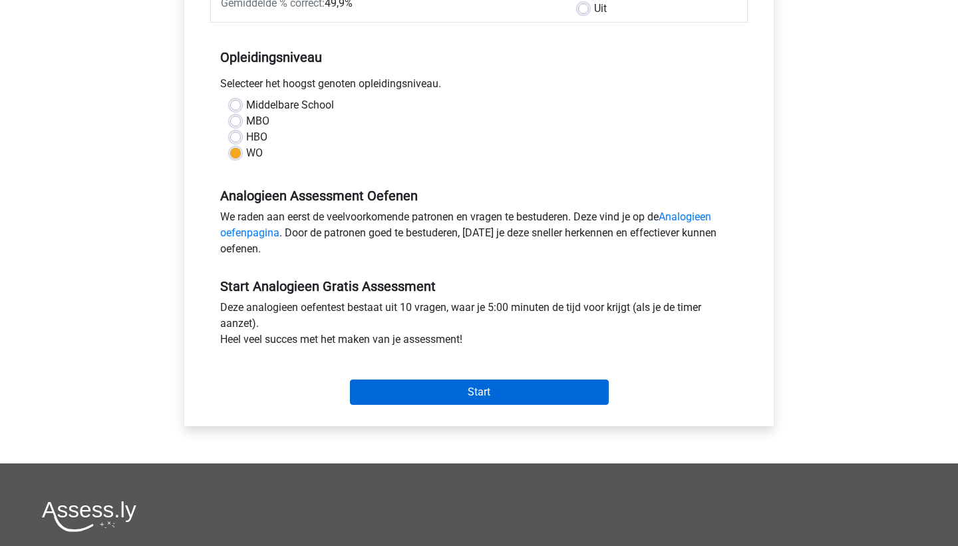
click at [474, 391] on input "Start" at bounding box center [479, 391] width 259 height 25
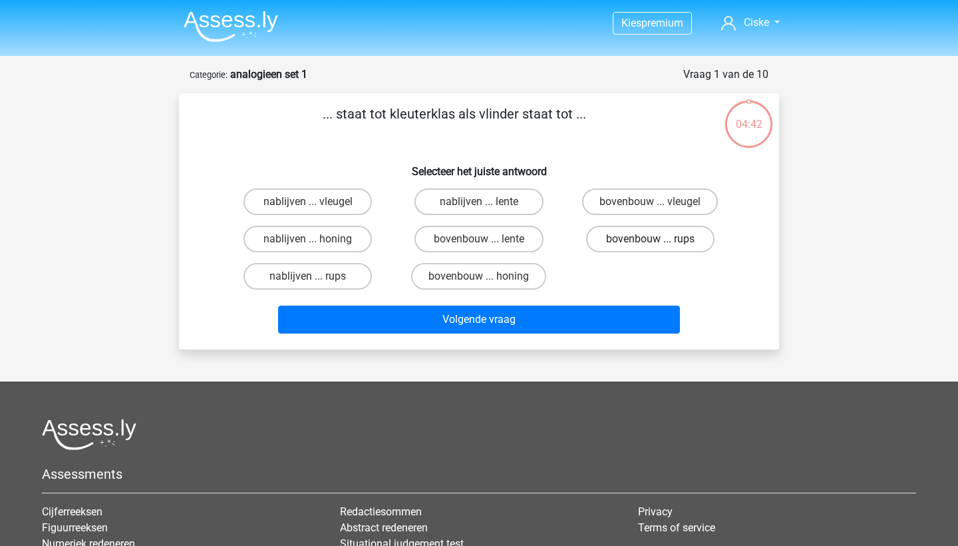
click at [614, 246] on label "bovenbouw ... rups" at bounding box center [650, 239] width 128 height 27
click at [650, 246] on input "bovenbouw ... rups" at bounding box center [654, 243] width 9 height 9
radio input "true"
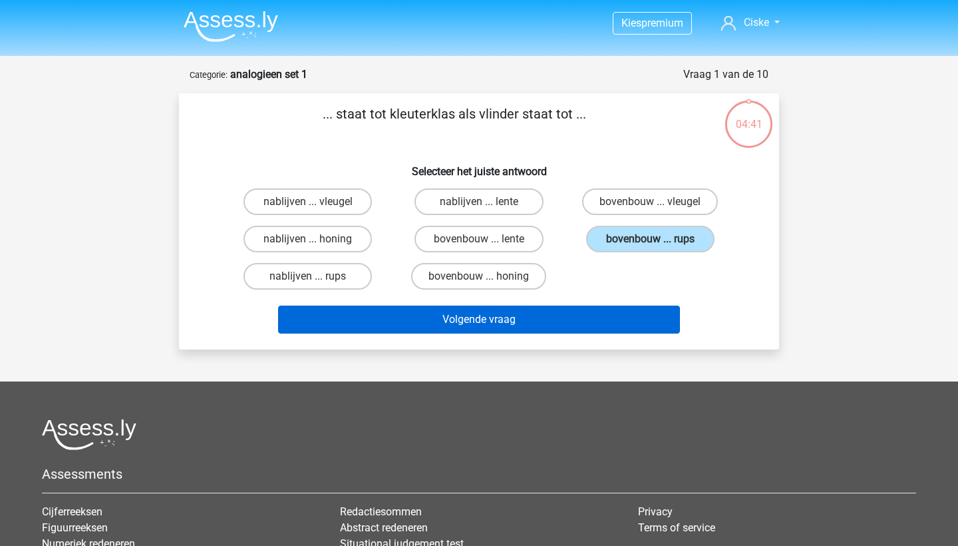
click at [488, 324] on button "Volgende vraag" at bounding box center [479, 319] width 403 height 28
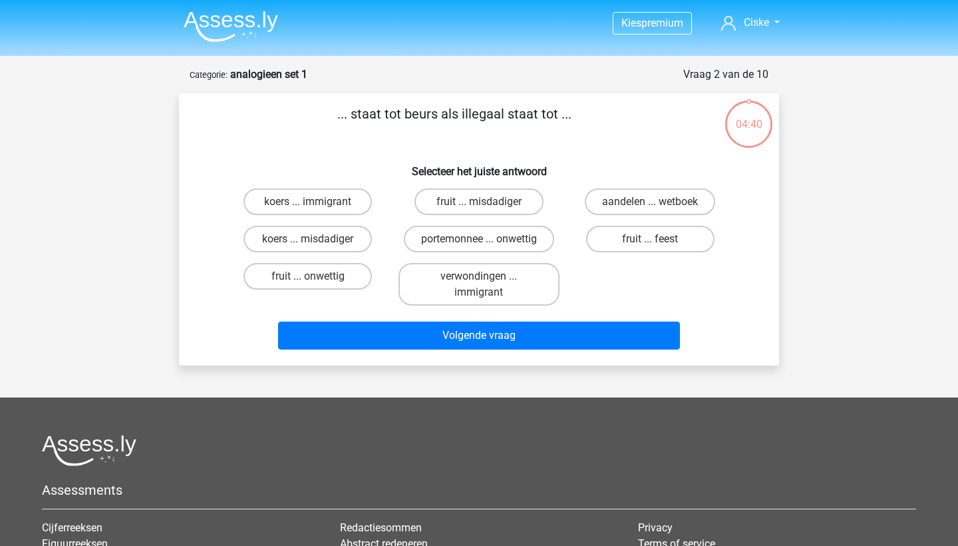
scroll to position [67, 0]
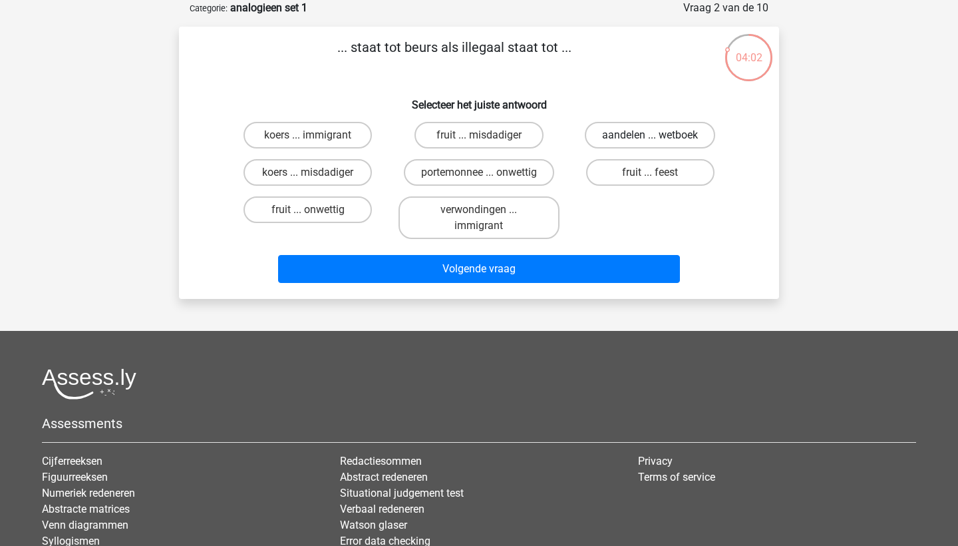
click at [641, 140] on label "aandelen ... wetboek" at bounding box center [650, 135] width 130 height 27
click at [650, 140] on input "aandelen ... wetboek" at bounding box center [654, 139] width 9 height 9
radio input "true"
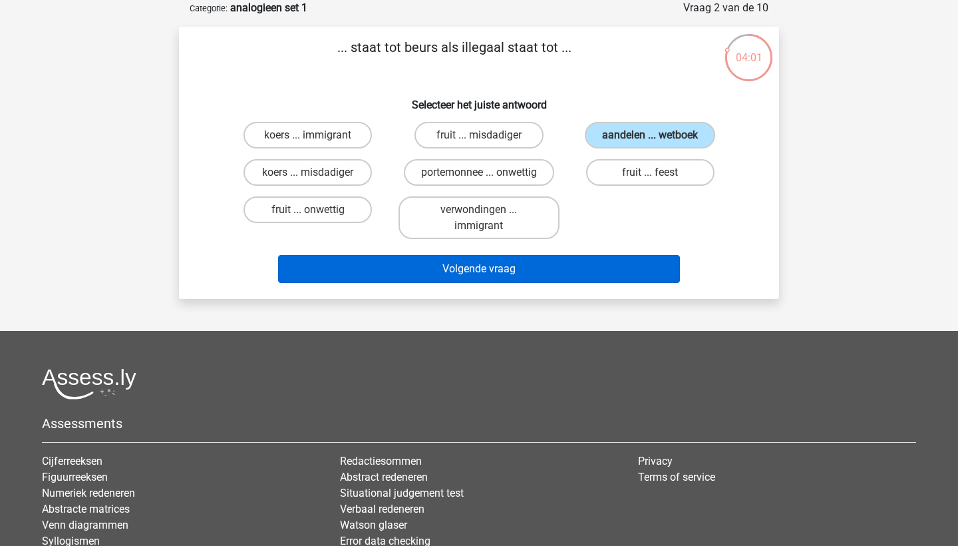
click at [545, 267] on button "Volgende vraag" at bounding box center [479, 269] width 403 height 28
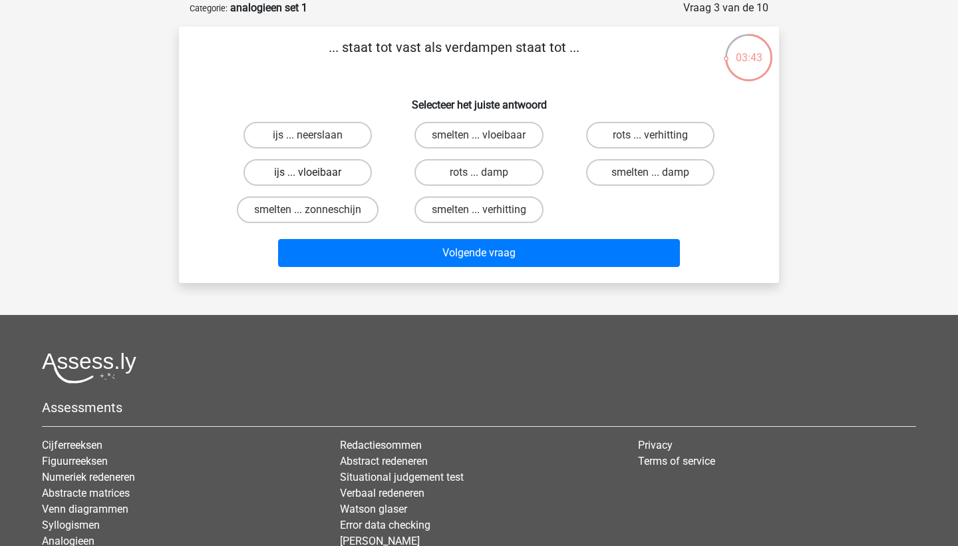
click at [327, 182] on label "ijs ... vloeibaar" at bounding box center [308, 172] width 128 height 27
click at [317, 181] on input "ijs ... vloeibaar" at bounding box center [312, 176] width 9 height 9
radio input "true"
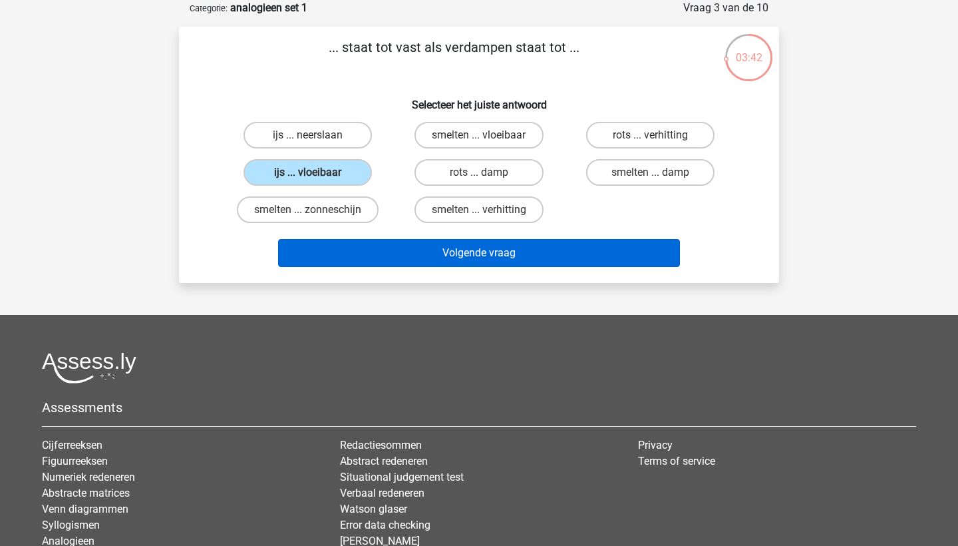
click at [339, 256] on button "Volgende vraag" at bounding box center [479, 253] width 403 height 28
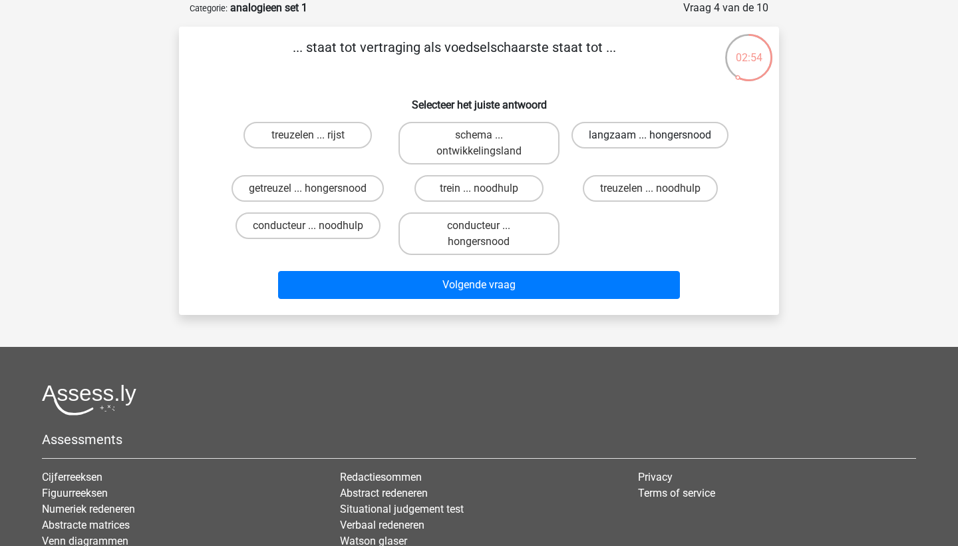
click at [590, 140] on label "langzaam ... hongersnood" at bounding box center [650, 135] width 157 height 27
click at [650, 140] on input "langzaam ... hongersnood" at bounding box center [654, 139] width 9 height 9
radio input "true"
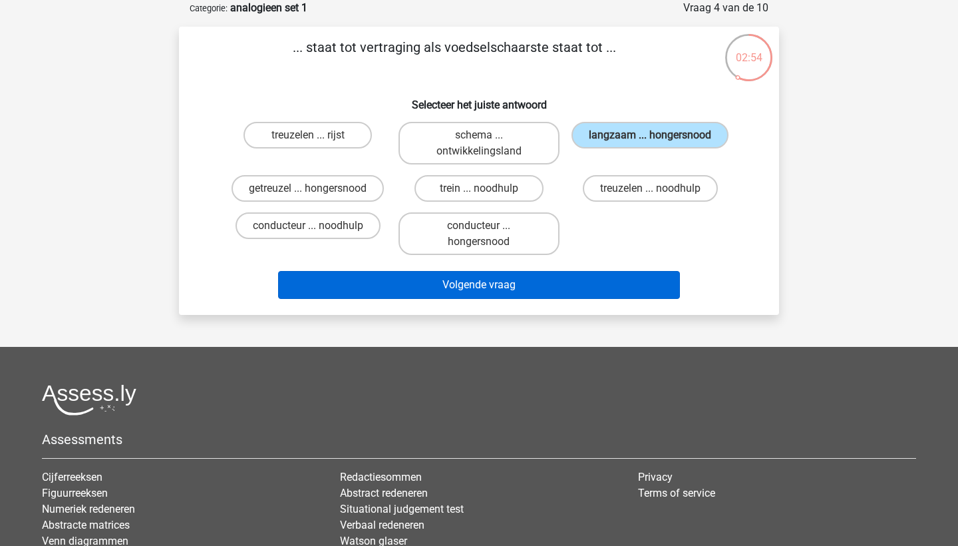
click at [476, 291] on button "Volgende vraag" at bounding box center [479, 285] width 403 height 28
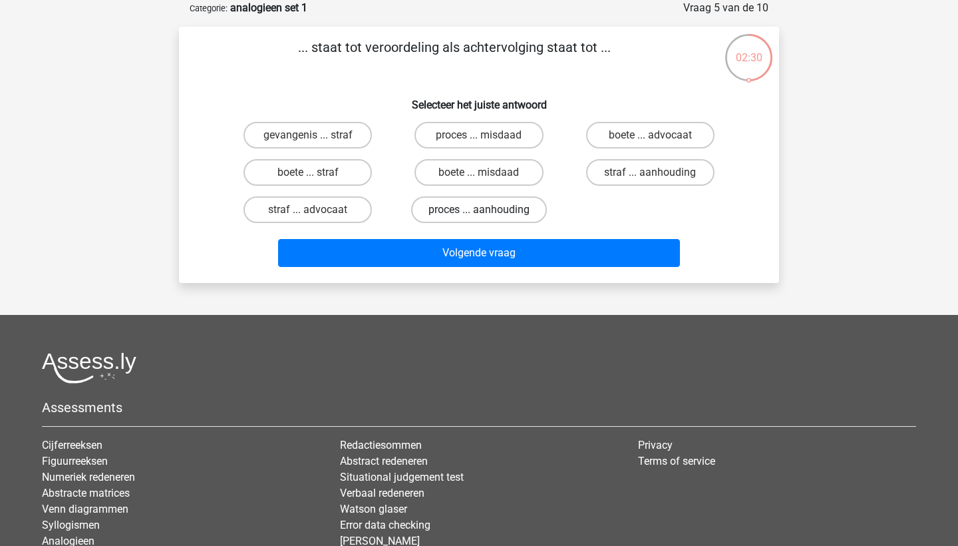
click at [474, 215] on label "proces ... aanhouding" at bounding box center [479, 209] width 136 height 27
click at [479, 215] on input "proces ... aanhouding" at bounding box center [483, 214] width 9 height 9
radio input "true"
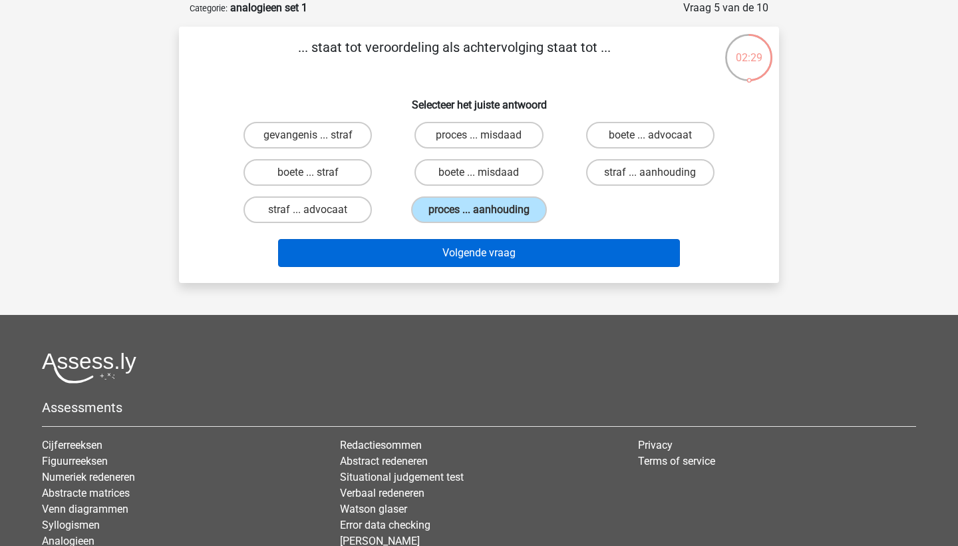
click at [474, 248] on button "Volgende vraag" at bounding box center [479, 253] width 403 height 28
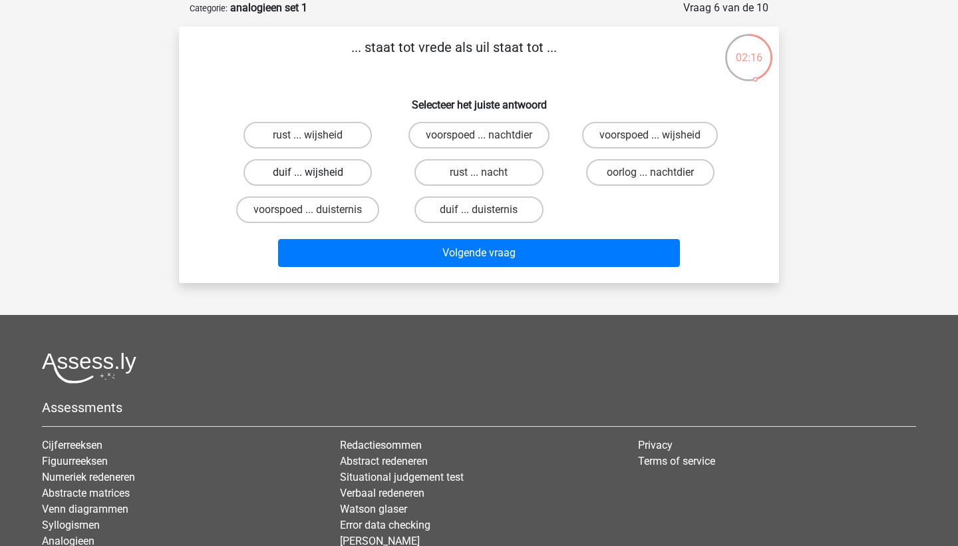
click at [309, 166] on label "duif ... wijsheid" at bounding box center [308, 172] width 128 height 27
click at [309, 172] on input "duif ... wijsheid" at bounding box center [312, 176] width 9 height 9
radio input "true"
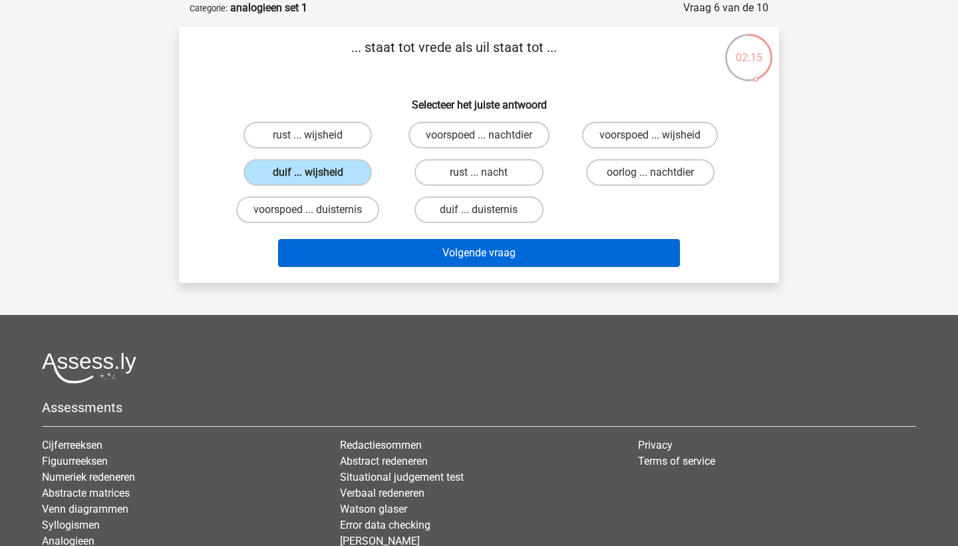
click at [327, 246] on button "Volgende vraag" at bounding box center [479, 253] width 403 height 28
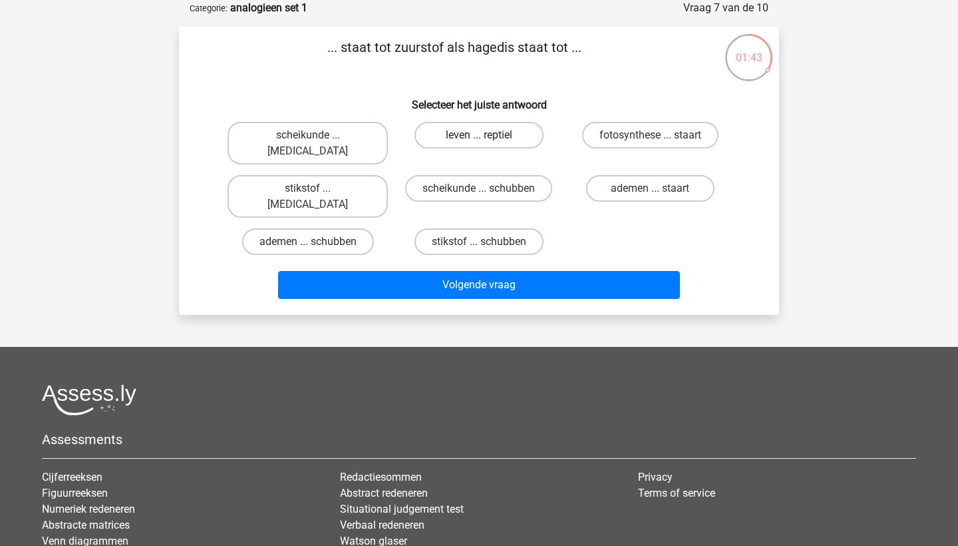
click at [470, 138] on label "leven ... reptiel" at bounding box center [479, 135] width 128 height 27
click at [479, 138] on input "leven ... reptiel" at bounding box center [483, 139] width 9 height 9
radio input "true"
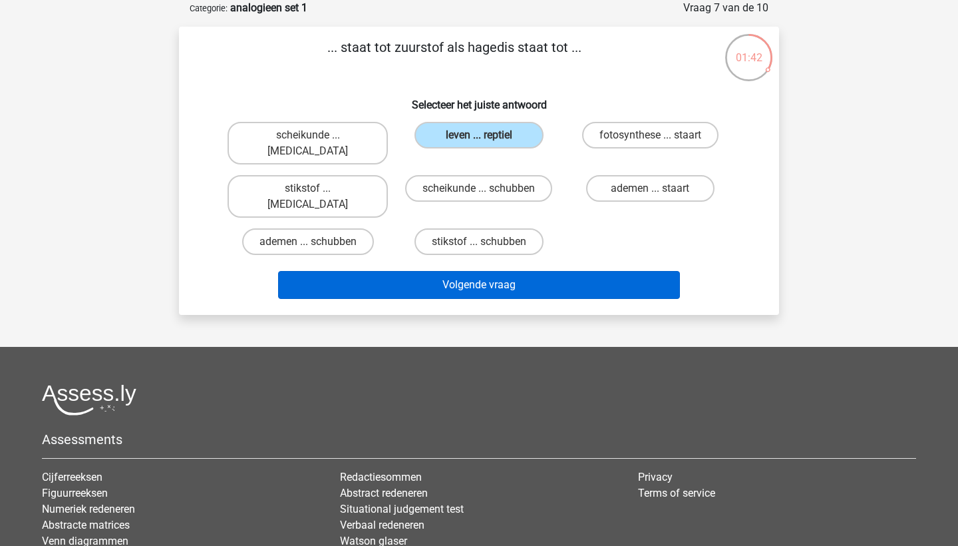
click at [447, 271] on button "Volgende vraag" at bounding box center [479, 285] width 403 height 28
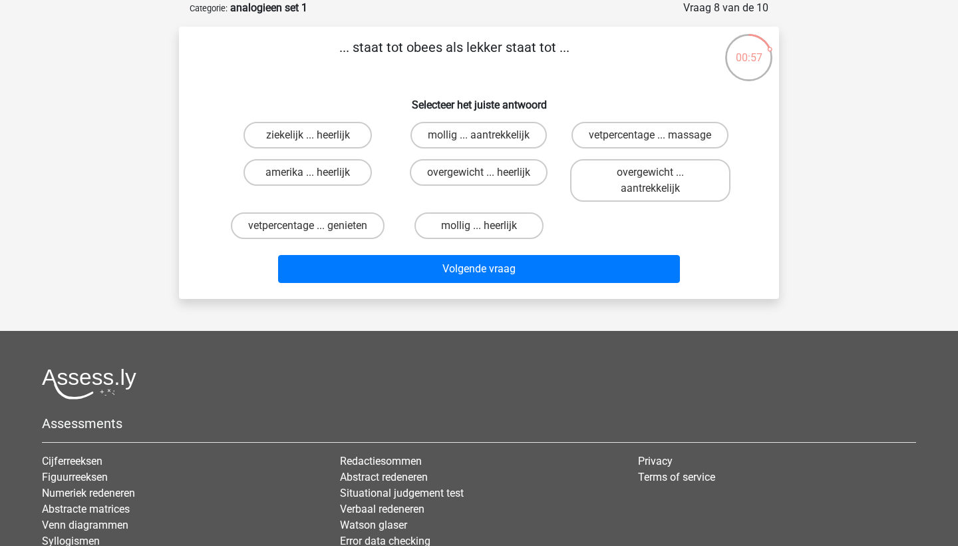
click at [653, 177] on input "overgewicht ... aantrekkelijk" at bounding box center [654, 176] width 9 height 9
radio input "true"
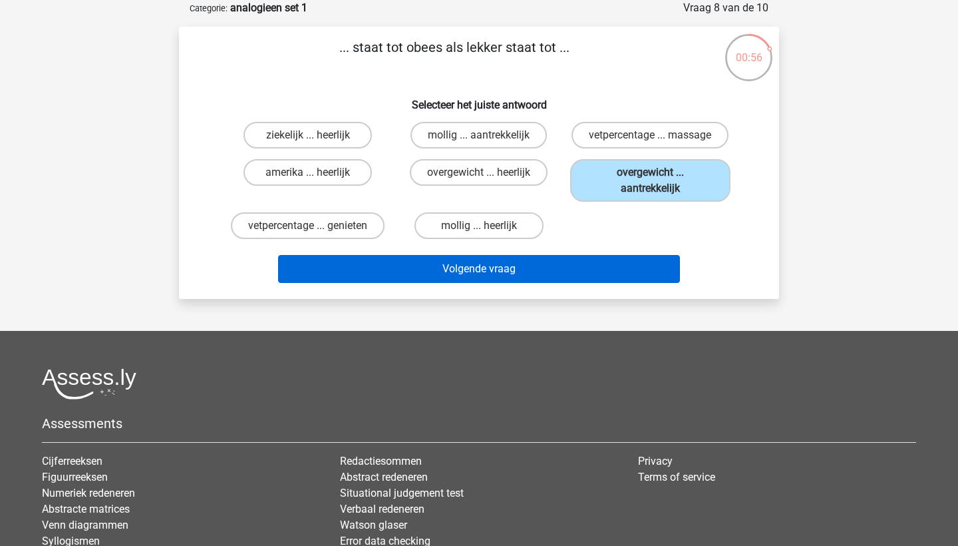
click at [580, 259] on button "Volgende vraag" at bounding box center [479, 269] width 403 height 28
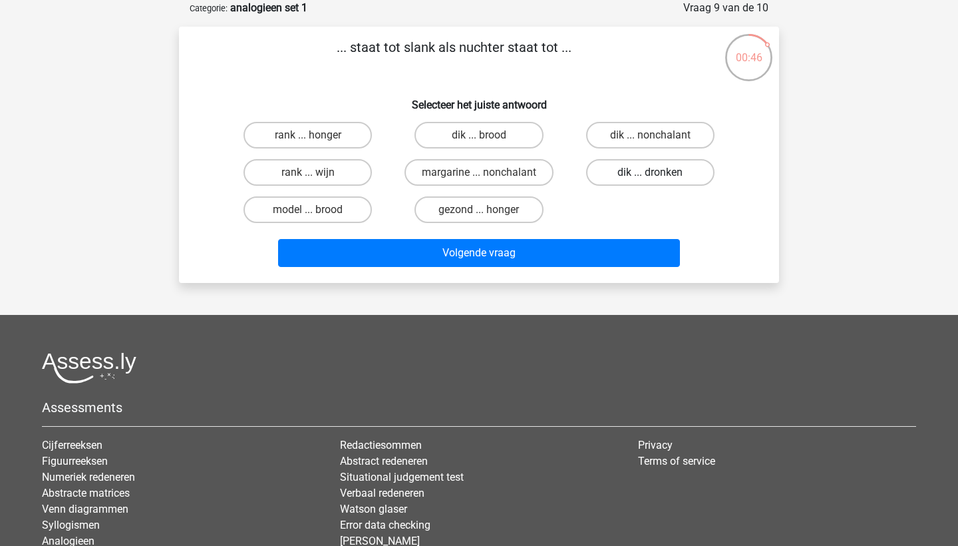
click at [635, 176] on label "dik ... dronken" at bounding box center [650, 172] width 128 height 27
click at [650, 176] on input "dik ... dronken" at bounding box center [654, 176] width 9 height 9
radio input "true"
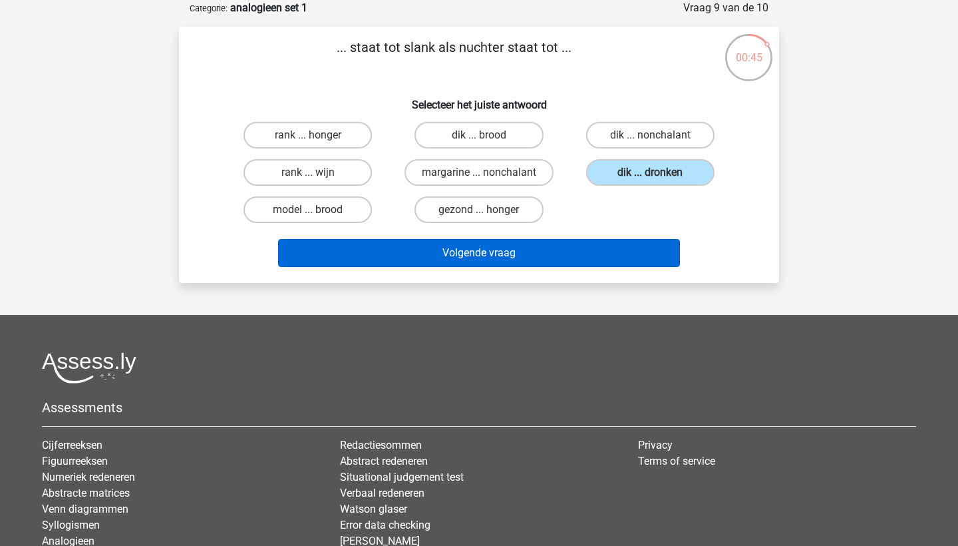
click at [568, 263] on button "Volgende vraag" at bounding box center [479, 253] width 403 height 28
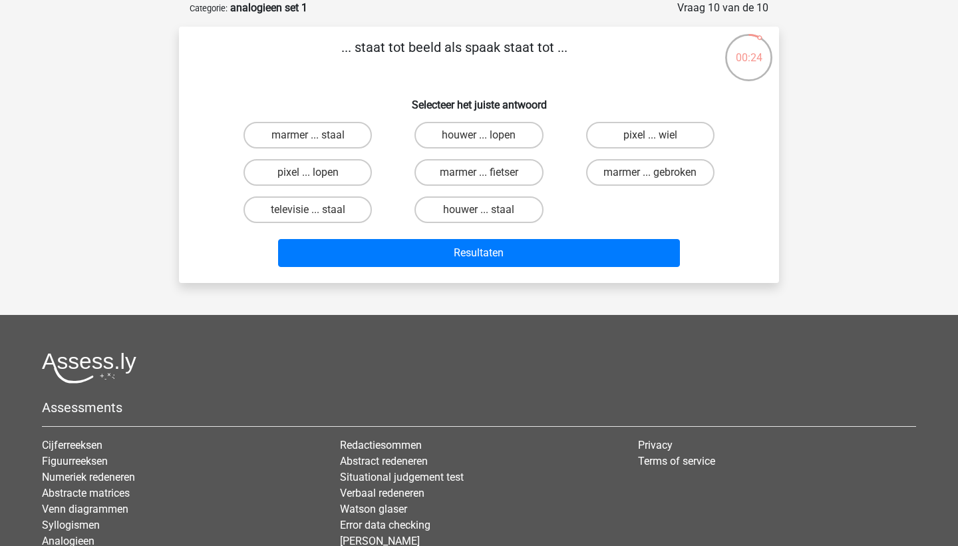
click at [653, 135] on input "pixel ... wiel" at bounding box center [654, 139] width 9 height 9
radio input "true"
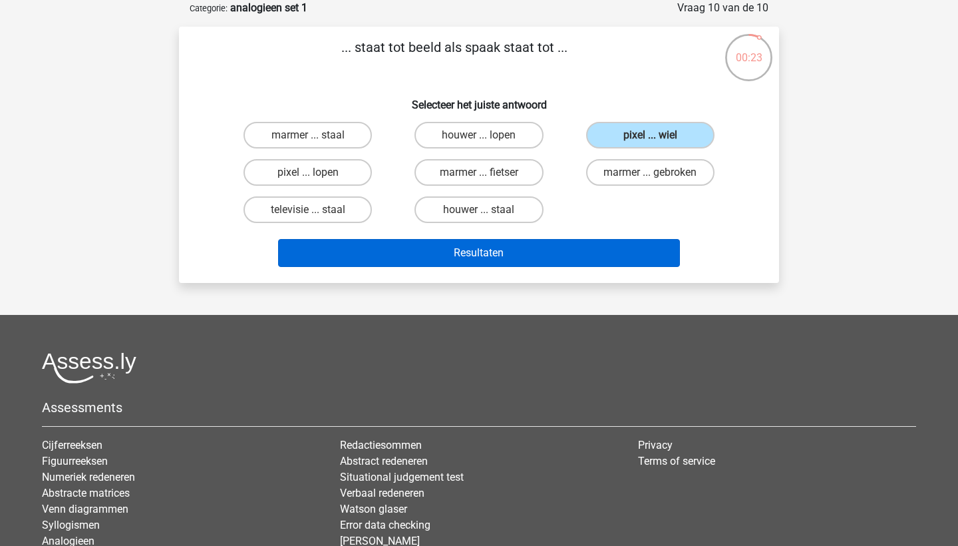
click at [570, 250] on button "Resultaten" at bounding box center [479, 253] width 403 height 28
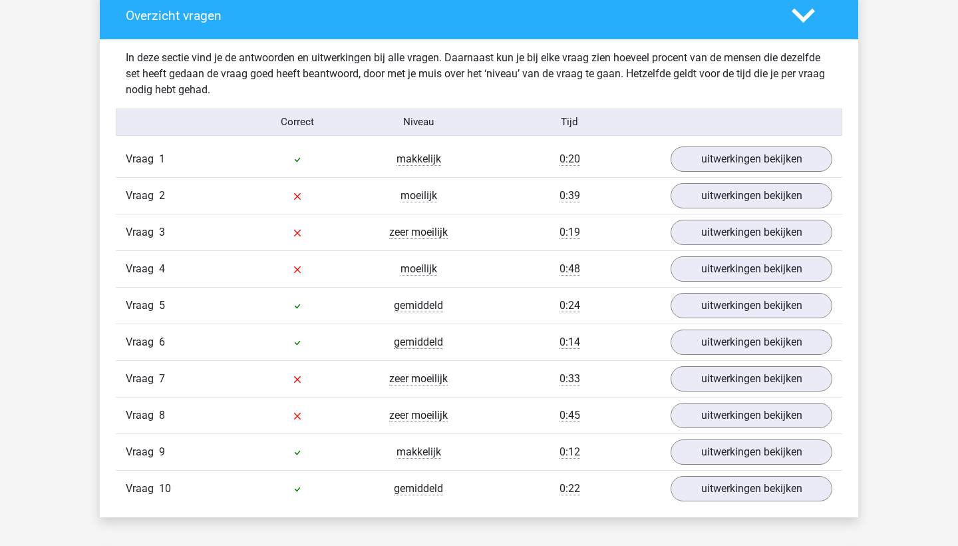
scroll to position [1006, 0]
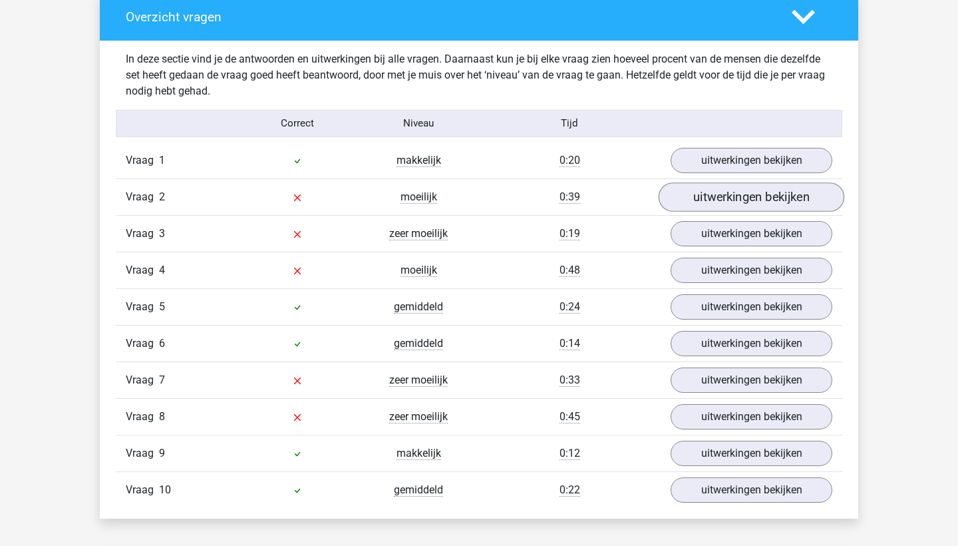
click at [735, 190] on link "uitwerkingen bekijken" at bounding box center [752, 196] width 186 height 29
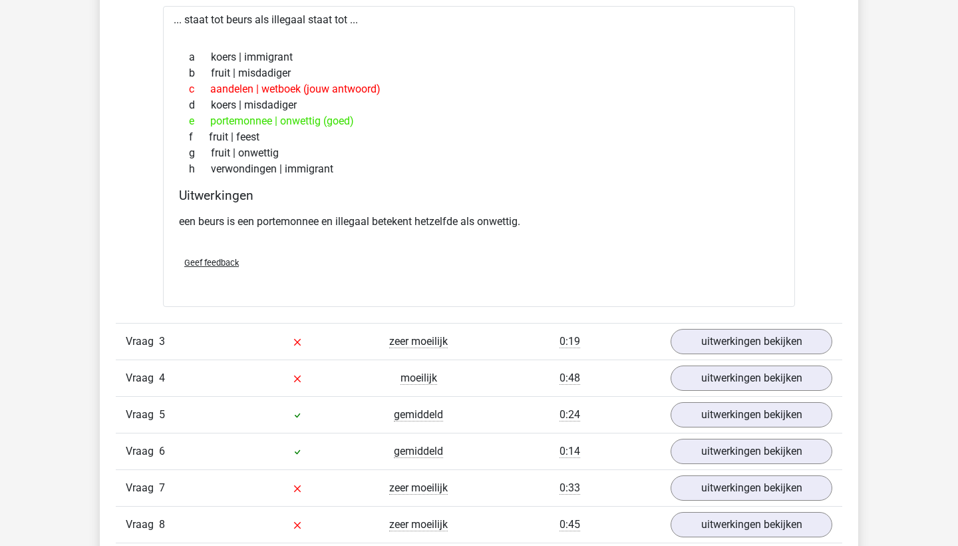
scroll to position [1258, 0]
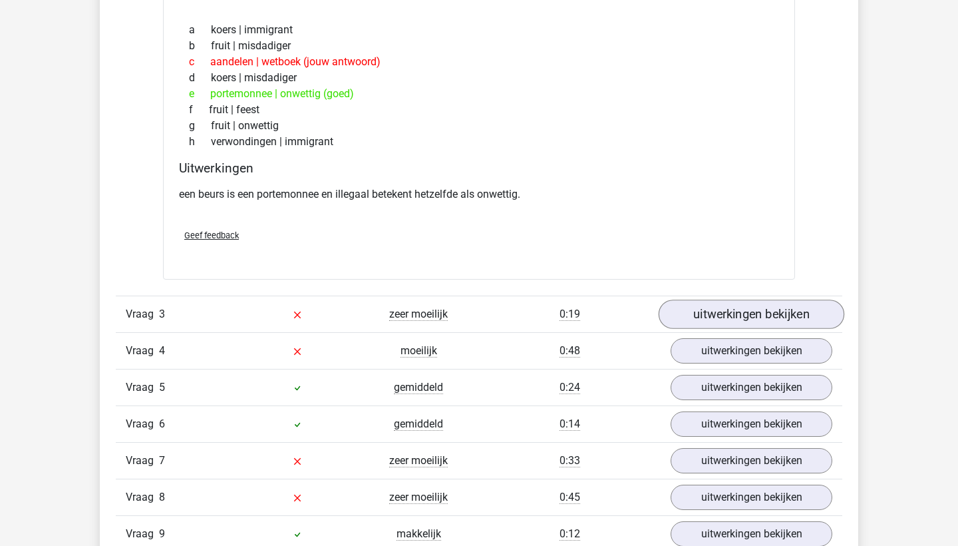
click at [706, 315] on link "uitwerkingen bekijken" at bounding box center [752, 313] width 186 height 29
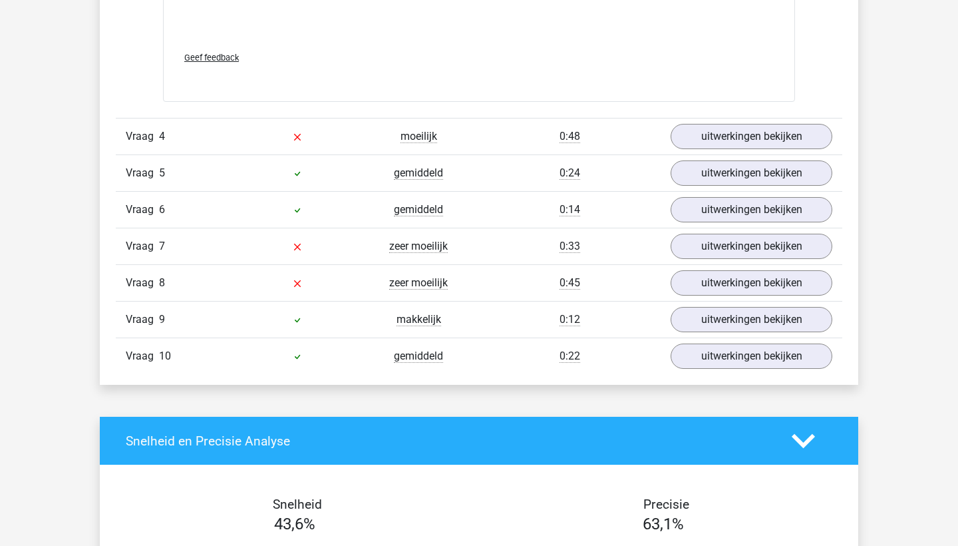
scroll to position [2182, 0]
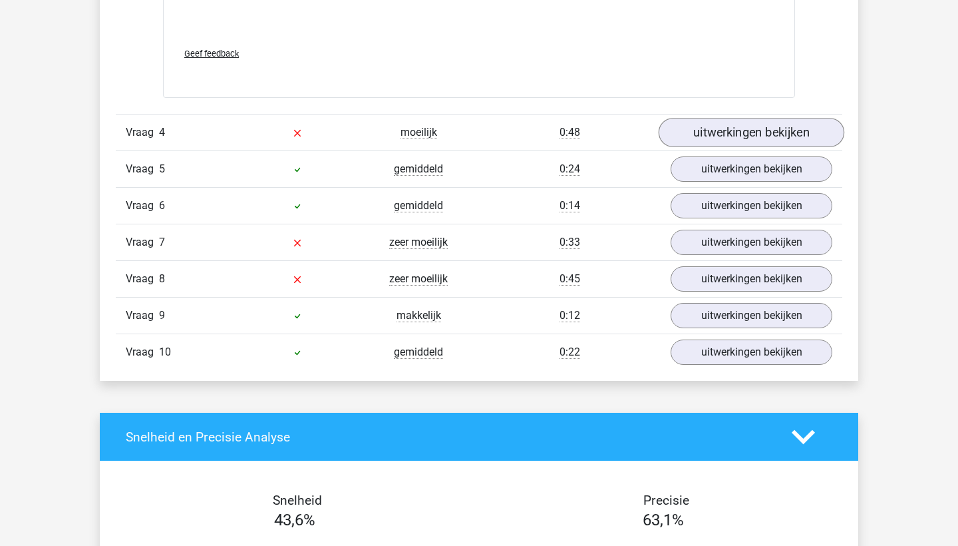
click at [774, 122] on link "uitwerkingen bekijken" at bounding box center [752, 132] width 186 height 29
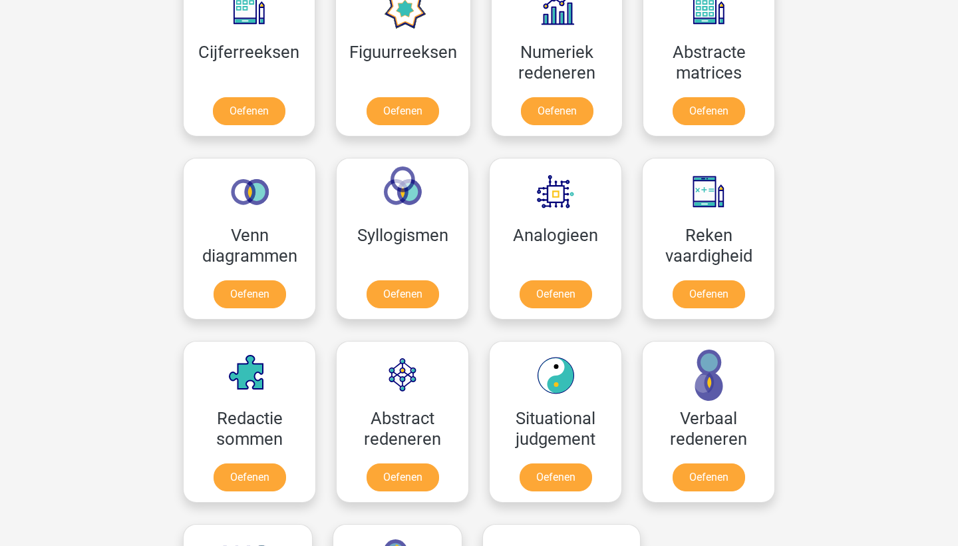
scroll to position [743, 0]
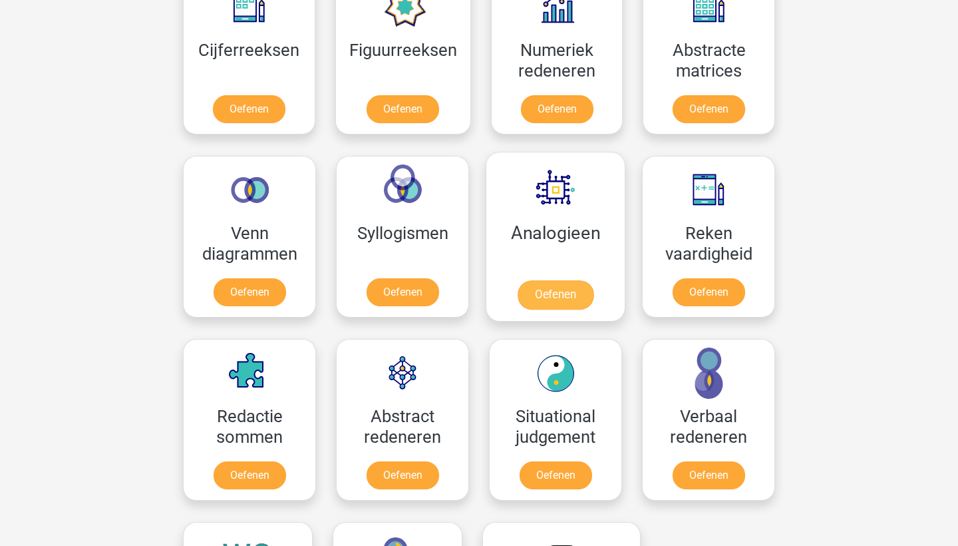
click at [562, 293] on link "Oefenen" at bounding box center [556, 294] width 76 height 29
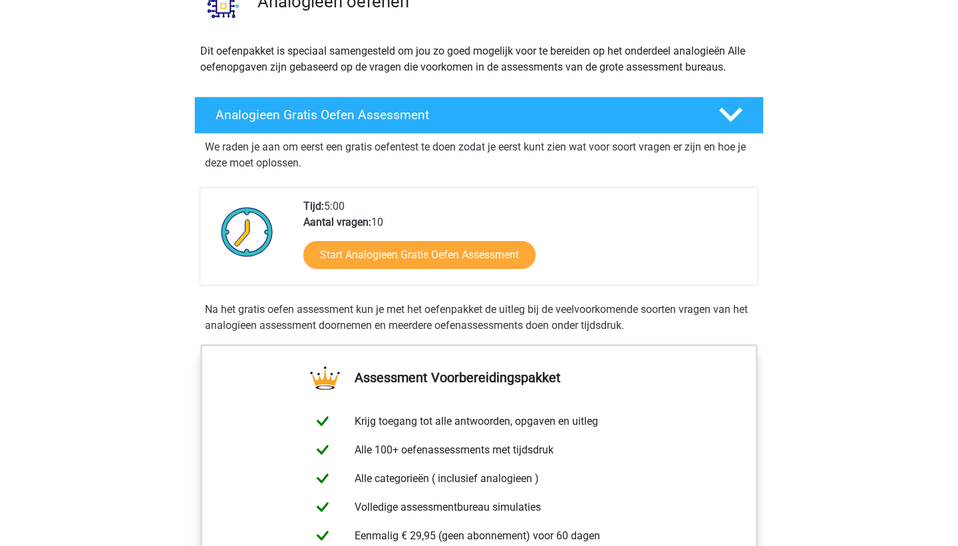
scroll to position [128, 0]
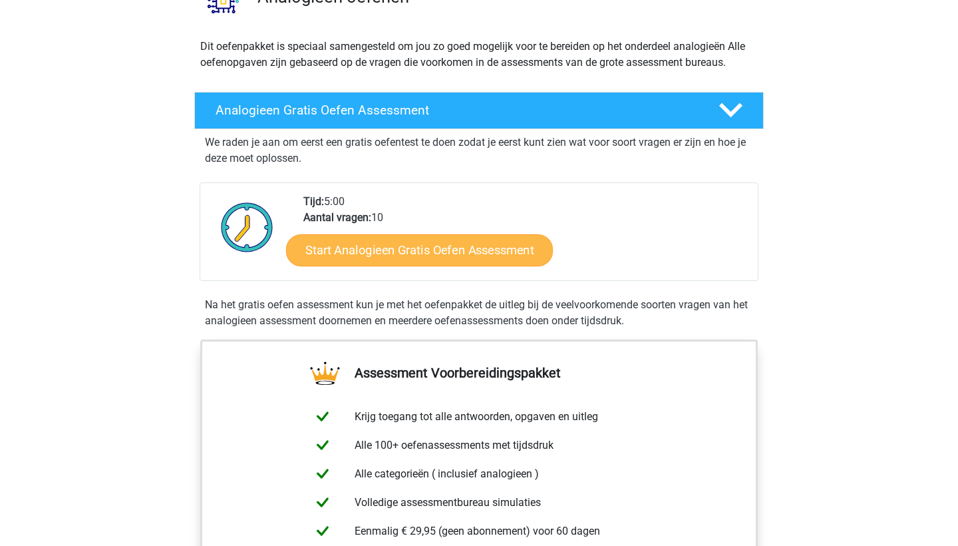
click at [504, 241] on link "Start Analogieen Gratis Oefen Assessment" at bounding box center [419, 250] width 267 height 32
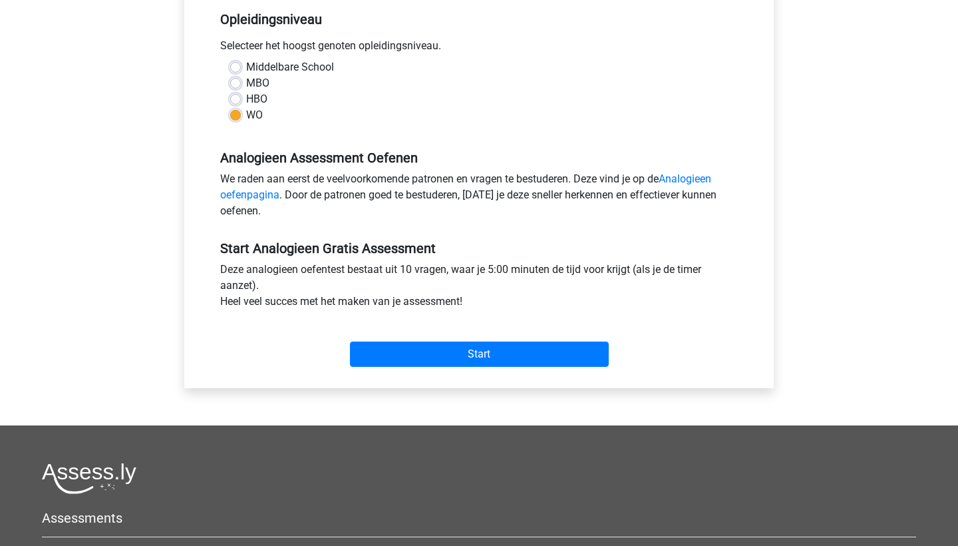
scroll to position [276, 0]
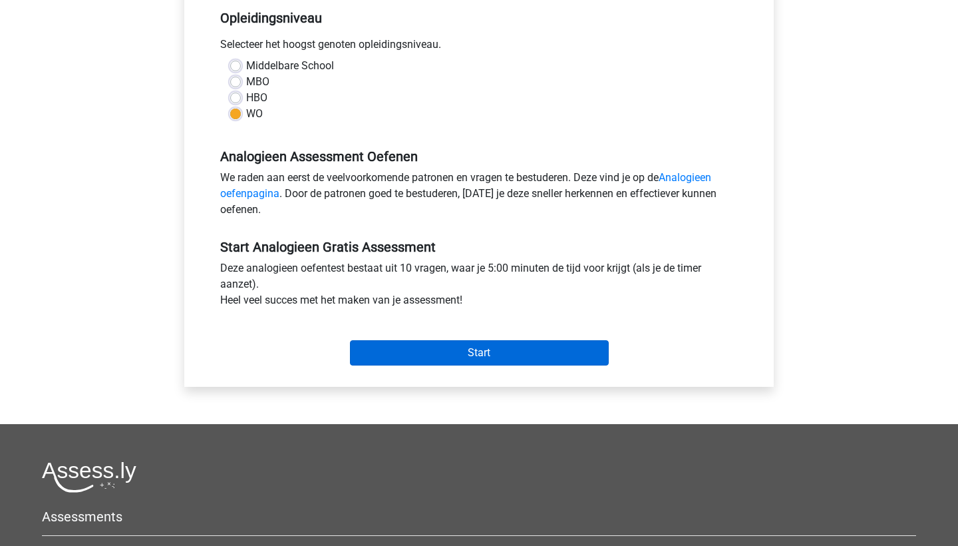
click at [463, 354] on input "Start" at bounding box center [479, 352] width 259 height 25
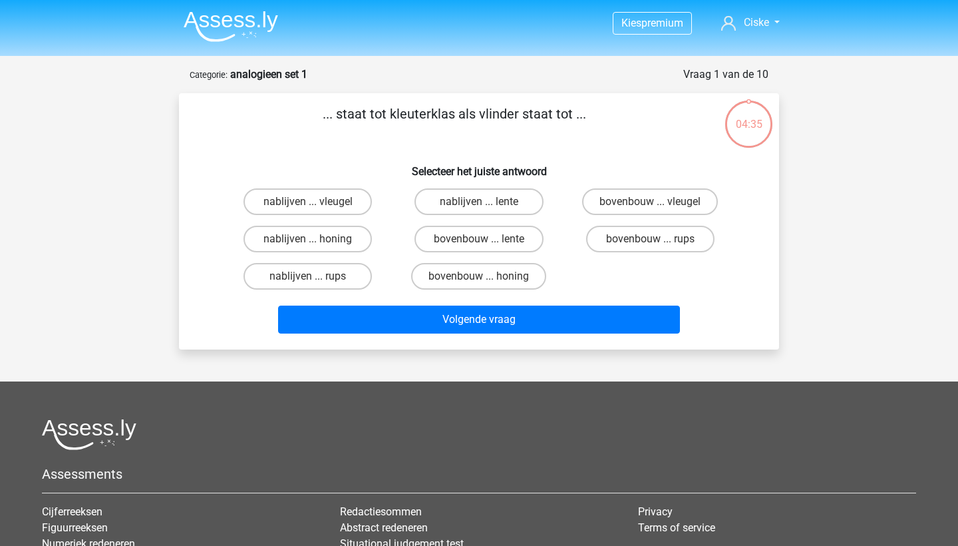
click at [655, 254] on div "bovenbouw ... rups" at bounding box center [650, 238] width 171 height 37
click at [651, 226] on label "bovenbouw ... rups" at bounding box center [650, 239] width 128 height 27
click at [651, 239] on input "bovenbouw ... rups" at bounding box center [654, 243] width 9 height 9
radio input "true"
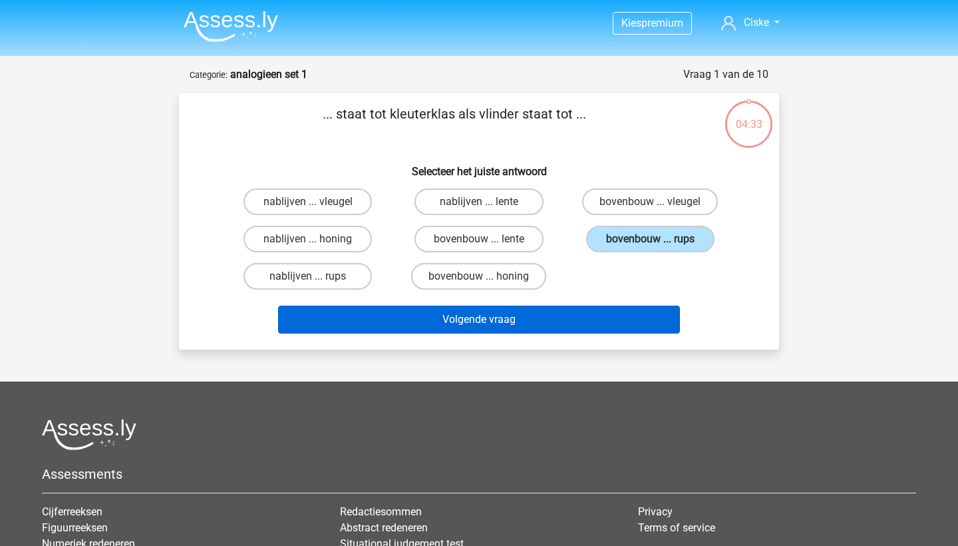
click at [574, 331] on button "Volgende vraag" at bounding box center [479, 319] width 403 height 28
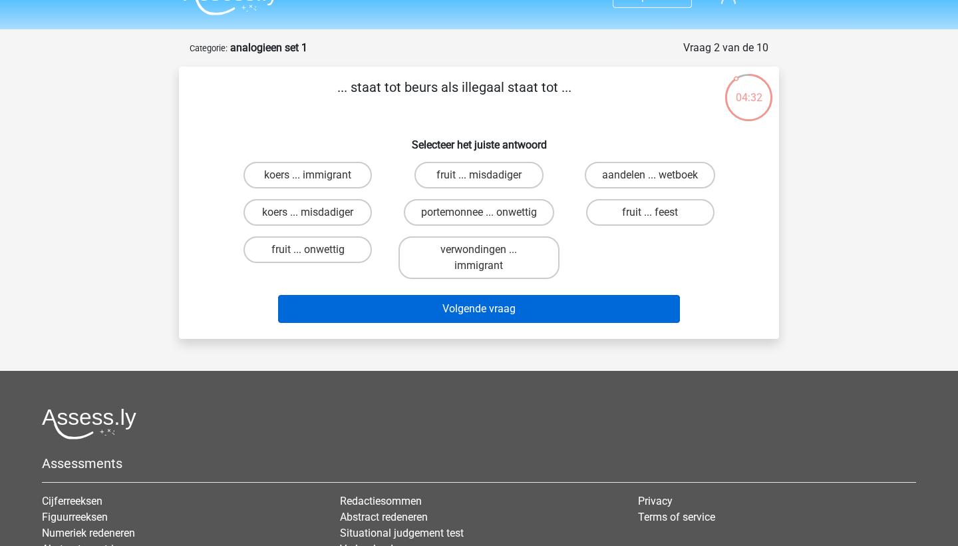
scroll to position [27, 0]
